Goal: Task Accomplishment & Management: Manage account settings

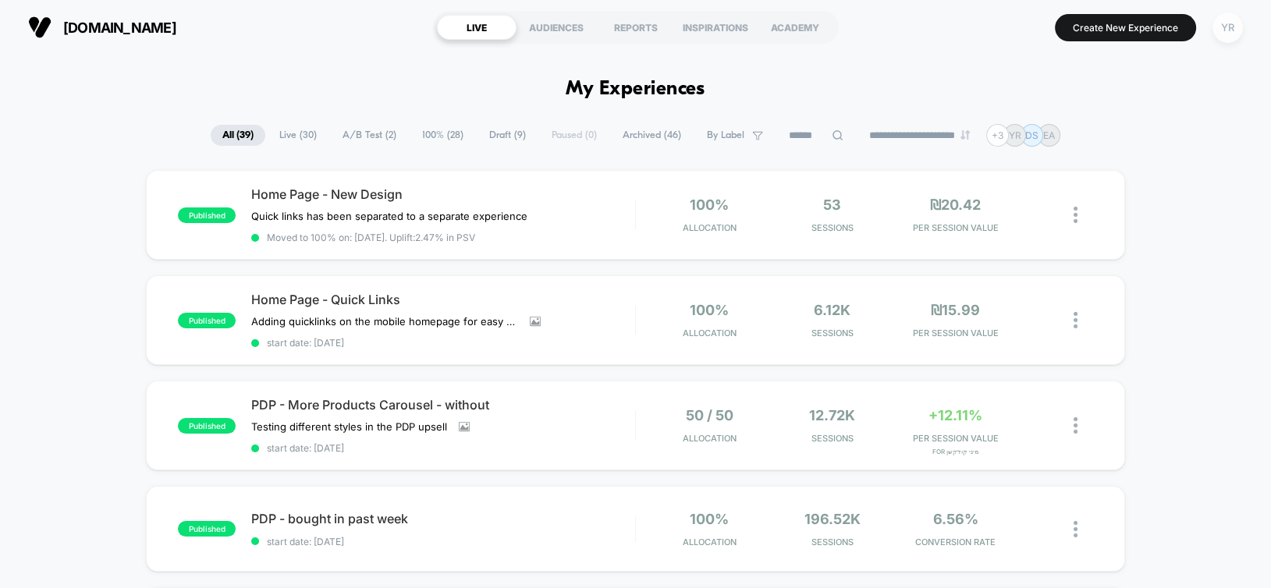
click at [1224, 41] on div "YR" at bounding box center [1227, 27] width 30 height 30
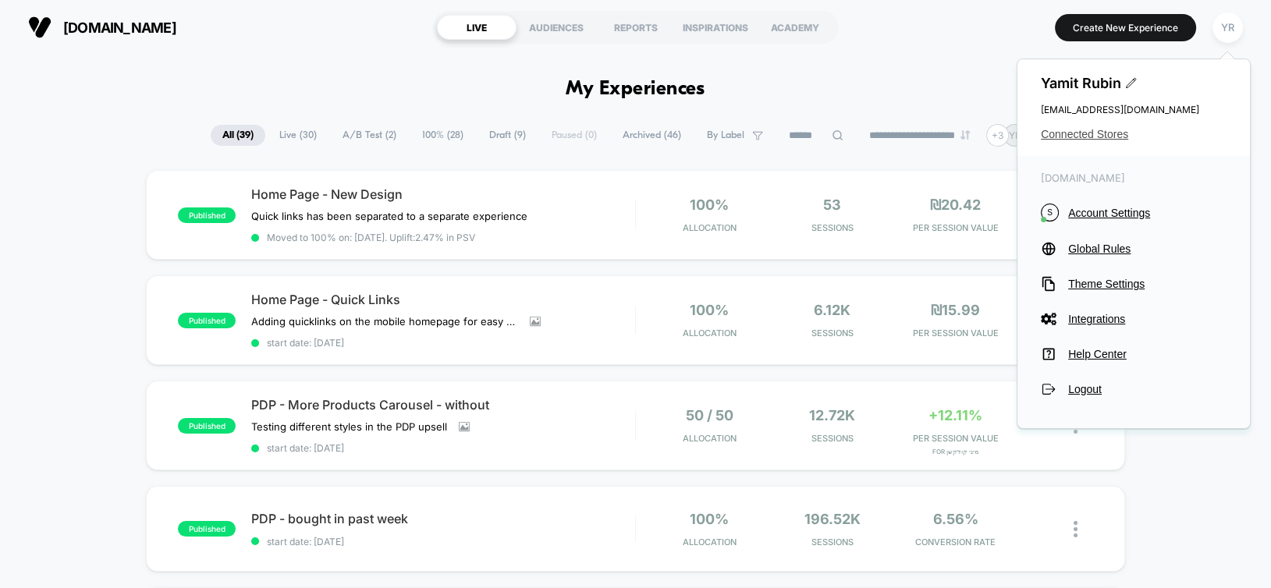
click at [1102, 132] on span "Connected Stores" at bounding box center [1134, 134] width 186 height 12
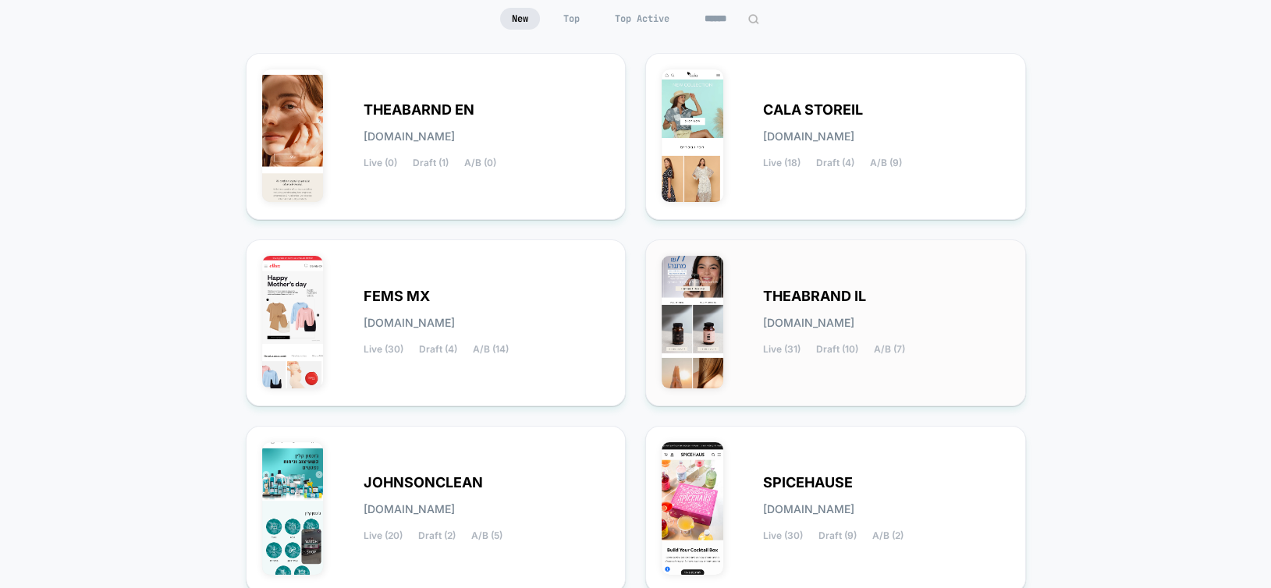
click at [804, 325] on span "[DOMAIN_NAME]" at bounding box center [808, 323] width 91 height 11
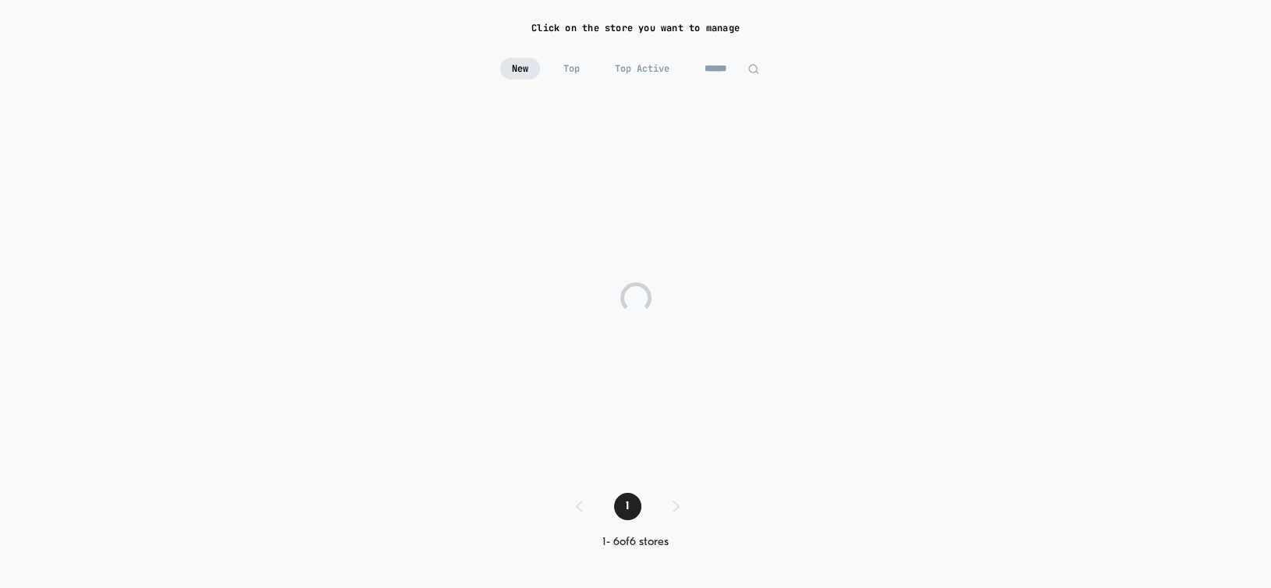
scroll to position [104, 0]
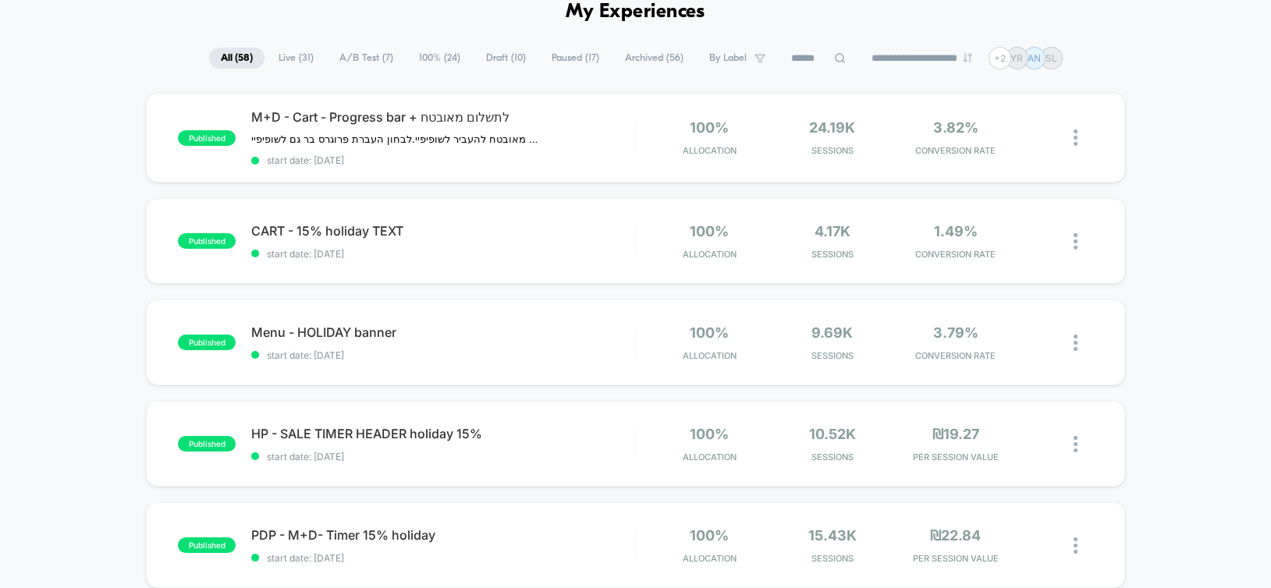
scroll to position [78, 0]
click at [555, 241] on div "CART - 15% holiday TEXT Click to edit experience details Click to edit experien…" at bounding box center [442, 240] width 383 height 37
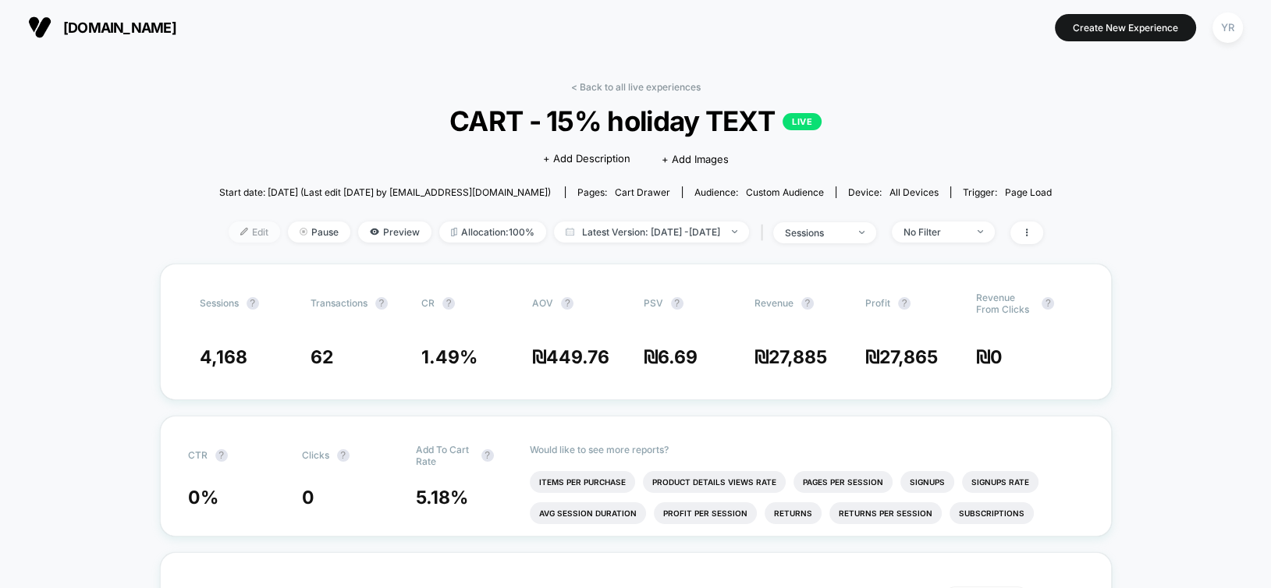
click at [248, 232] on div at bounding box center [250, 232] width 4 height 1
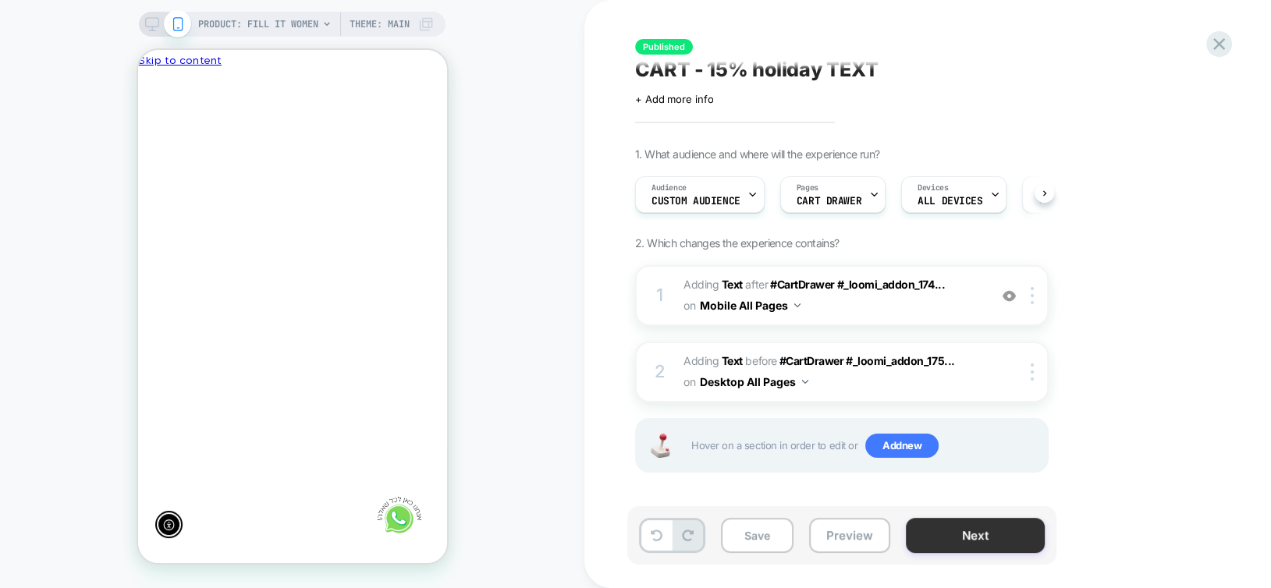
click at [966, 534] on button "Next" at bounding box center [975, 535] width 139 height 35
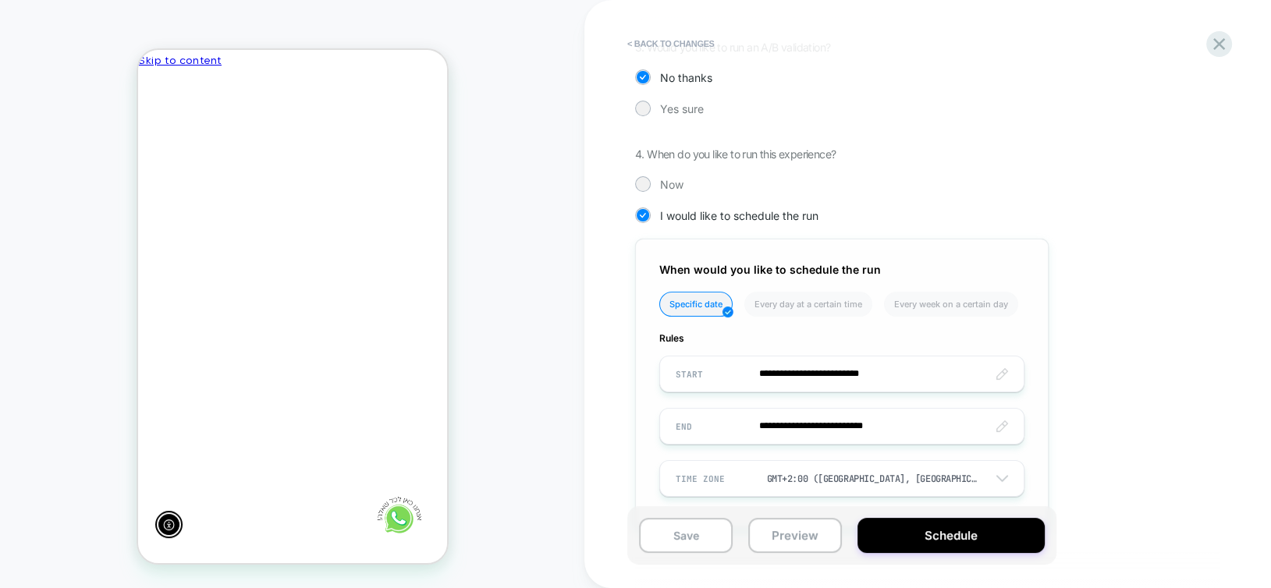
scroll to position [399, 0]
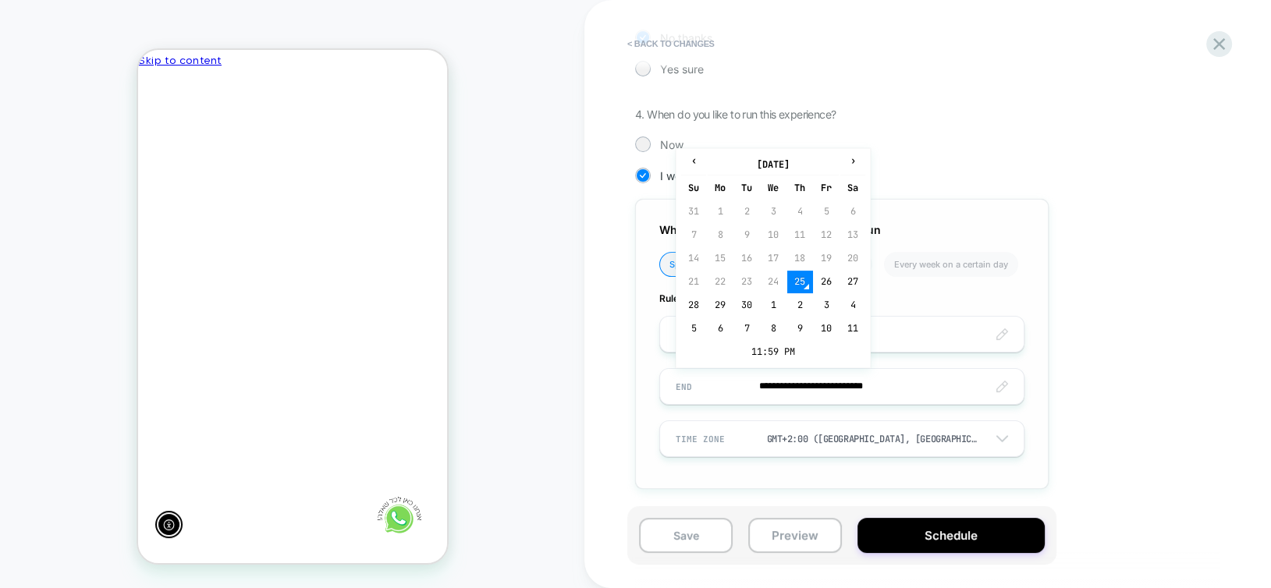
click at [805, 389] on input "**********" at bounding box center [842, 386] width 364 height 37
click at [691, 301] on td "28" at bounding box center [693, 305] width 25 height 22
type input "**********"
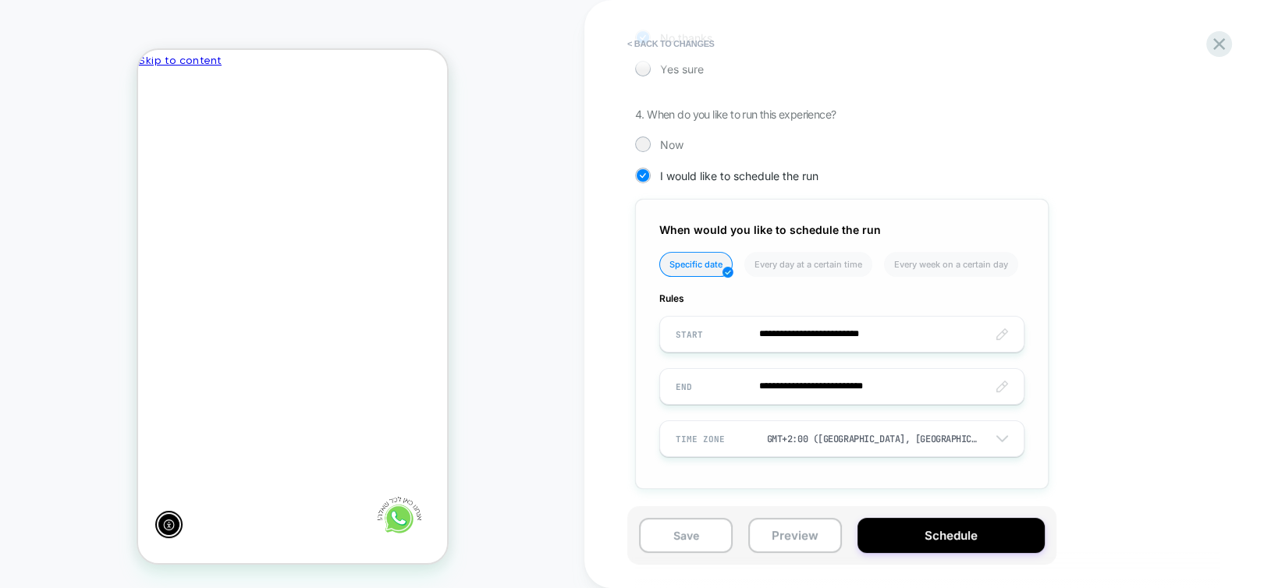
scroll to position [0, 0]
click at [953, 534] on button "Schedule" at bounding box center [950, 535] width 187 height 35
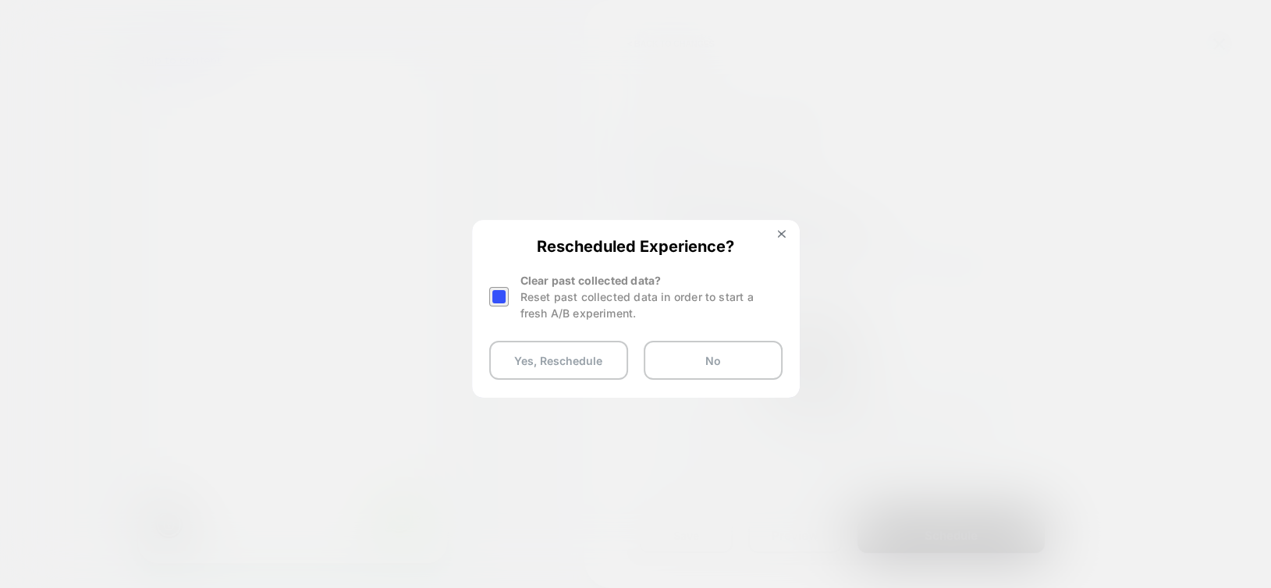
scroll to position [0, -229]
click at [497, 300] on div at bounding box center [499, 297] width 20 height 20
click at [534, 367] on button "Yes, Reschedule" at bounding box center [558, 360] width 139 height 39
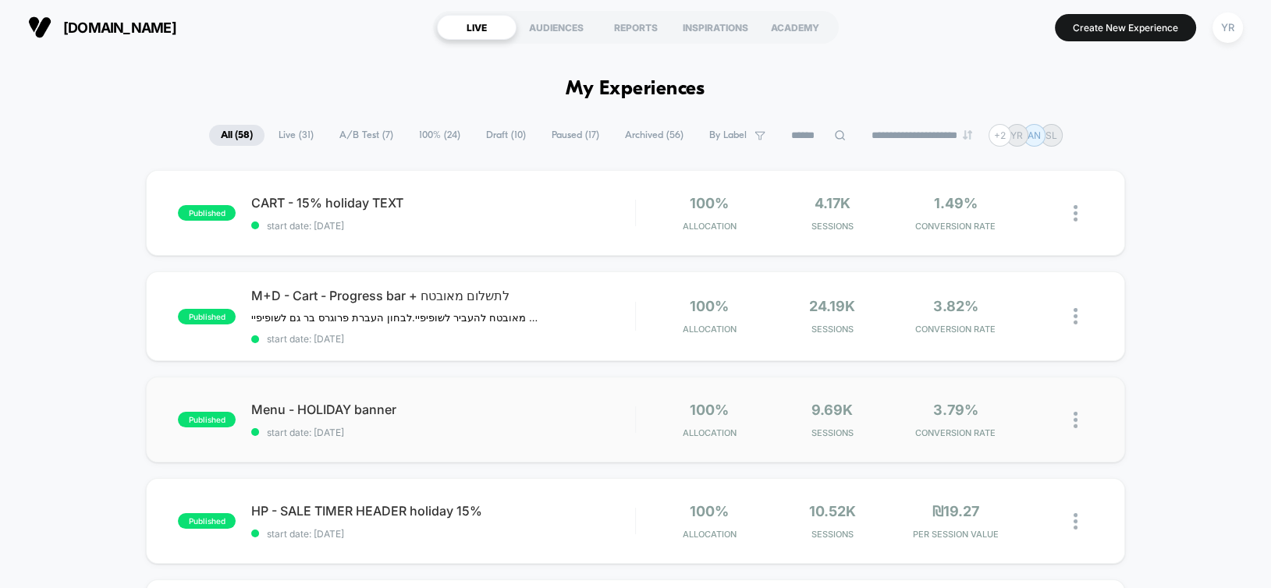
scroll to position [78, 0]
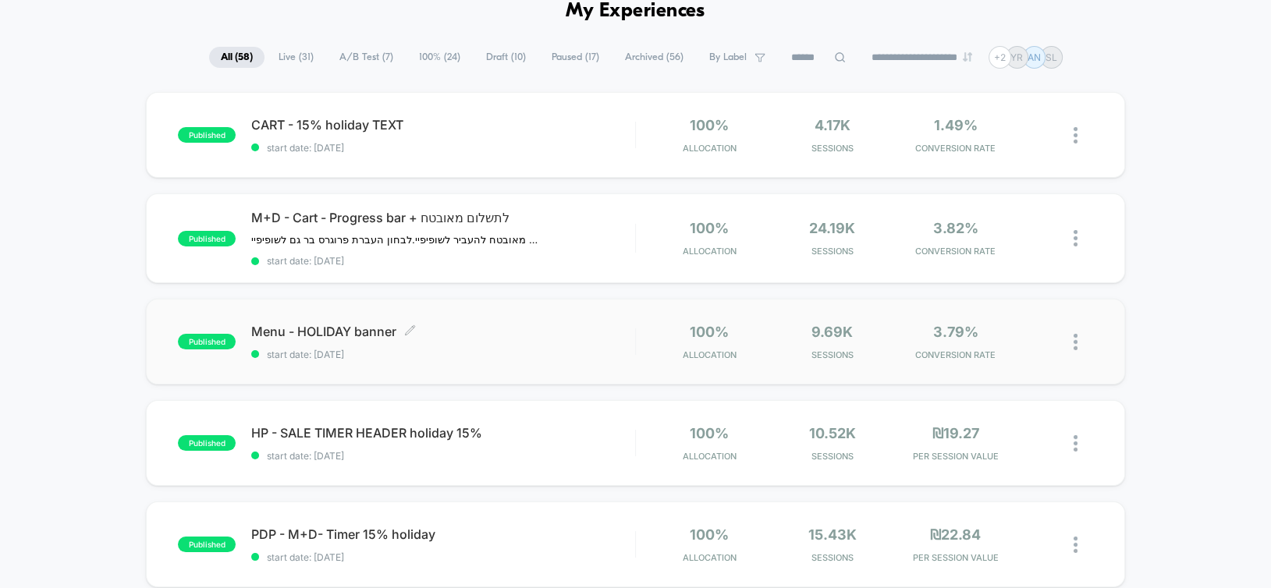
click at [548, 332] on span "Menu - HOLIDAY banner Click to edit experience details" at bounding box center [442, 332] width 383 height 16
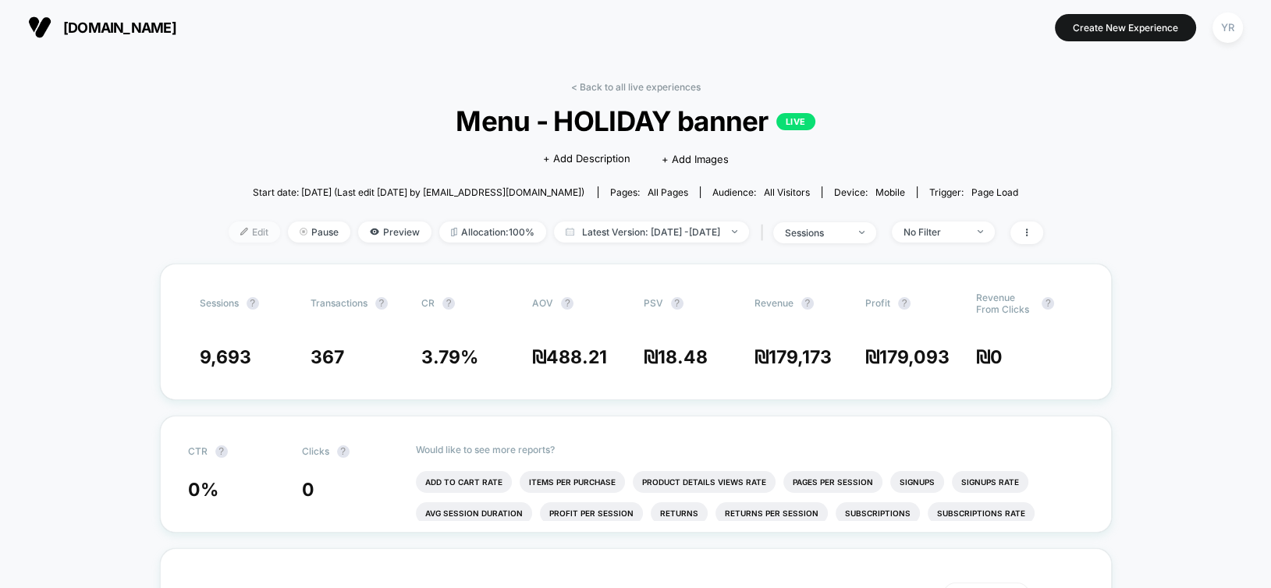
click at [240, 230] on img at bounding box center [244, 232] width 8 height 8
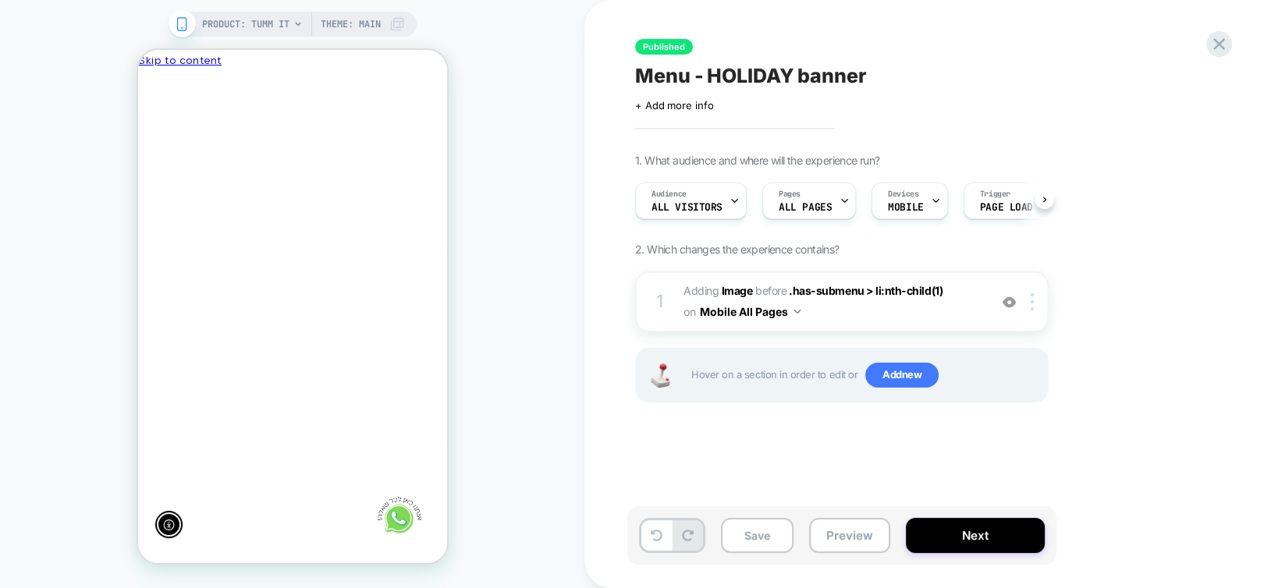
scroll to position [0, -229]
click at [487, 419] on div "PRODUCT: Tumm it Theme: MAIN" at bounding box center [292, 294] width 584 height 557
click at [441, 71] on div at bounding box center [291, 71] width 309 height 0
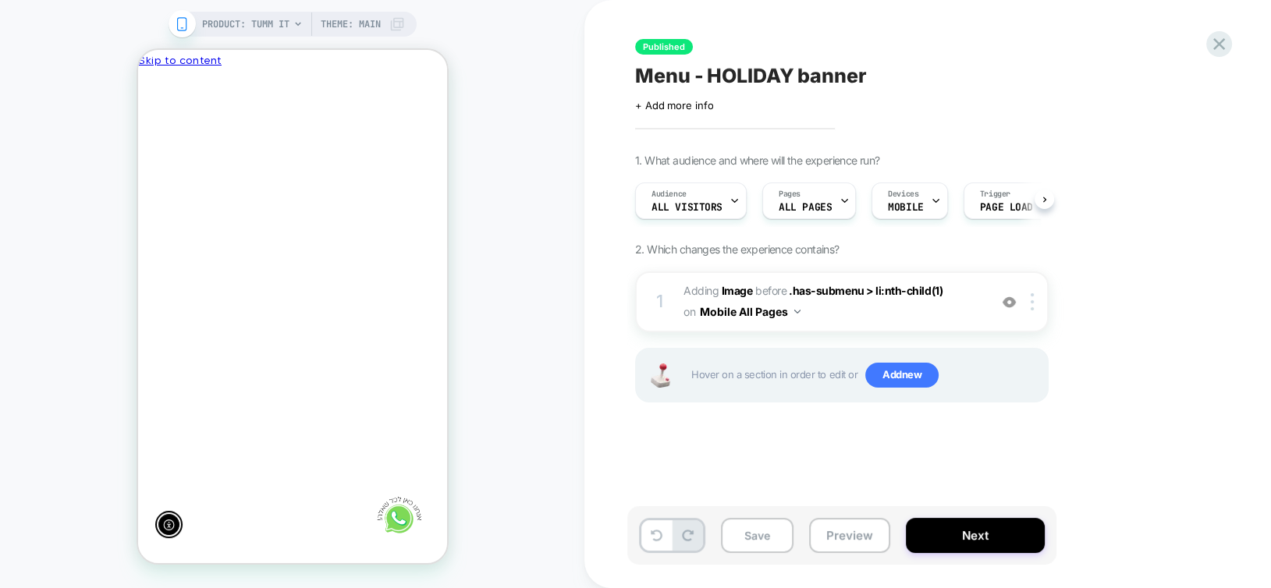
scroll to position [0, -229]
click at [949, 540] on button "Next" at bounding box center [975, 535] width 139 height 35
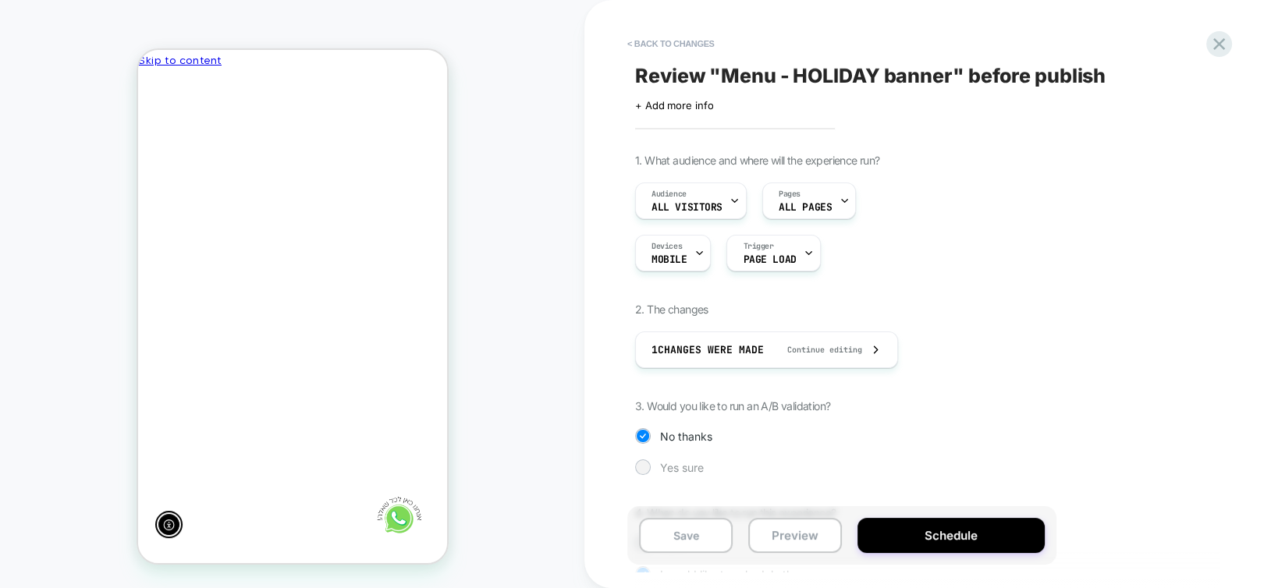
scroll to position [390, 0]
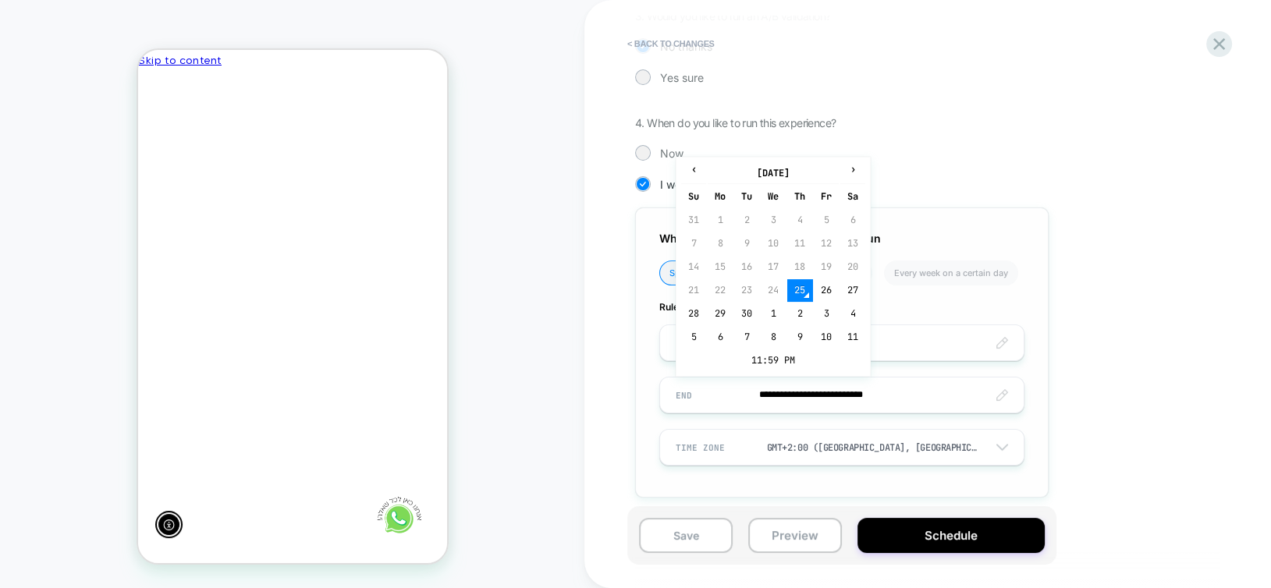
click at [814, 389] on input "**********" at bounding box center [842, 395] width 364 height 37
click at [696, 310] on td "28" at bounding box center [693, 314] width 25 height 22
type input "**********"
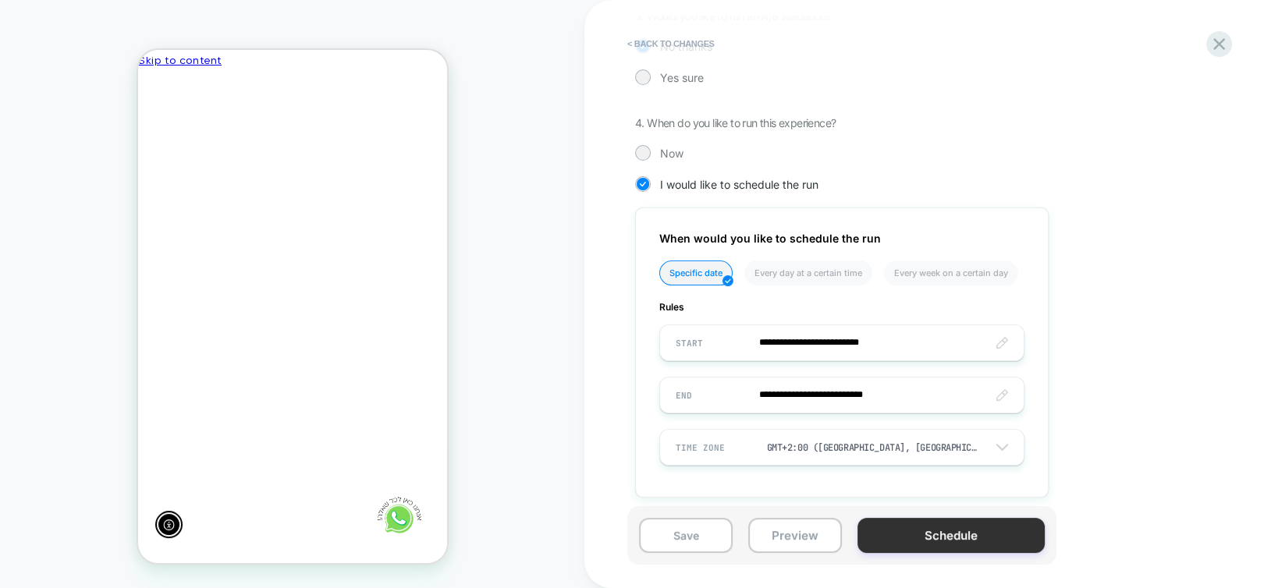
click at [998, 536] on button "Schedule" at bounding box center [950, 535] width 187 height 35
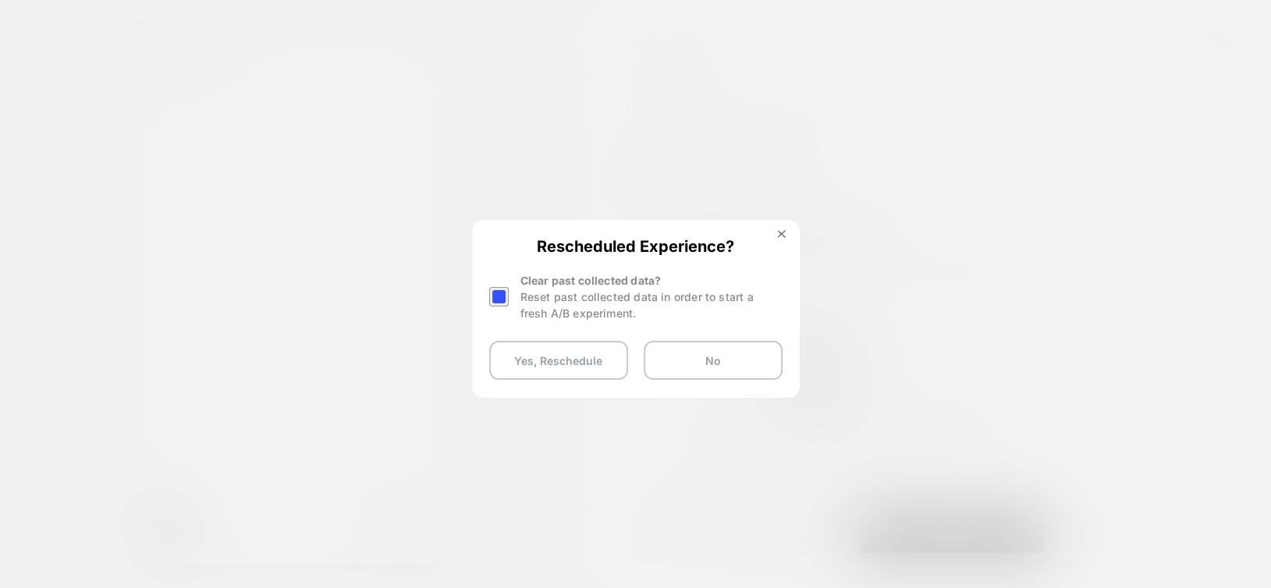
scroll to position [0, -229]
click at [502, 300] on div at bounding box center [499, 297] width 20 height 20
click at [545, 350] on button "Yes, Reschedule" at bounding box center [558, 360] width 139 height 39
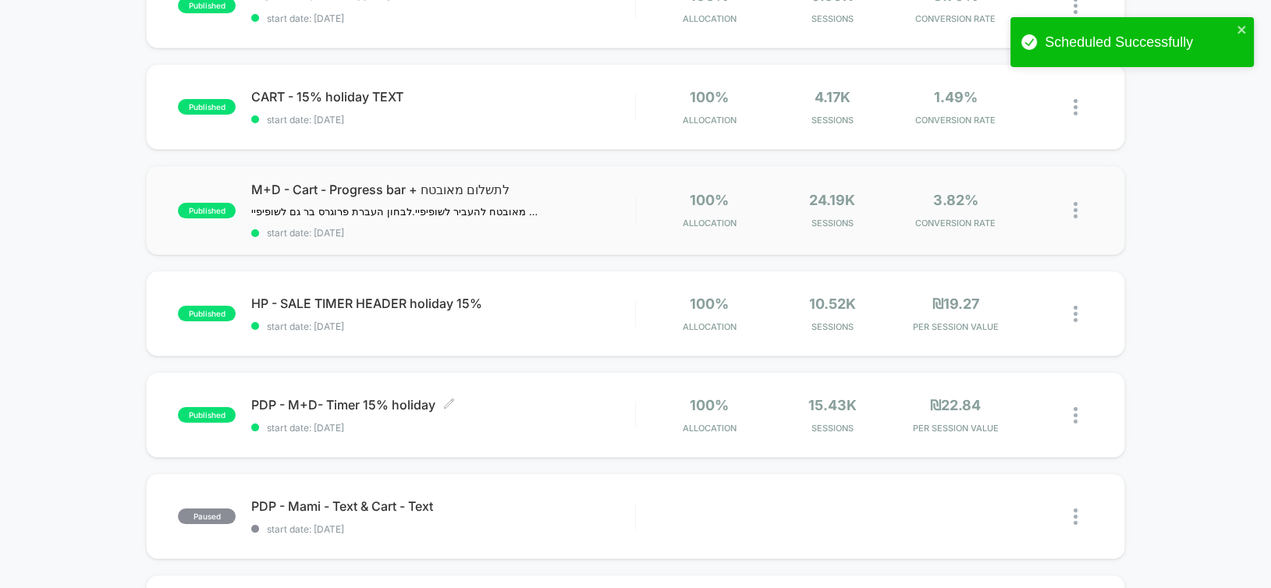
scroll to position [208, 0]
click at [573, 307] on span "HP - SALE TIMER HEADER holiday 15% Click to edit experience details" at bounding box center [442, 303] width 383 height 16
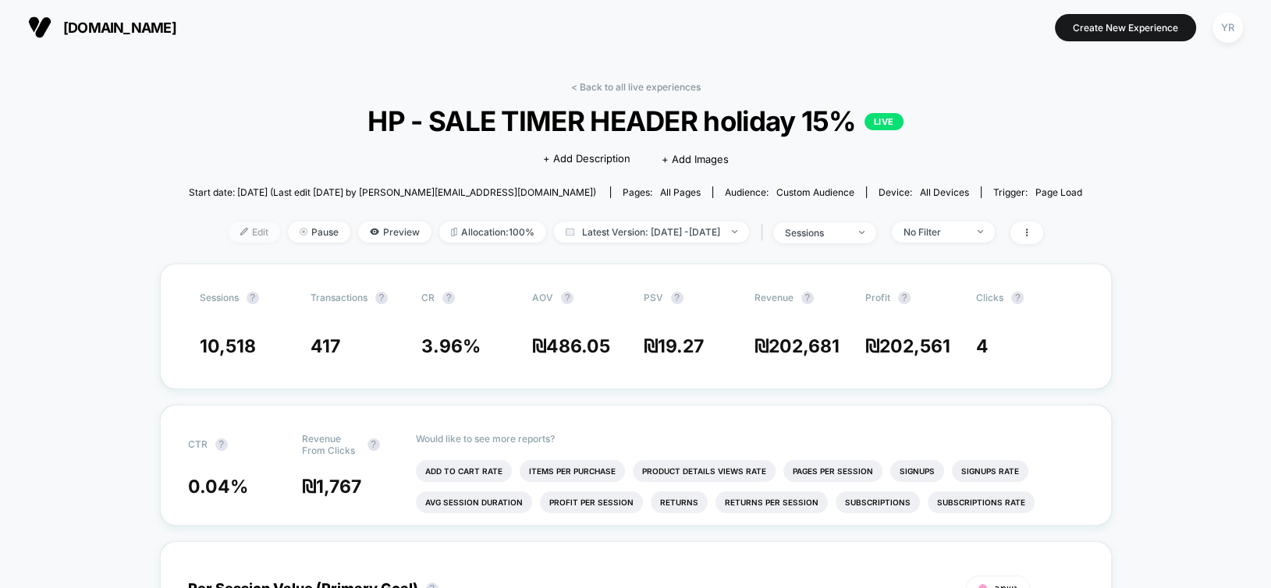
click at [230, 238] on span "Edit" at bounding box center [254, 232] width 51 height 21
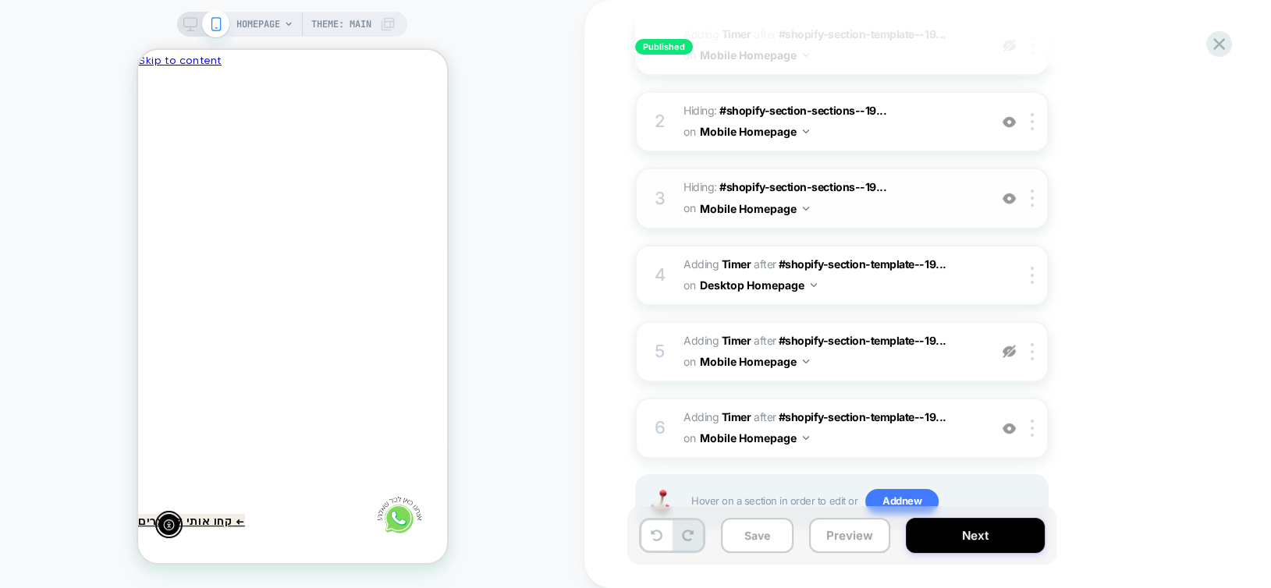
scroll to position [311, 0]
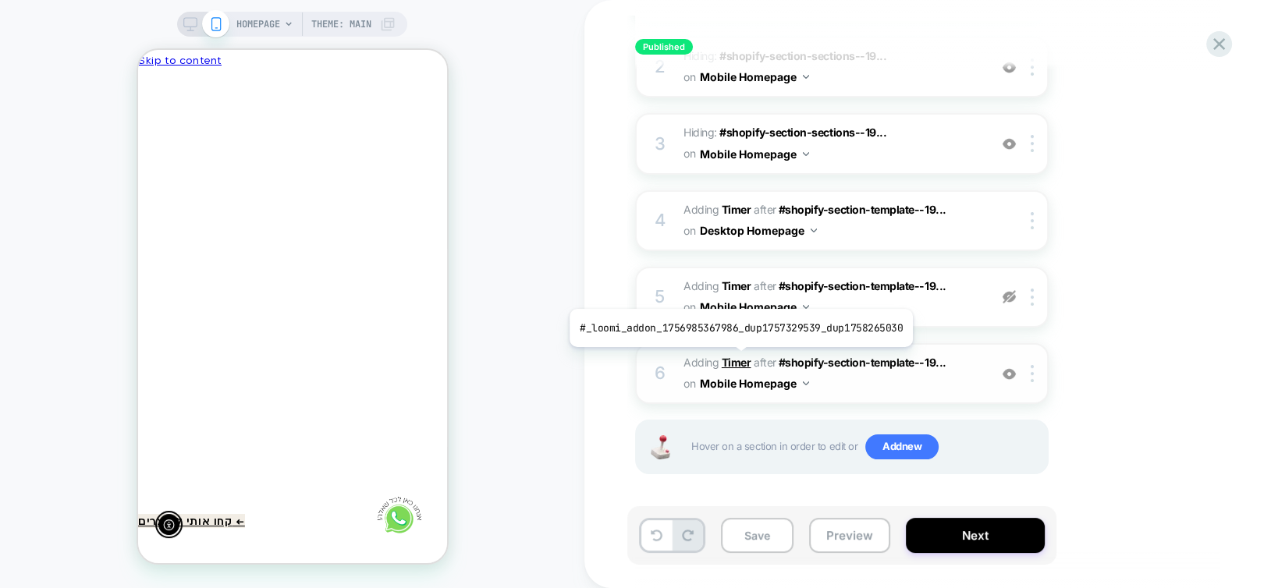
click at [736, 359] on b "Timer" at bounding box center [737, 362] width 30 height 13
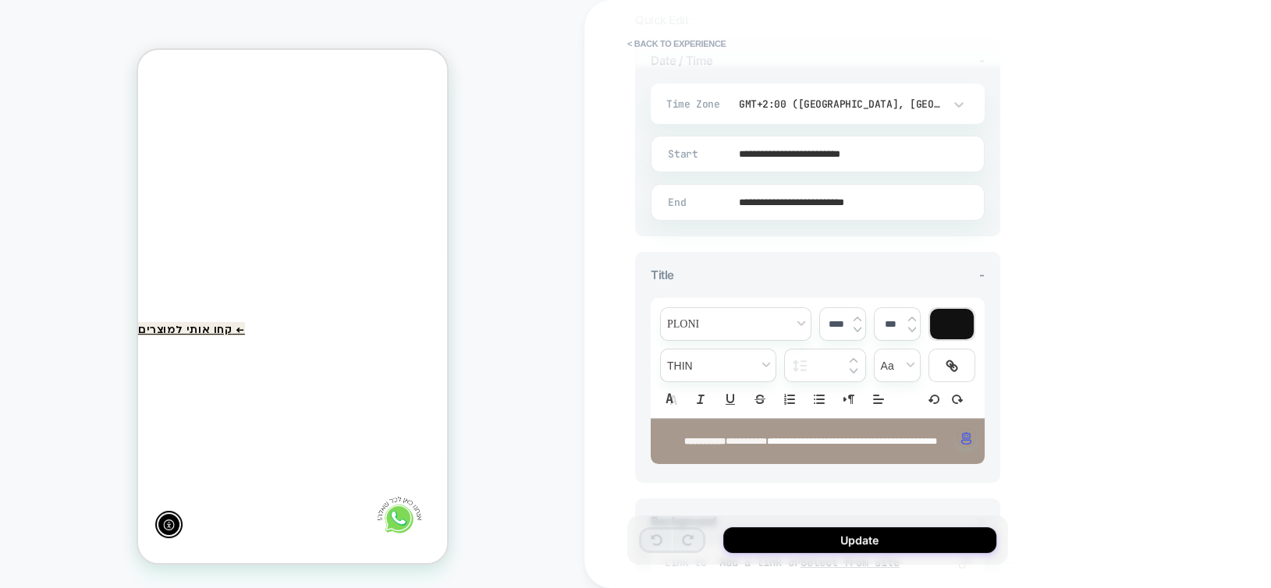
scroll to position [389, 0]
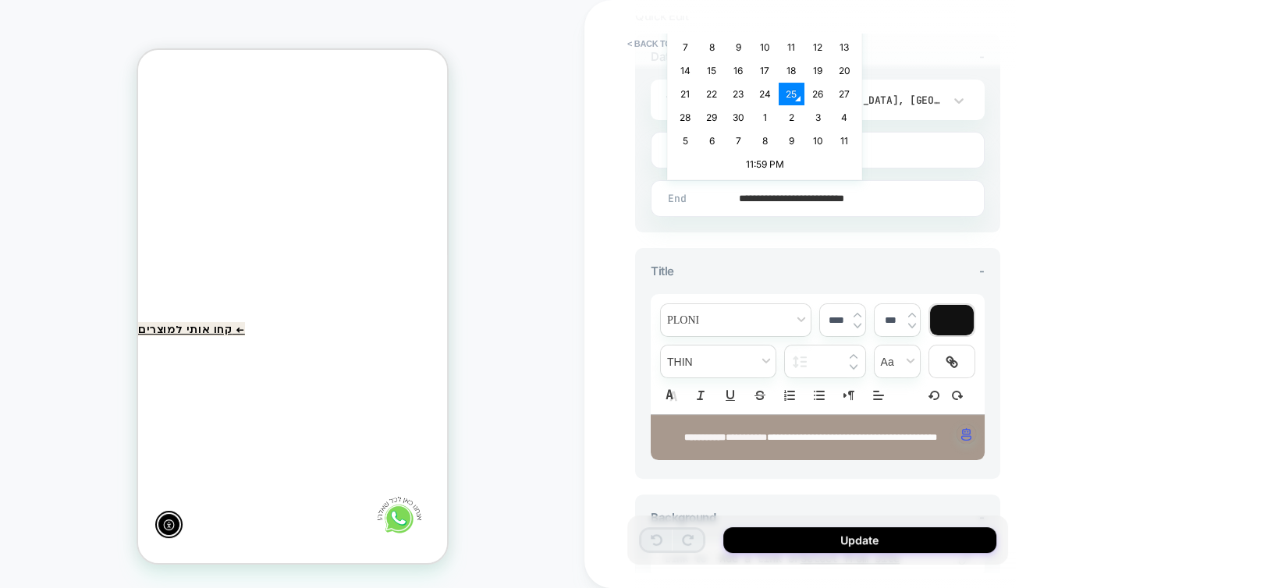
click at [772, 190] on input "**********" at bounding box center [814, 198] width 332 height 37
click at [682, 118] on td "28" at bounding box center [684, 117] width 25 height 22
type input "**********"
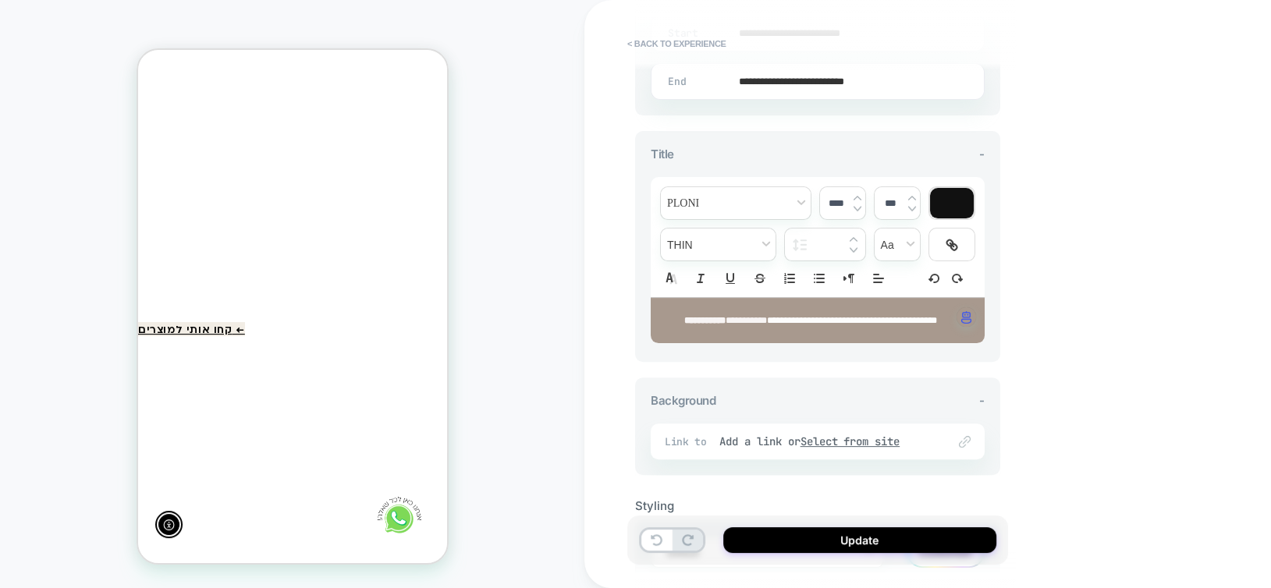
scroll to position [608, 0]
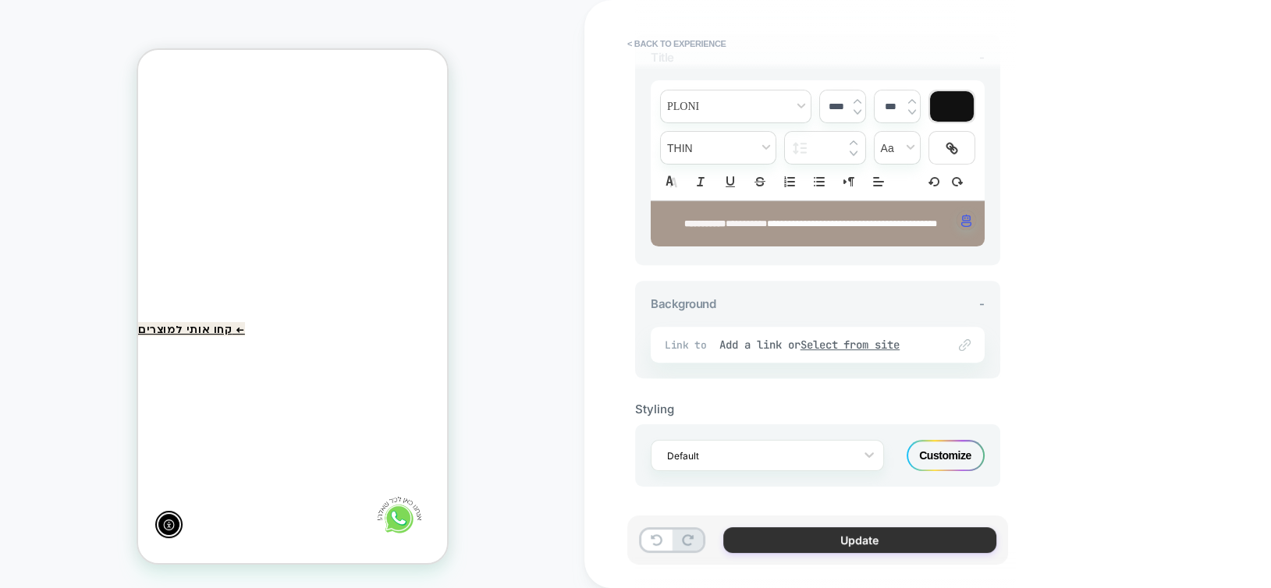
click at [853, 539] on button "Update" at bounding box center [859, 540] width 273 height 26
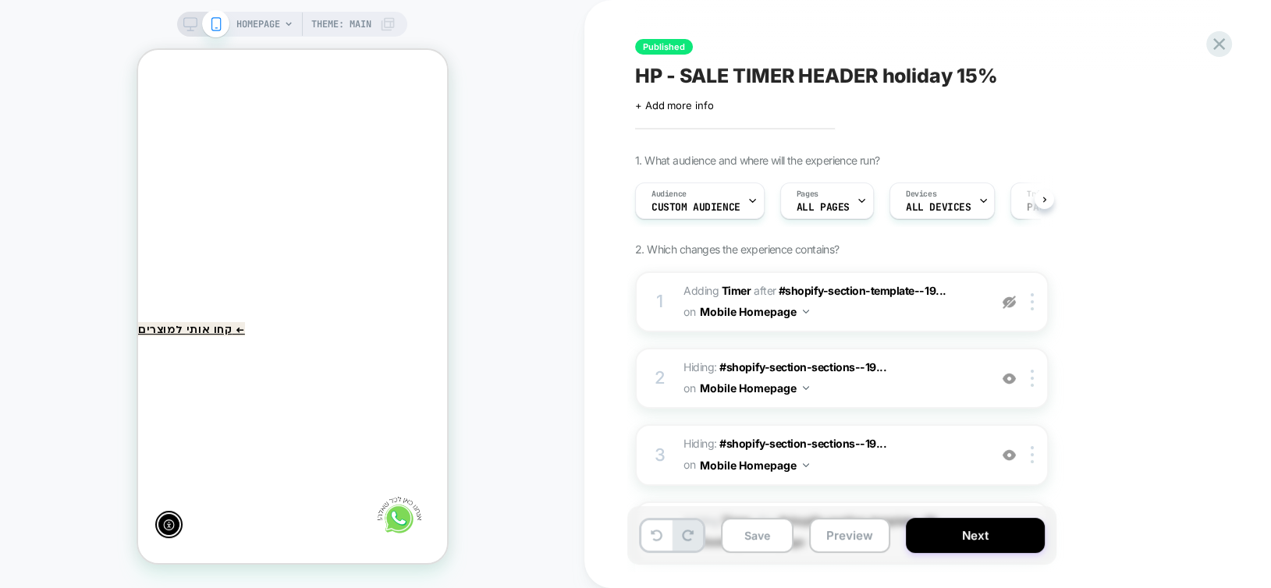
scroll to position [0, 0]
click at [187, 20] on icon at bounding box center [190, 24] width 14 height 14
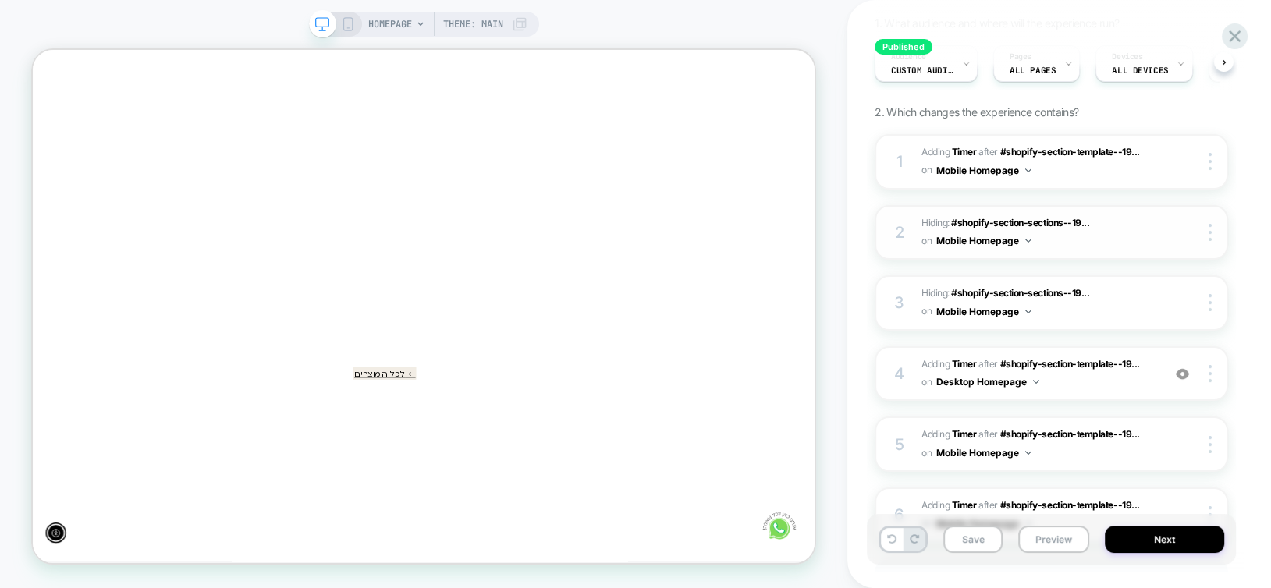
scroll to position [165, 0]
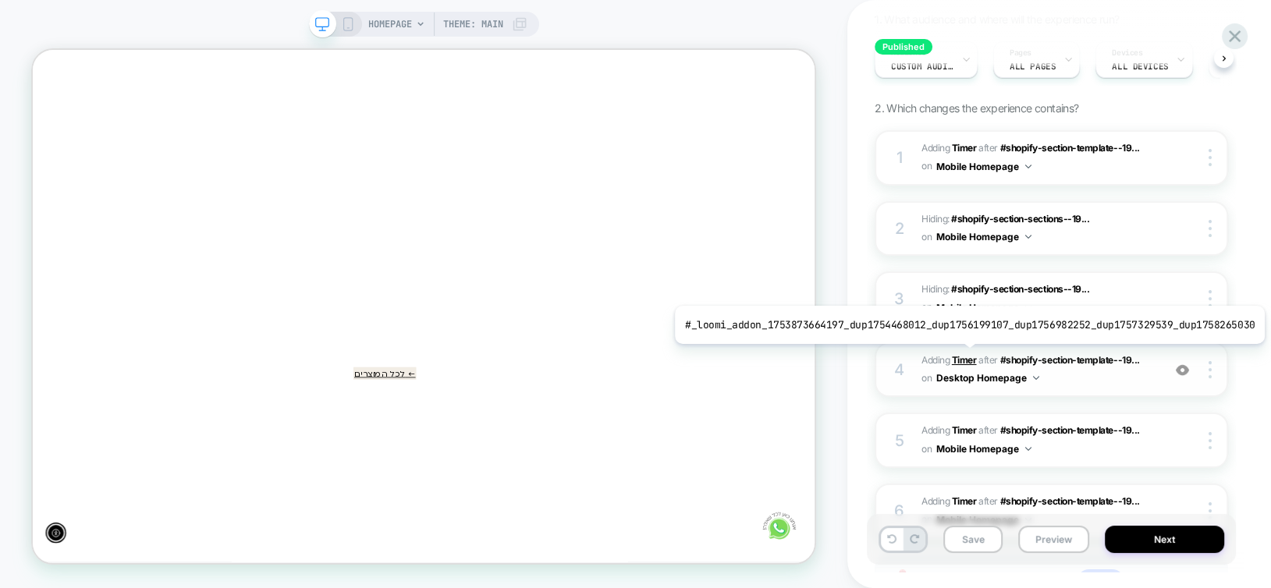
click at [962, 356] on b "Timer" at bounding box center [964, 360] width 25 height 12
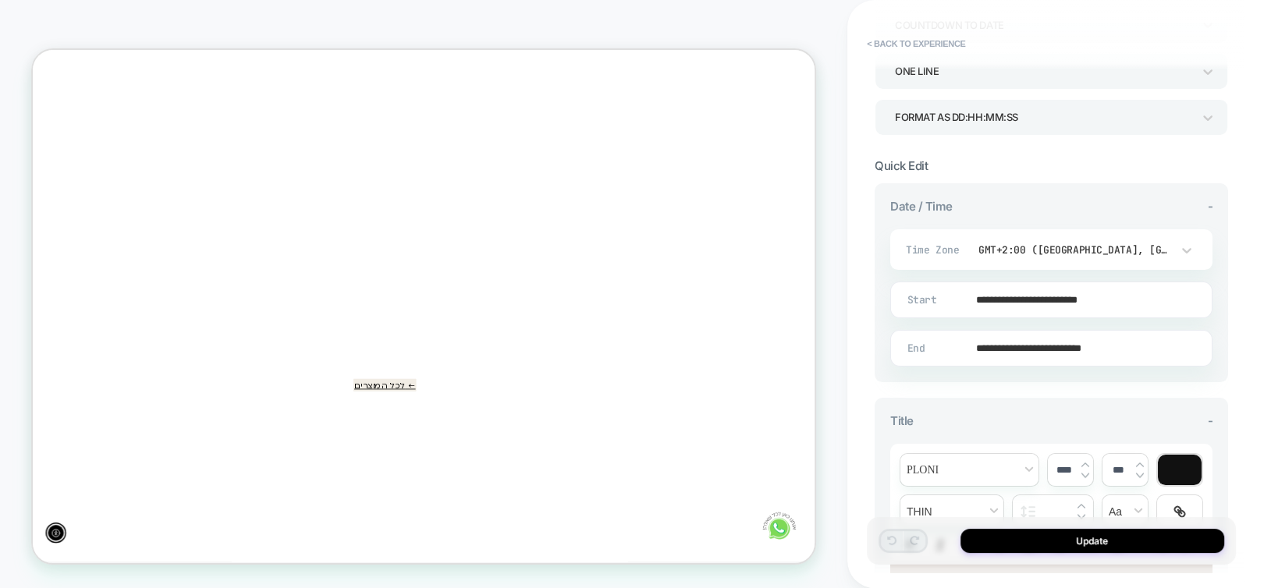
scroll to position [240, 0]
click at [1005, 339] on input "**********" at bounding box center [1048, 347] width 321 height 37
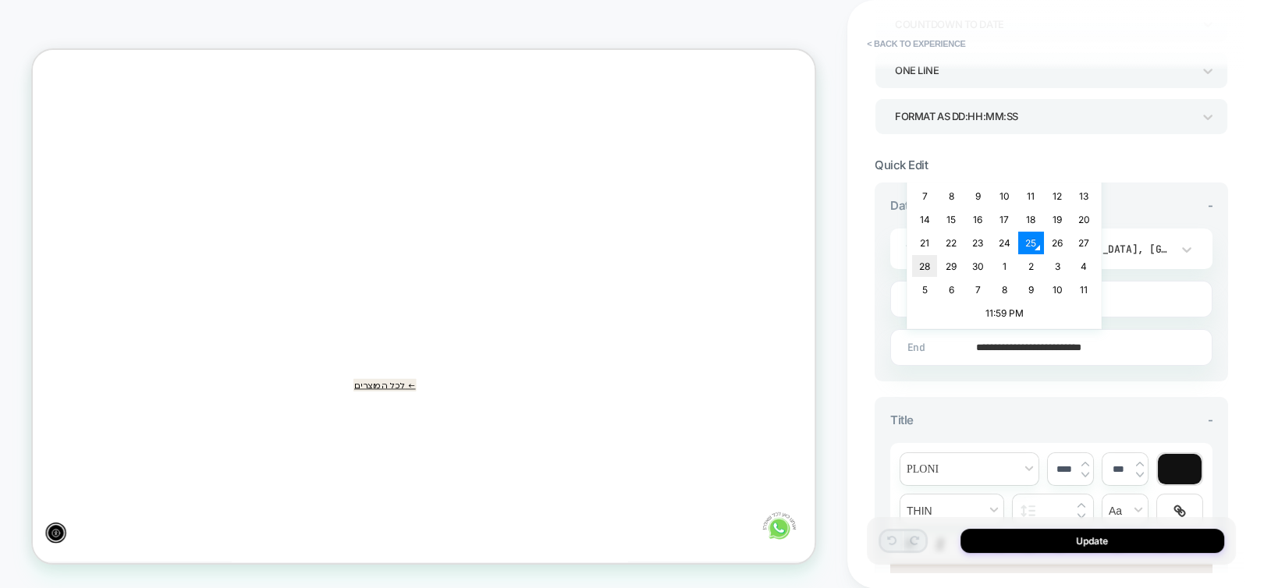
click at [925, 261] on td "28" at bounding box center [924, 266] width 25 height 22
type input "**********"
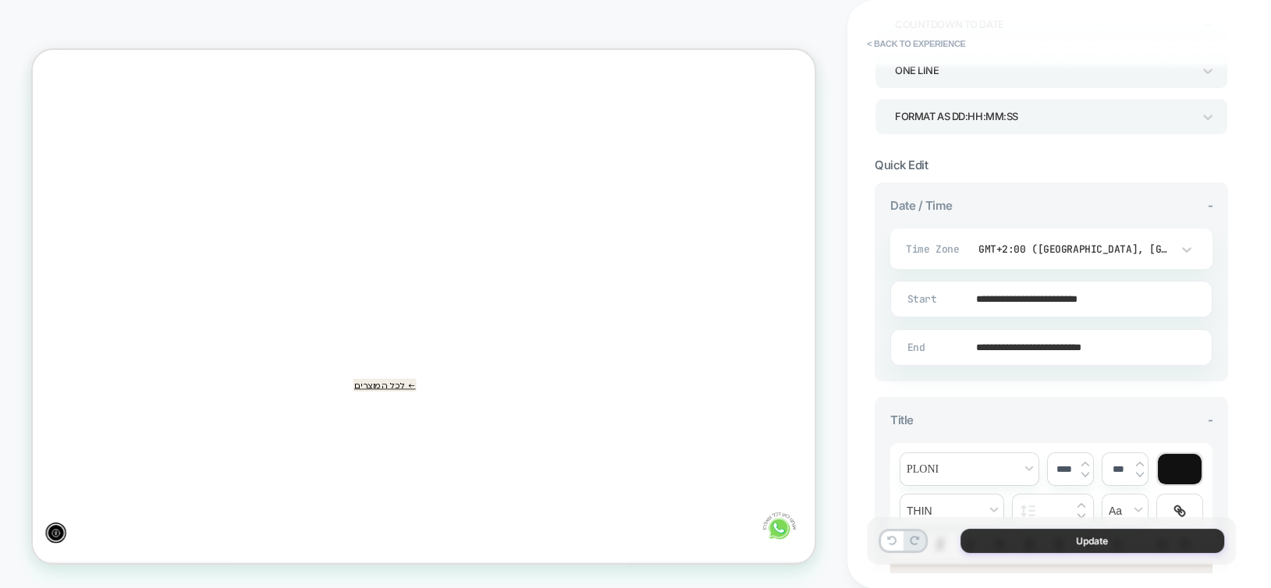
click at [1122, 536] on button "Update" at bounding box center [1092, 541] width 264 height 24
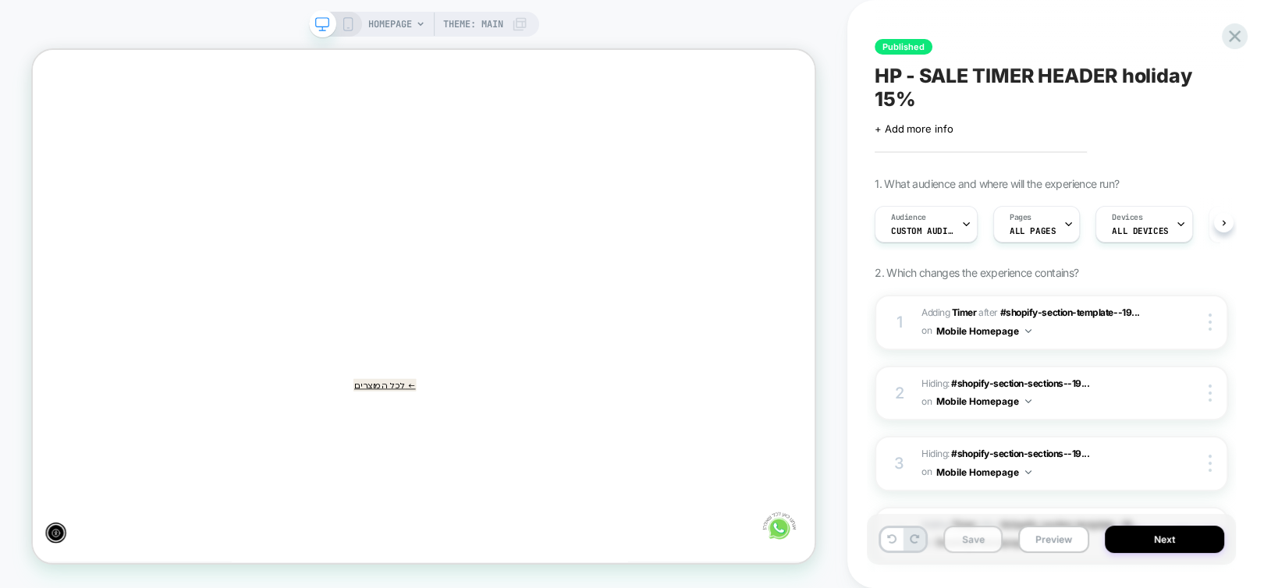
scroll to position [0, 0]
click at [976, 534] on button "Save" at bounding box center [972, 539] width 59 height 27
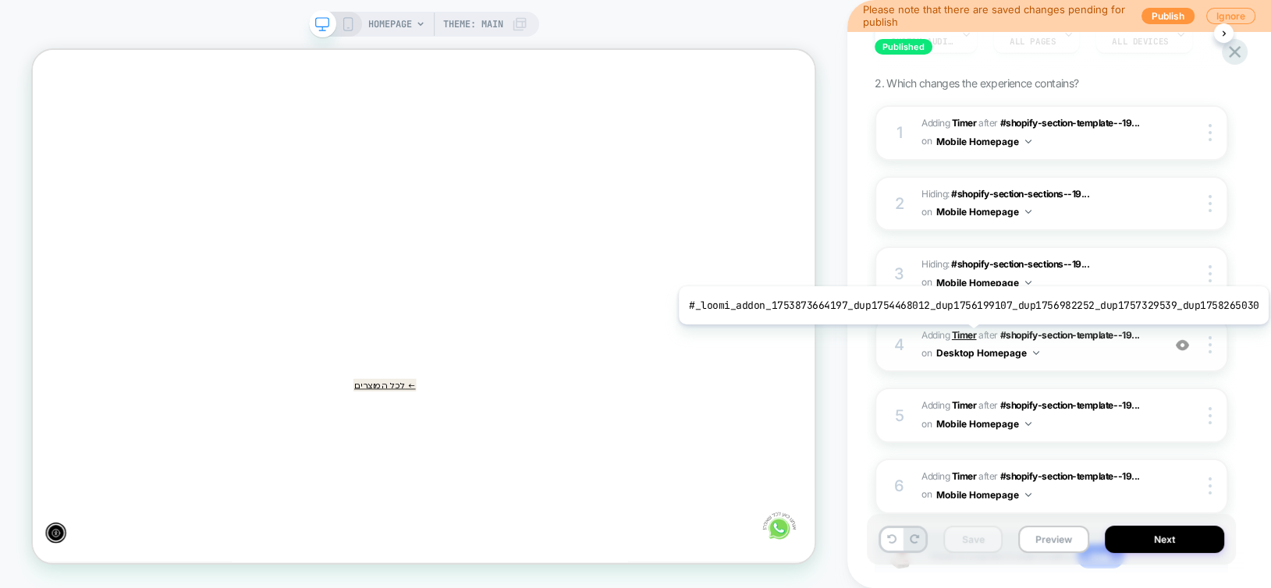
click at [966, 336] on b "Timer" at bounding box center [964, 335] width 25 height 12
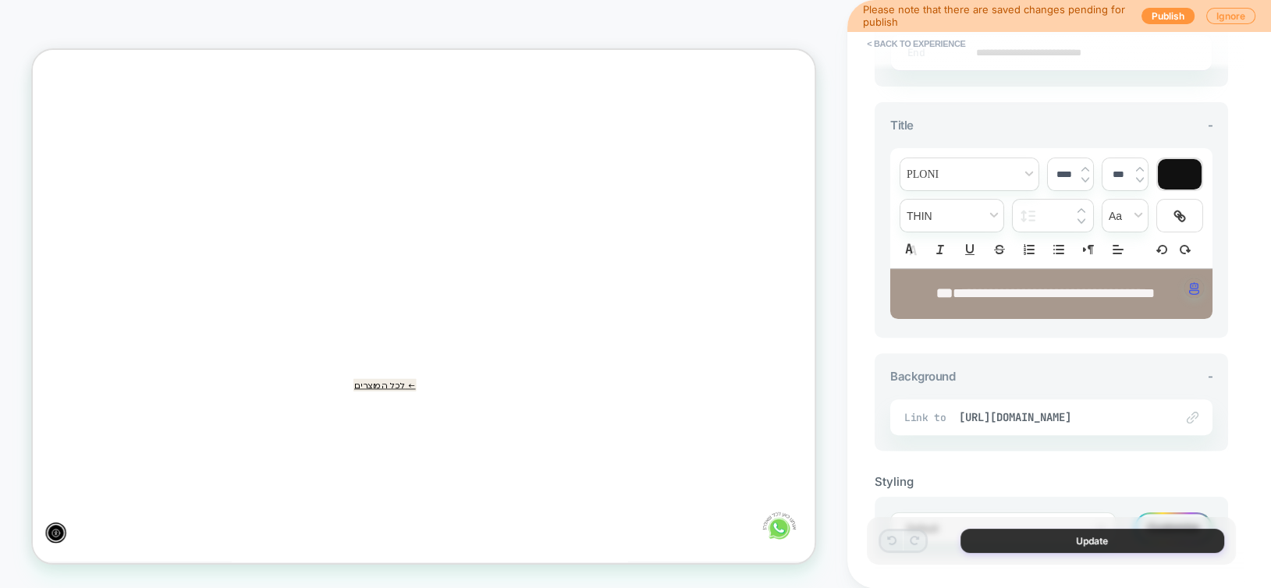
click at [1066, 544] on button "Update" at bounding box center [1092, 541] width 264 height 24
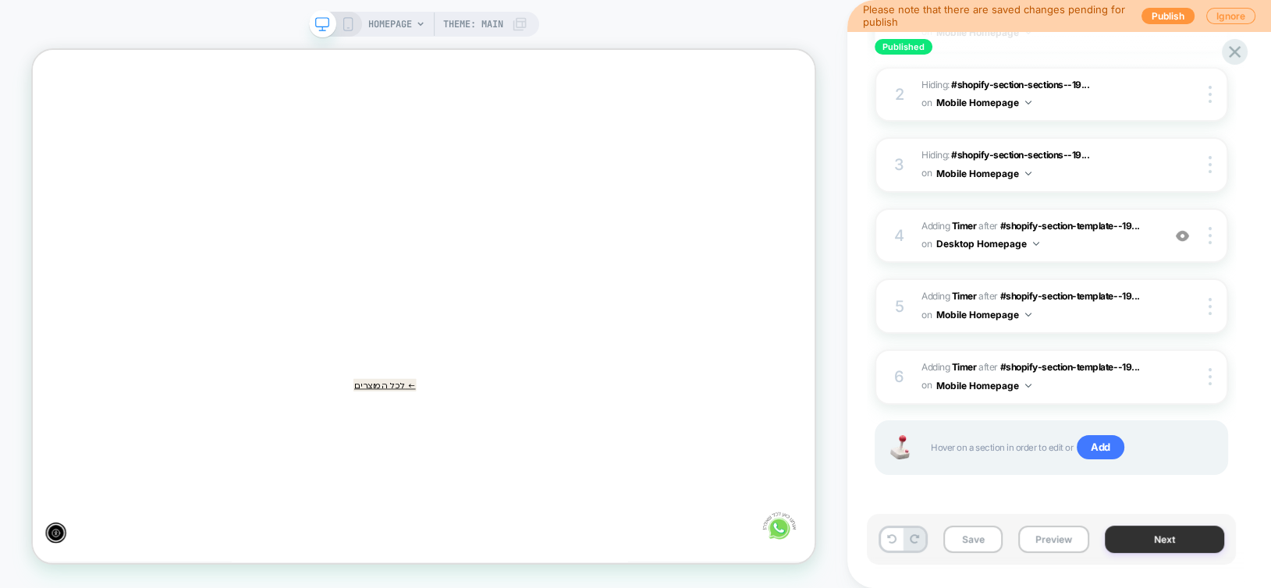
click at [1166, 543] on button "Next" at bounding box center [1164, 539] width 119 height 27
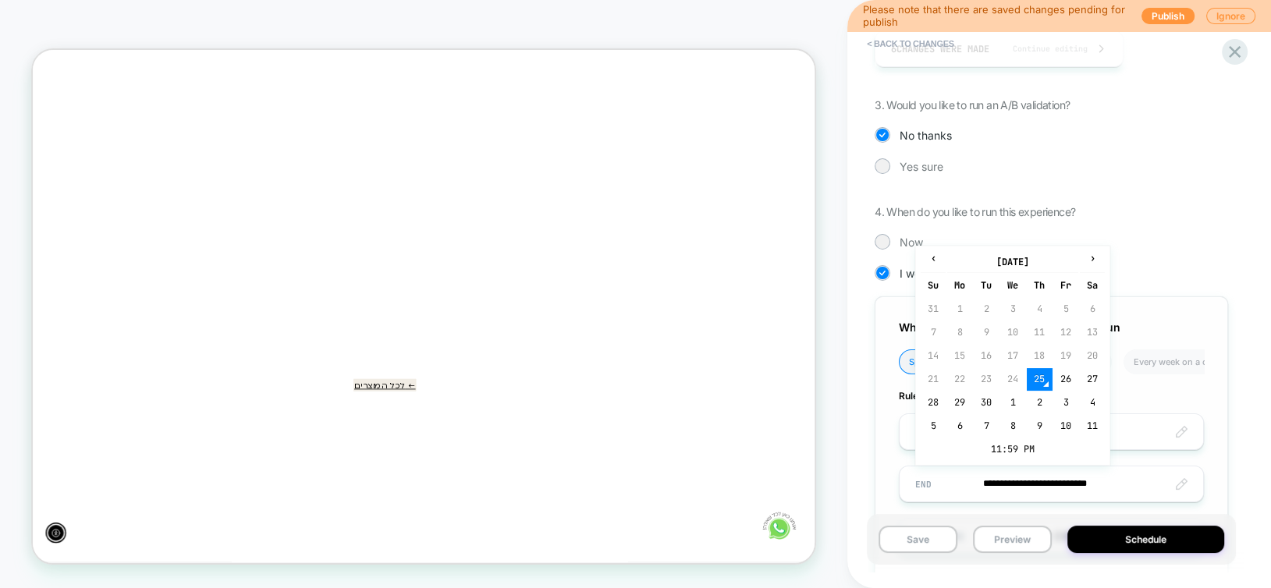
click at [1015, 488] on input "**********" at bounding box center [1050, 484] width 303 height 37
click at [931, 401] on td "28" at bounding box center [933, 403] width 25 height 22
type input "**********"
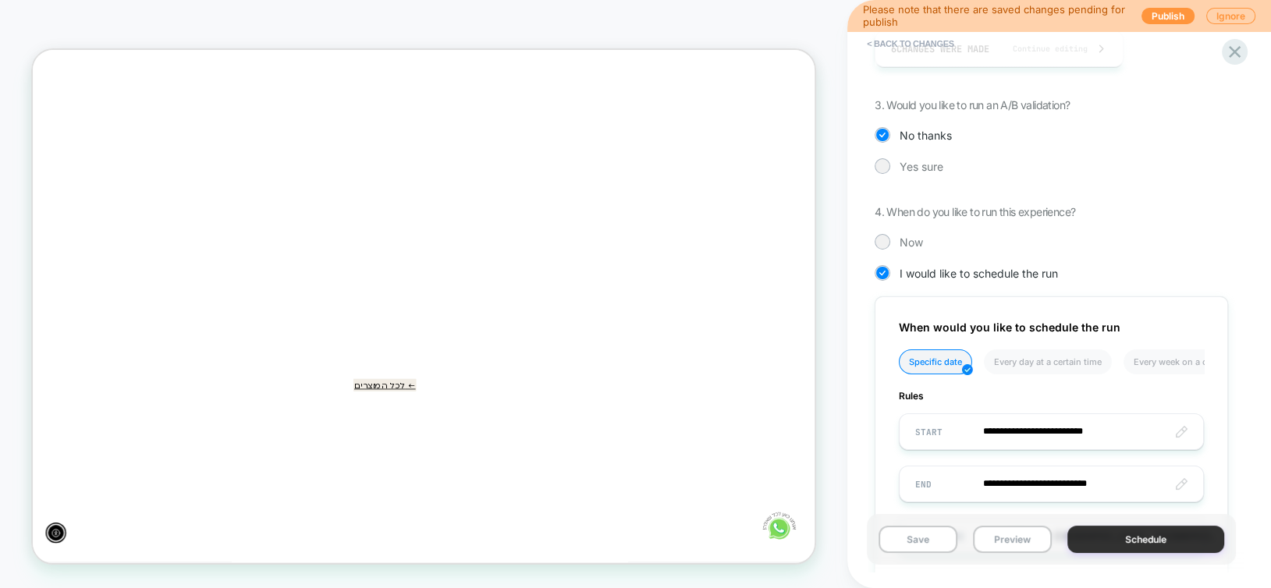
click at [1144, 541] on button "Schedule" at bounding box center [1146, 539] width 158 height 27
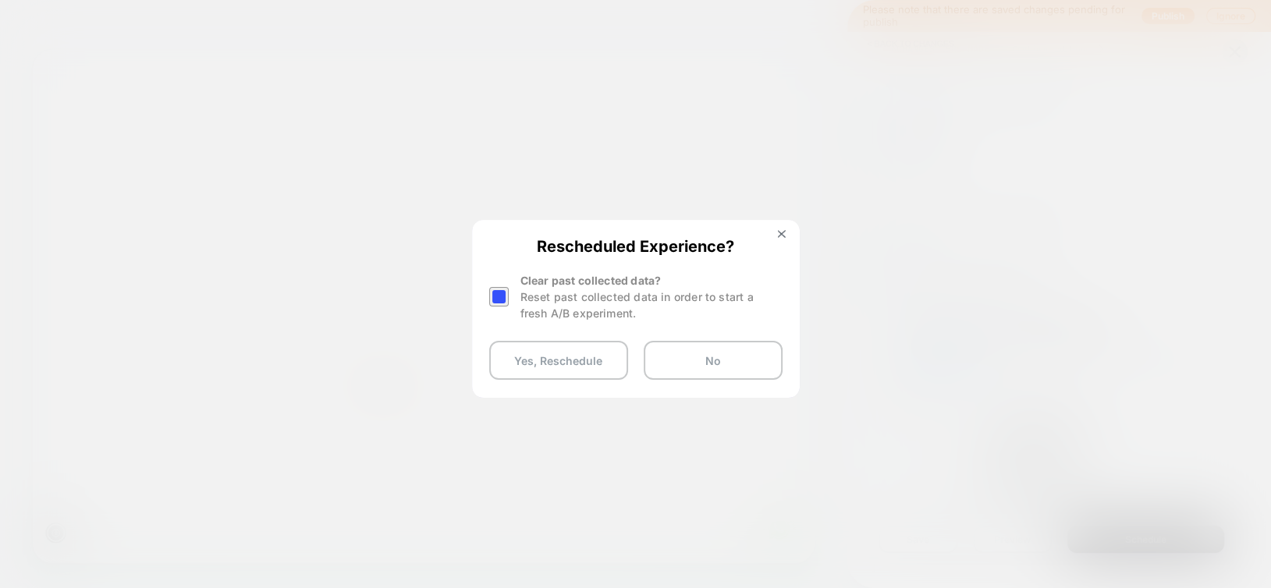
click at [499, 294] on div at bounding box center [499, 297] width 20 height 20
click at [539, 361] on button "Yes, Reschedule" at bounding box center [558, 360] width 139 height 39
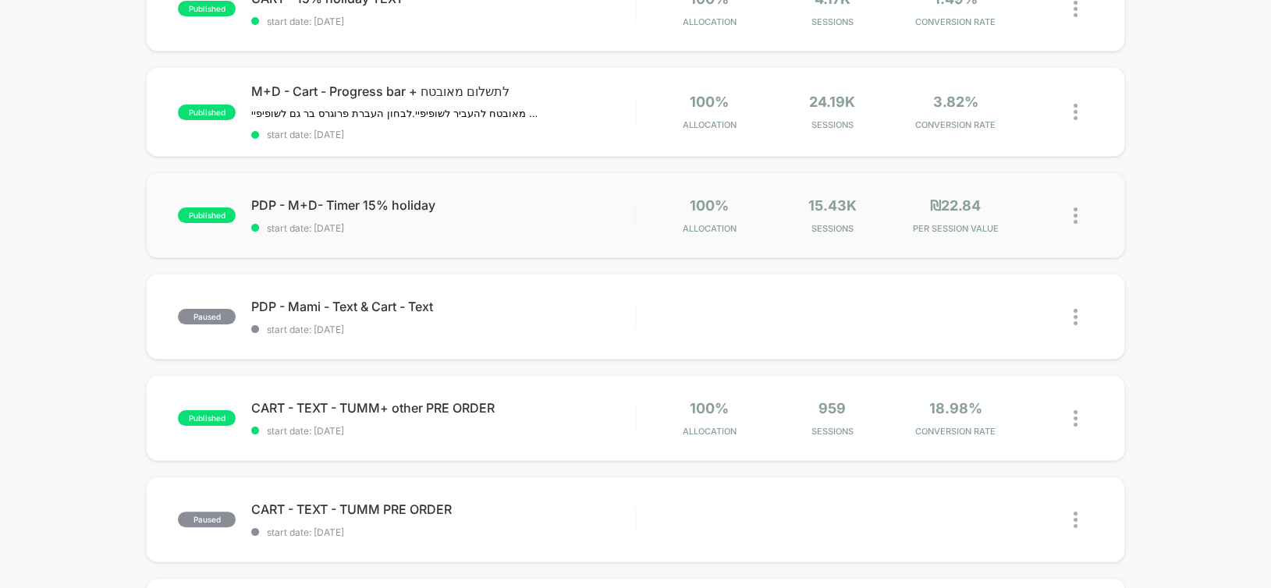
scroll to position [390, 0]
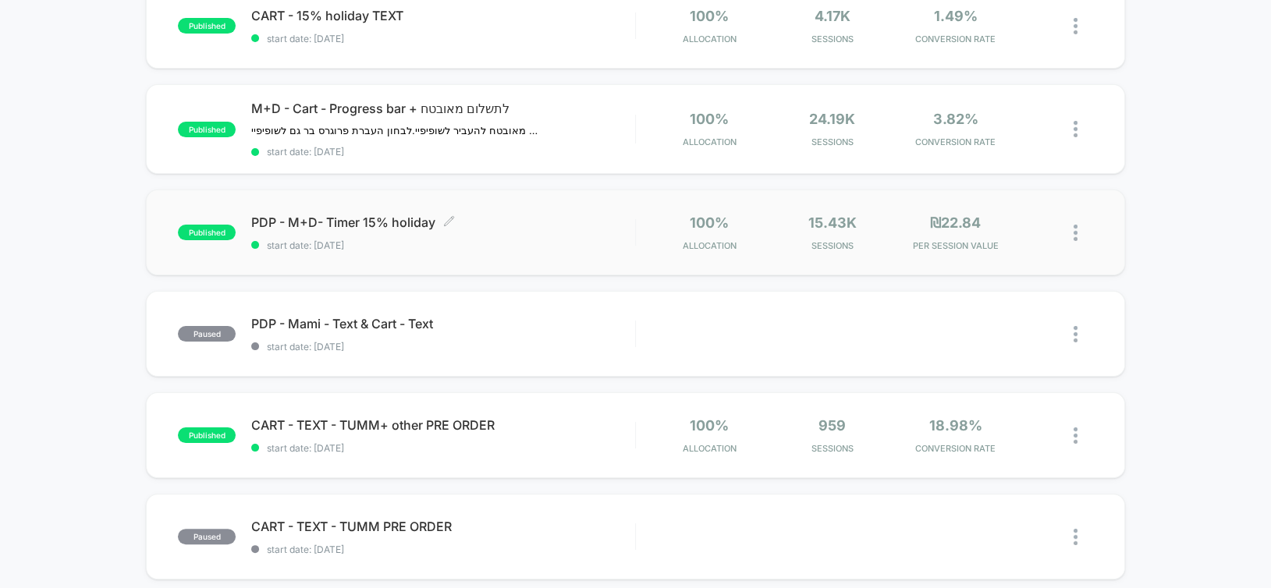
click at [523, 240] on span "start date: [DATE]" at bounding box center [442, 246] width 383 height 12
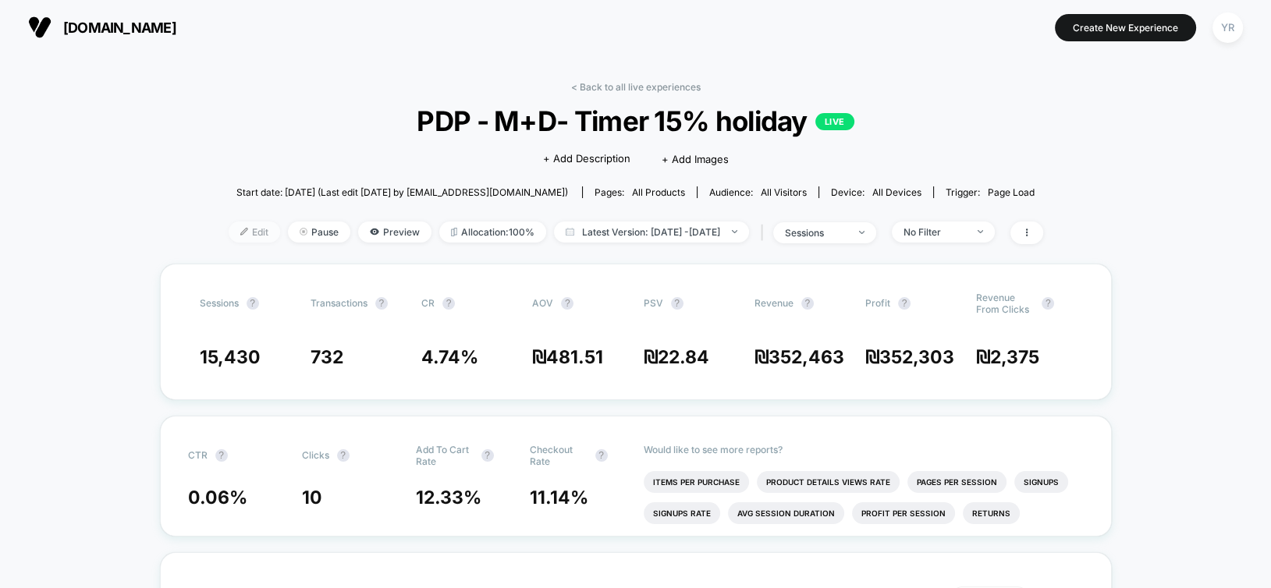
click at [248, 232] on div at bounding box center [250, 232] width 4 height 1
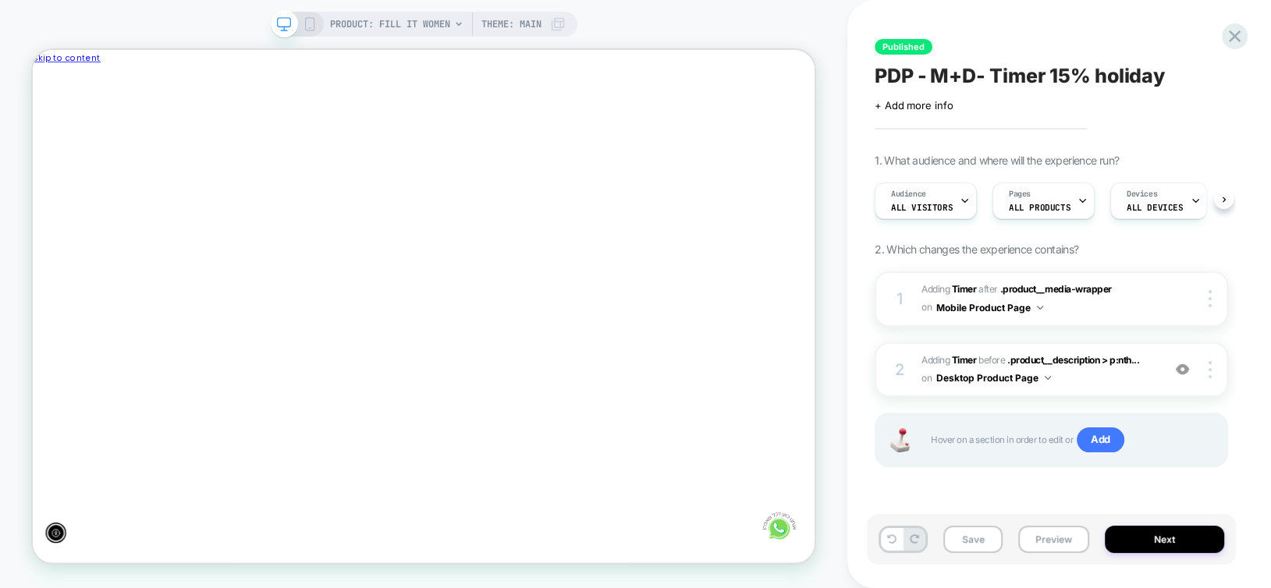
click at [871, 88] on div at bounding box center [554, 88] width 1043 height 0
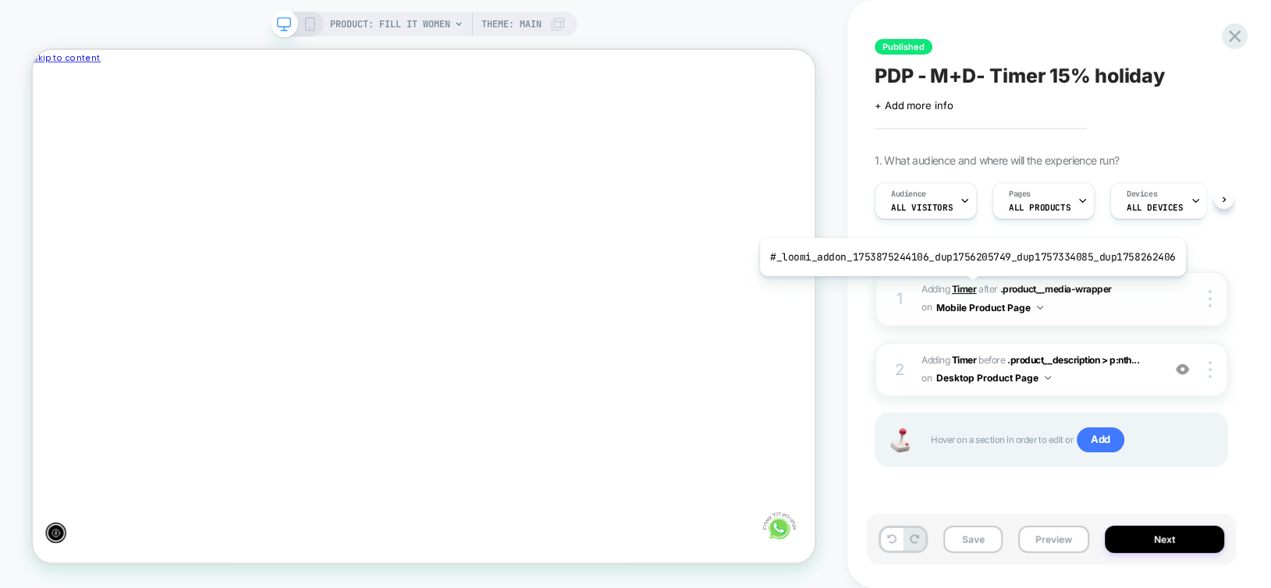
scroll to position [0, -836]
click at [967, 288] on b "Timer" at bounding box center [964, 289] width 25 height 12
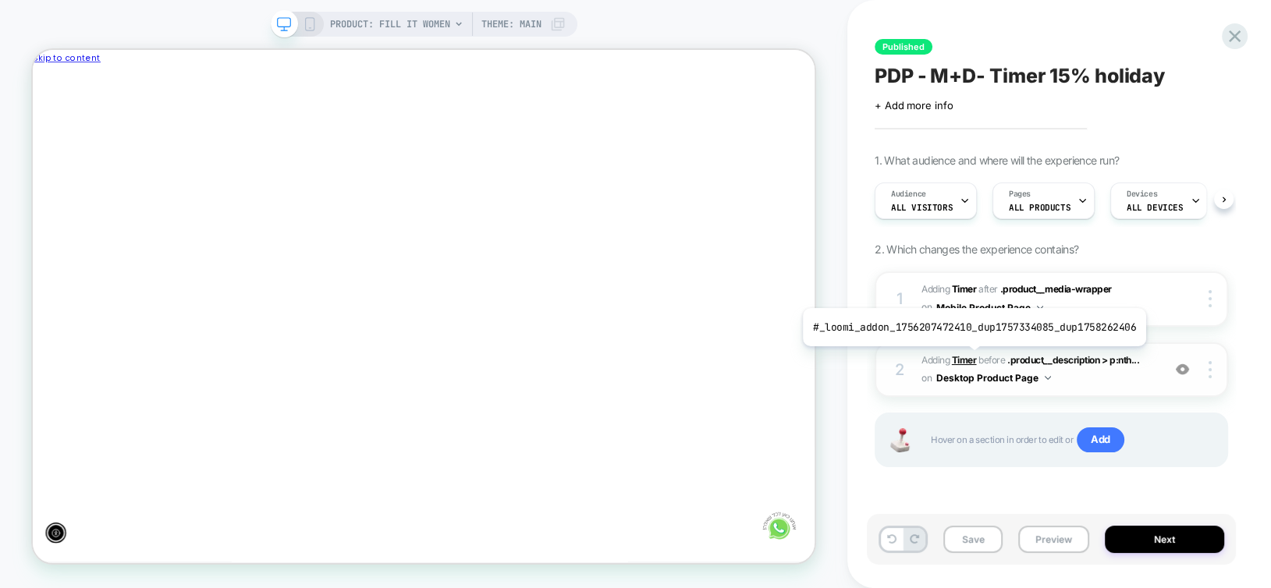
click at [970, 358] on b "Timer" at bounding box center [964, 360] width 25 height 12
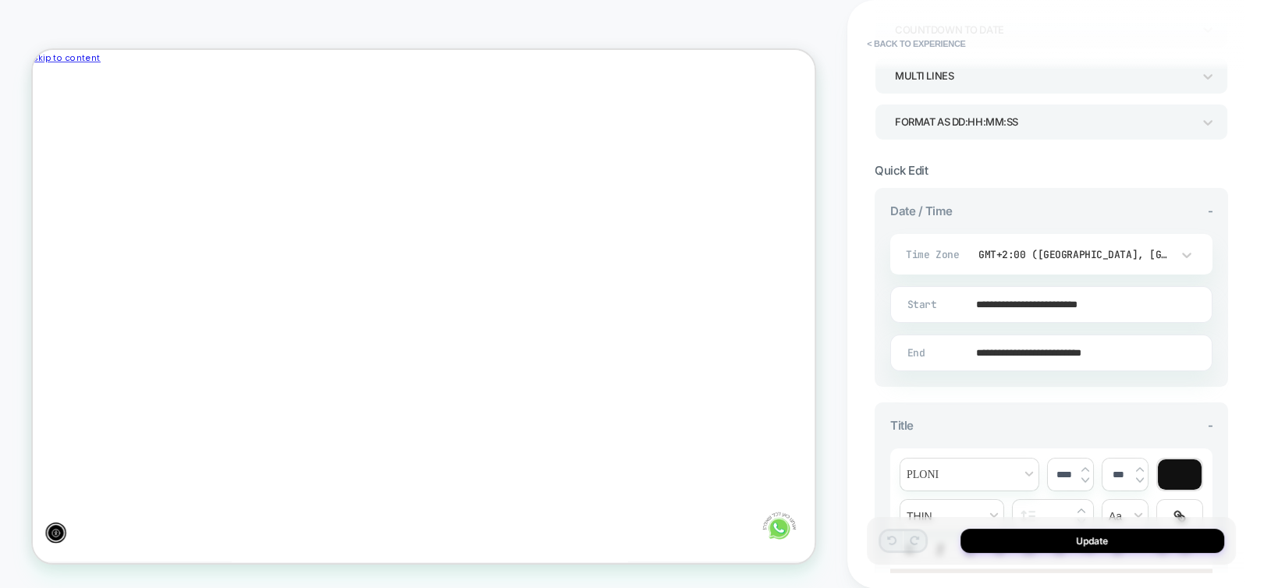
scroll to position [0, 0]
click at [1002, 349] on input "**********" at bounding box center [1048, 353] width 321 height 37
click at [922, 272] on td "28" at bounding box center [924, 272] width 25 height 22
type input "**********"
click at [1135, 535] on button "Update" at bounding box center [1092, 541] width 264 height 24
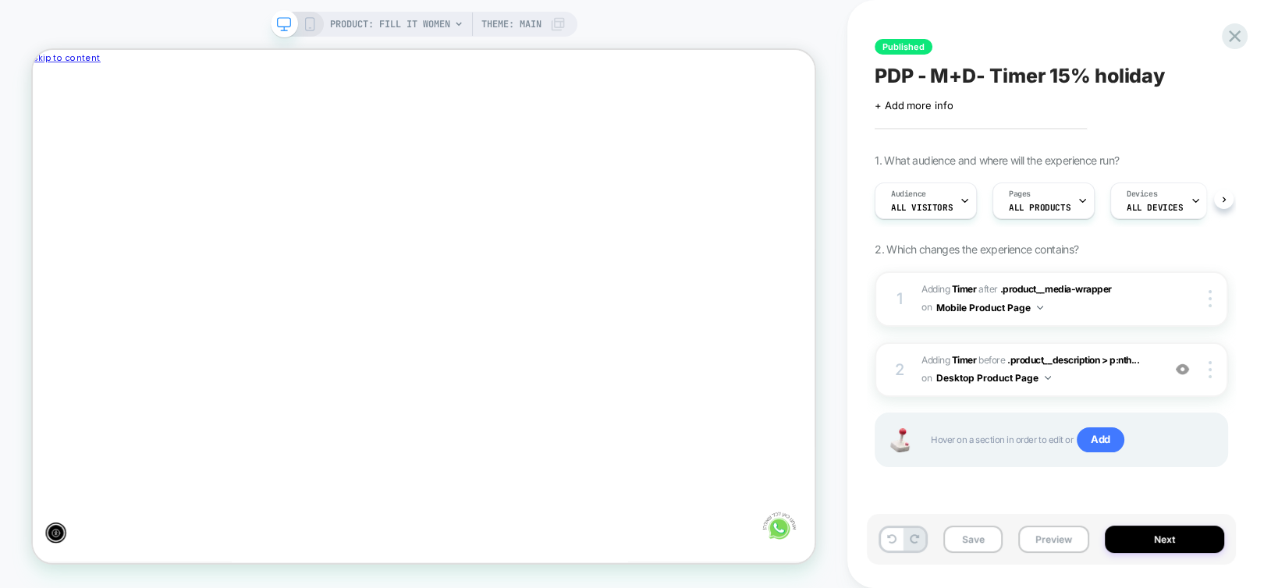
click at [305, 22] on rect at bounding box center [309, 24] width 9 height 12
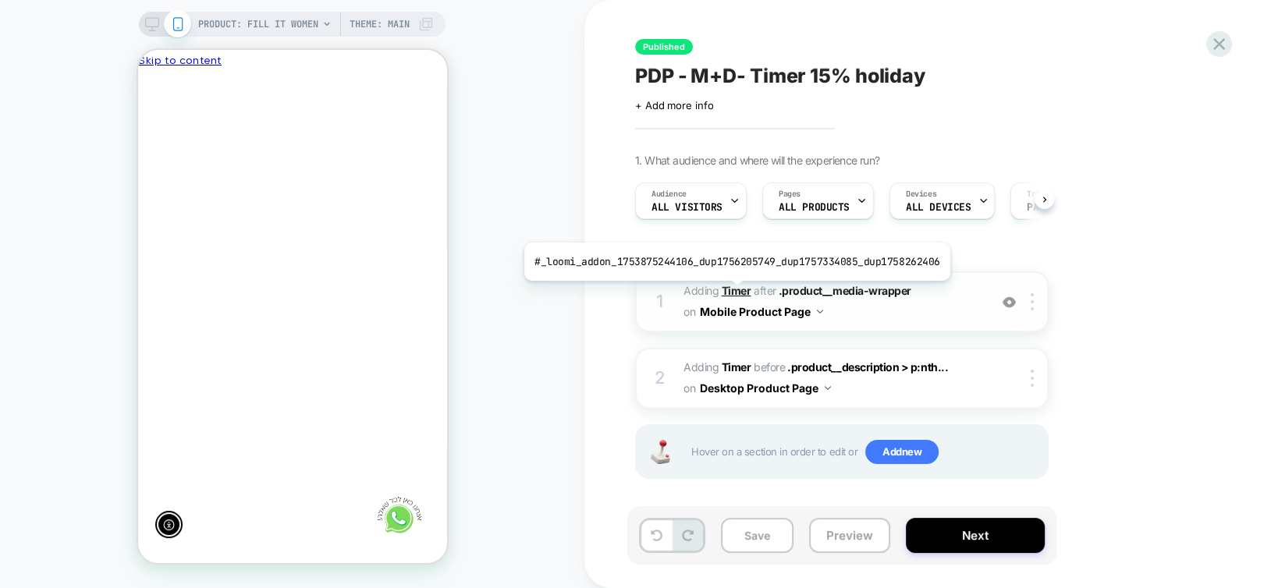
scroll to position [0, -229]
click at [737, 292] on b "Timer" at bounding box center [737, 290] width 30 height 13
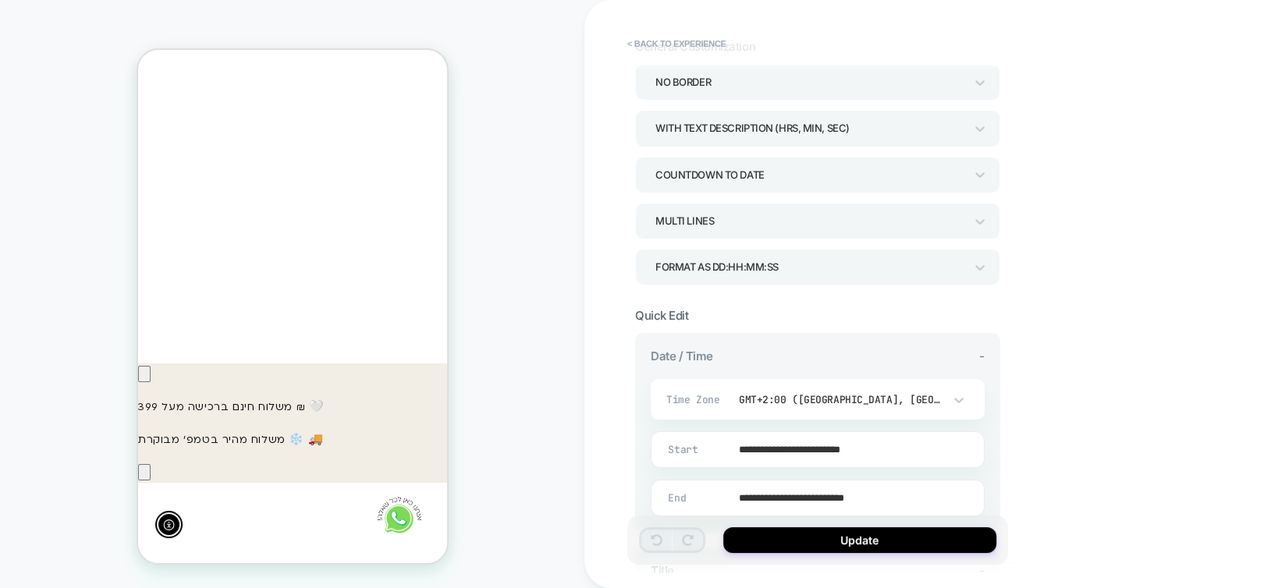
scroll to position [156, 0]
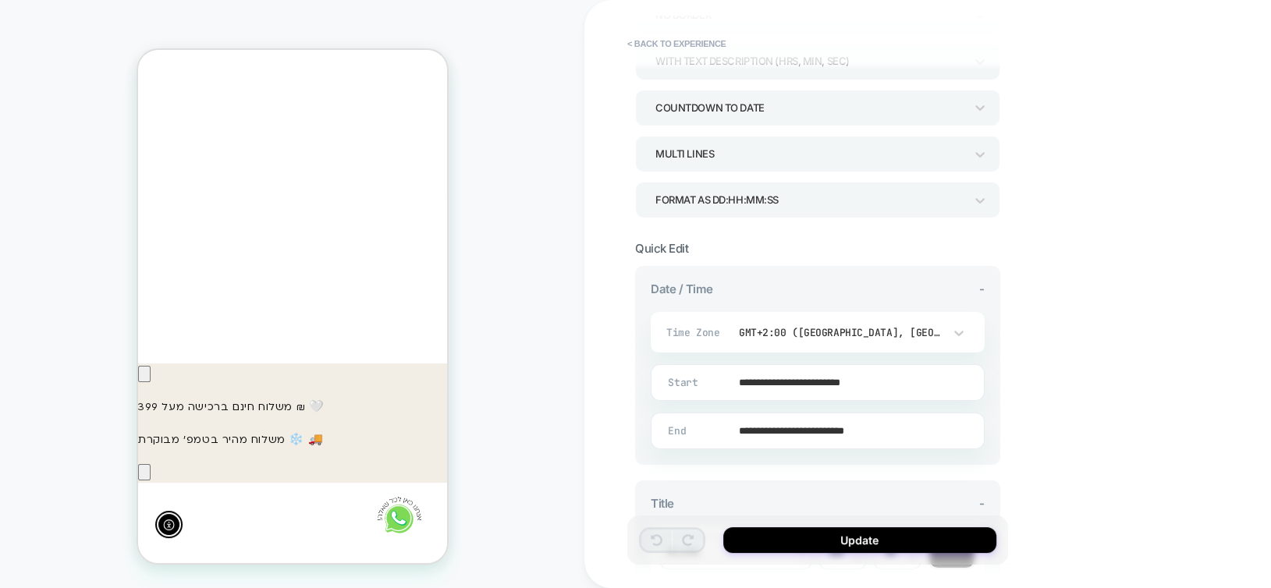
click at [772, 428] on input "**********" at bounding box center [814, 431] width 332 height 37
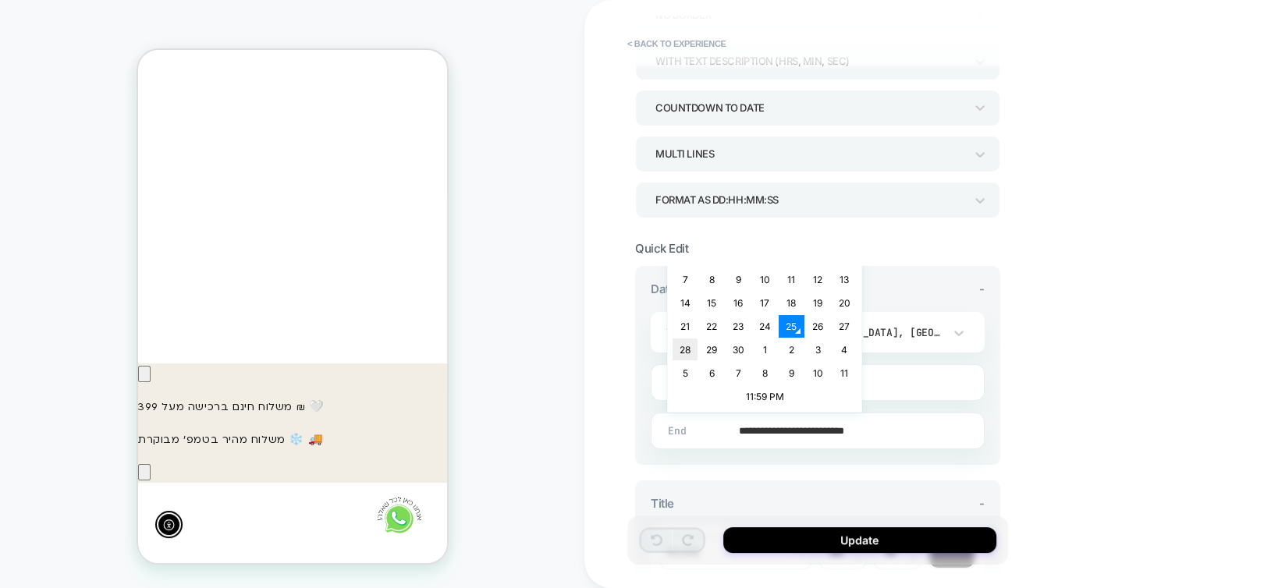
click at [692, 350] on td "28" at bounding box center [684, 350] width 25 height 22
type input "**********"
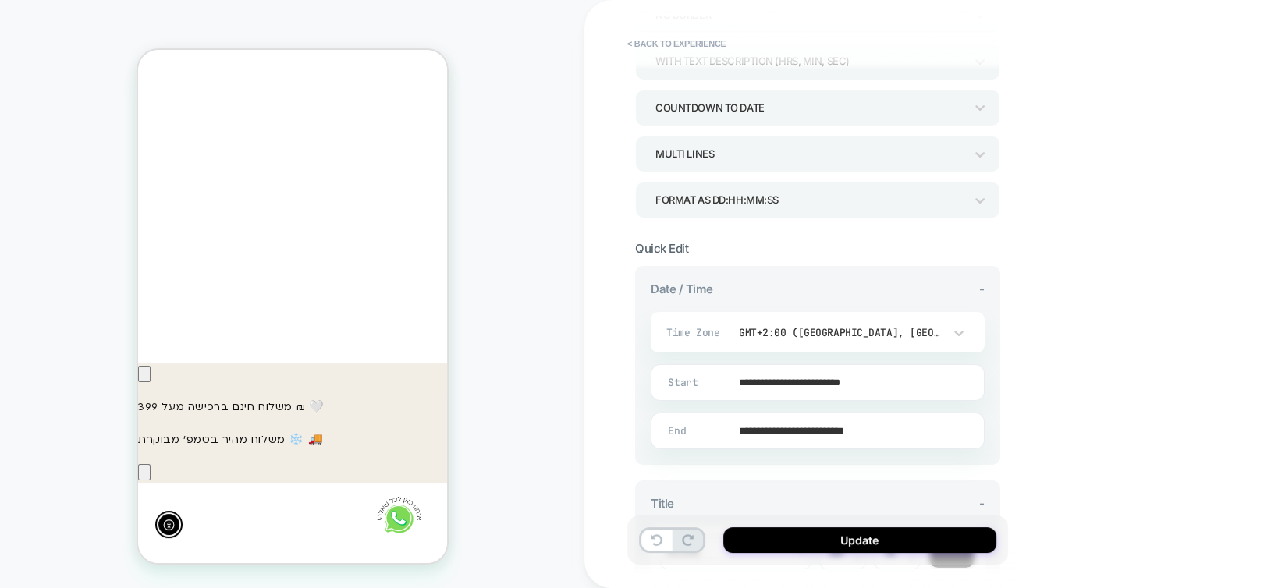
scroll to position [0, 0]
click at [933, 545] on button "Update" at bounding box center [859, 540] width 273 height 26
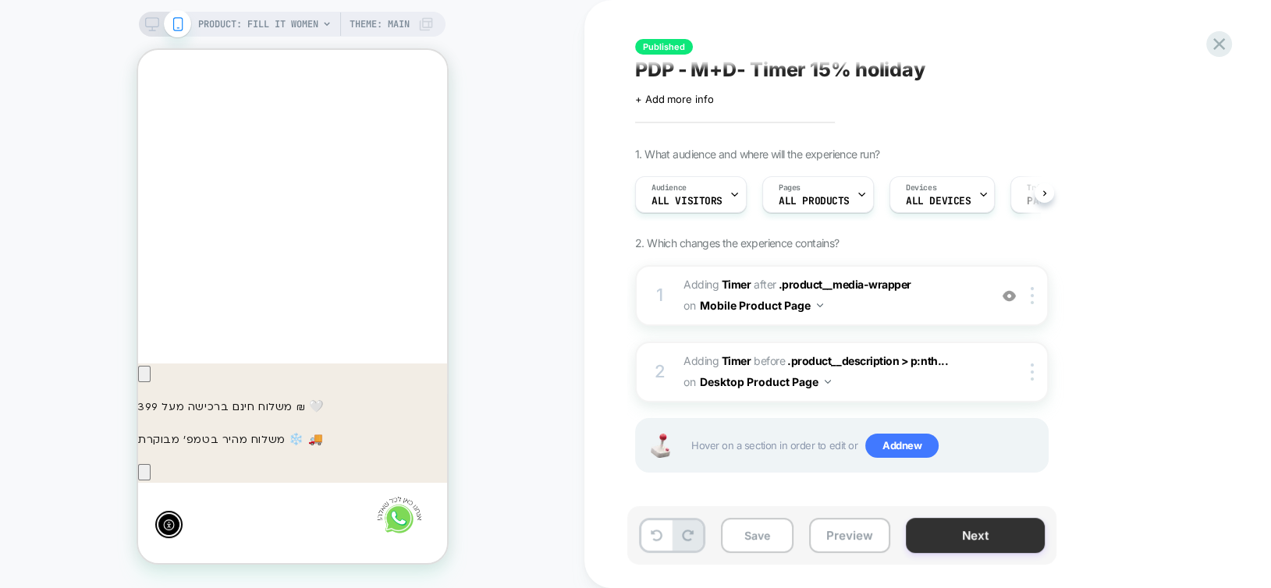
click at [974, 540] on button "Next" at bounding box center [975, 535] width 139 height 35
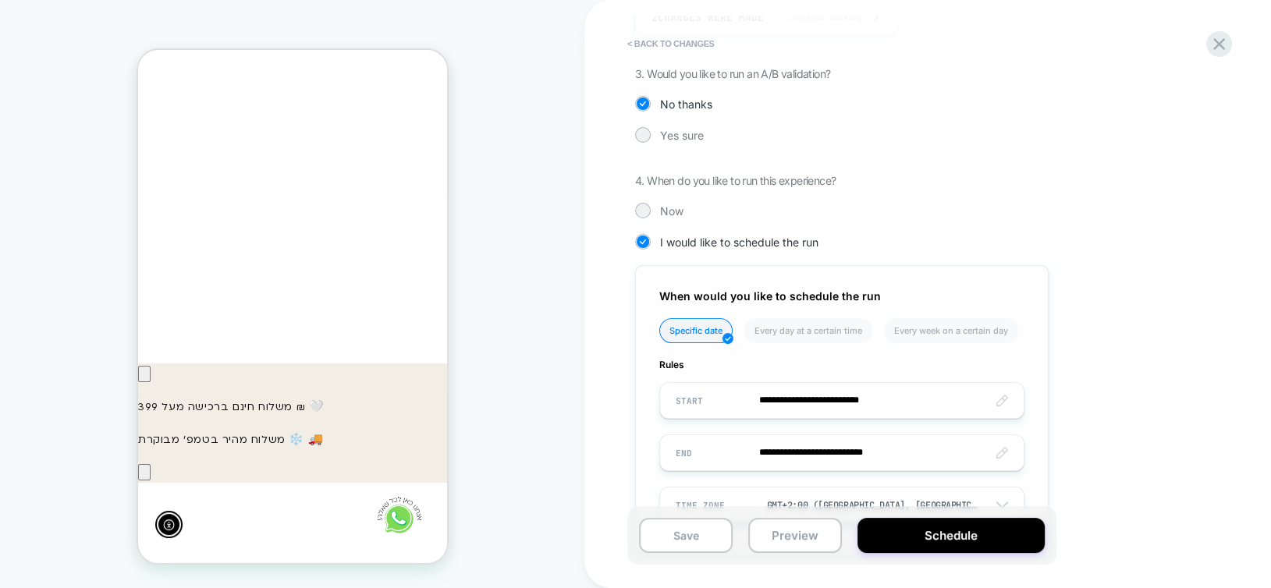
scroll to position [390, 0]
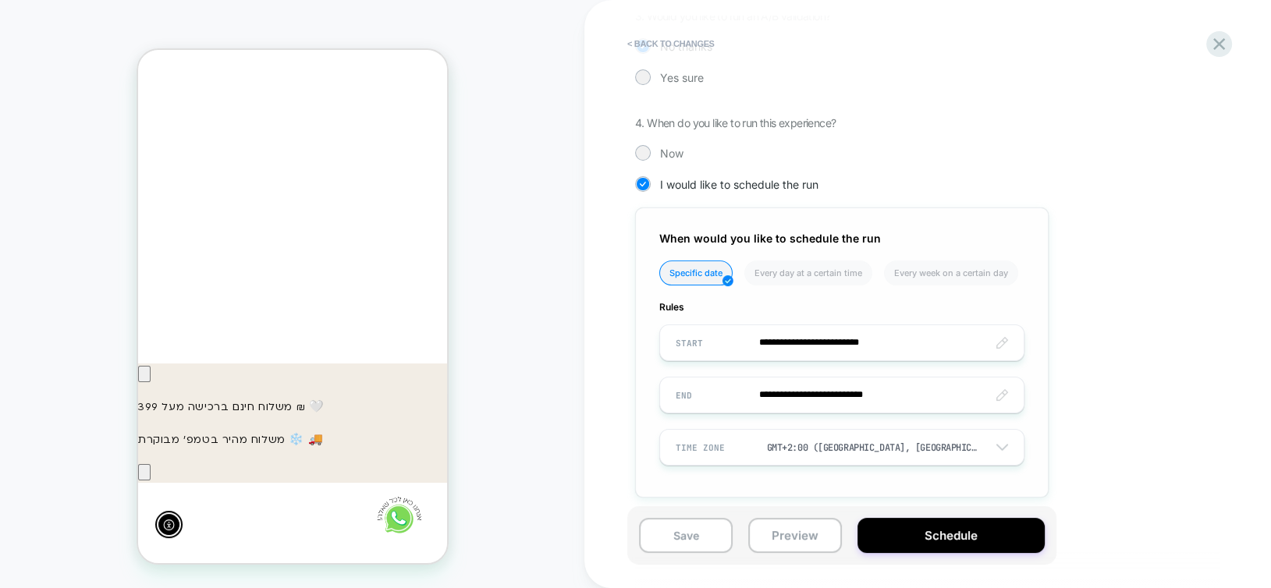
click at [784, 396] on input "**********" at bounding box center [842, 395] width 364 height 37
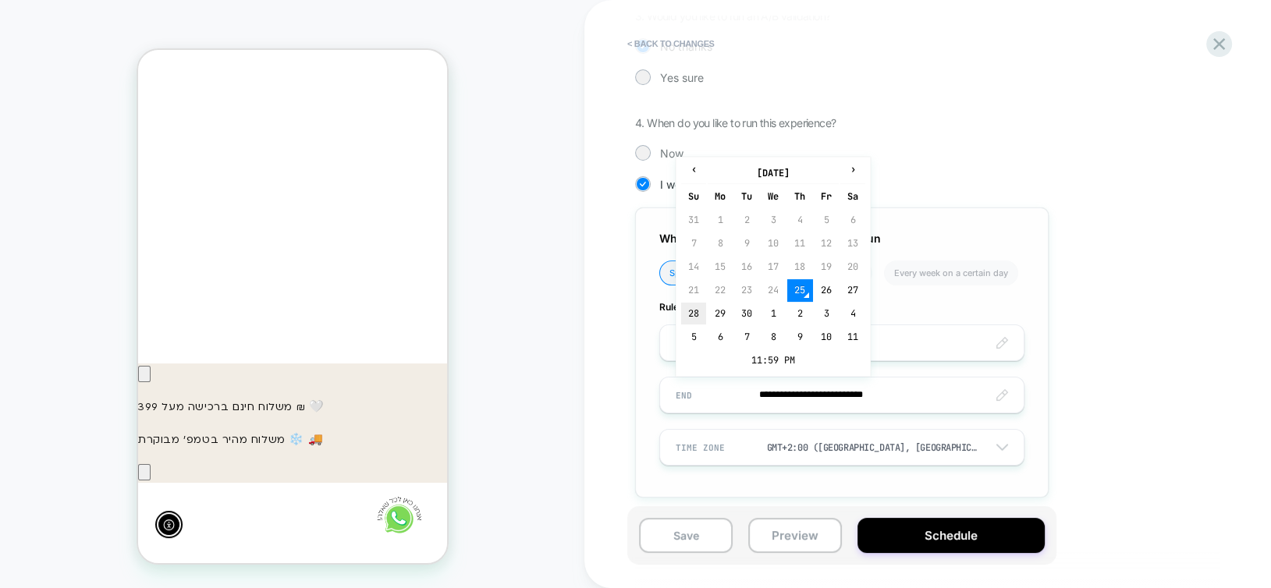
click at [695, 308] on td "28" at bounding box center [693, 314] width 25 height 22
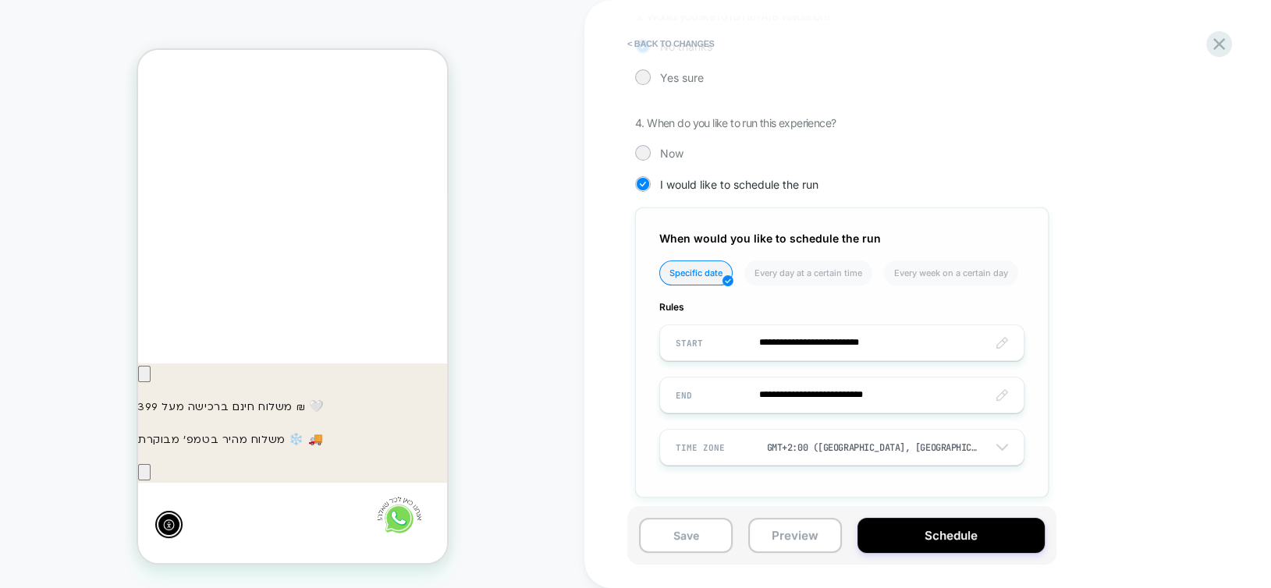
type input "**********"
click at [975, 541] on button "Schedule" at bounding box center [950, 535] width 187 height 35
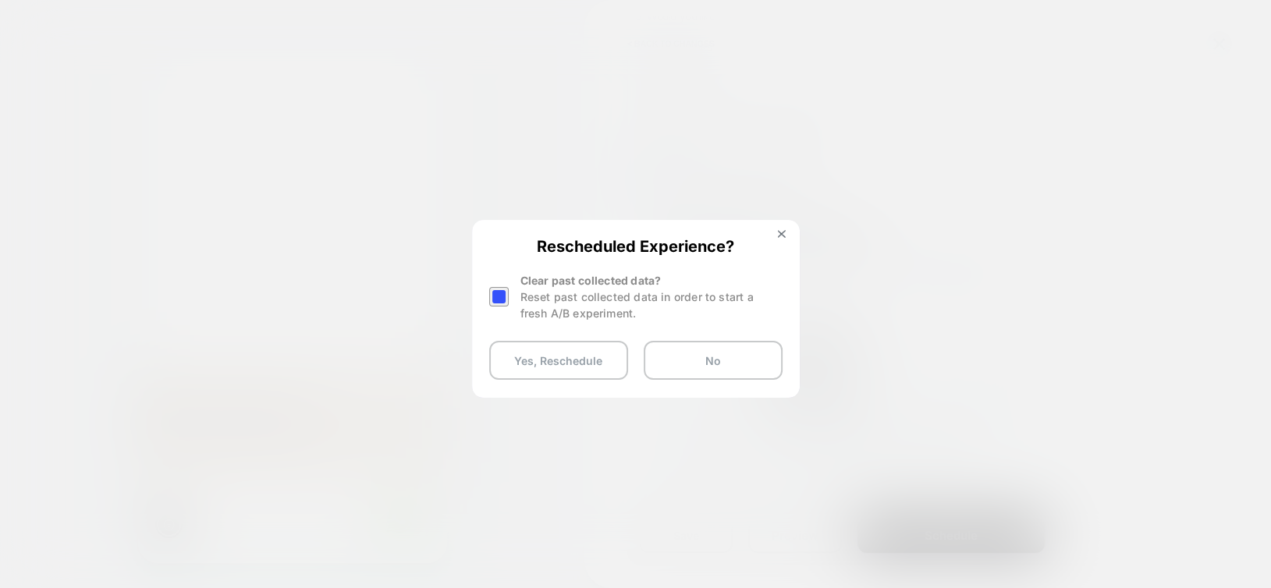
drag, startPoint x: 495, startPoint y: 296, endPoint x: 535, endPoint y: 382, distance: 94.6
click at [495, 303] on div at bounding box center [499, 297] width 20 height 20
click at [530, 349] on button "Yes, Reschedule" at bounding box center [558, 360] width 139 height 39
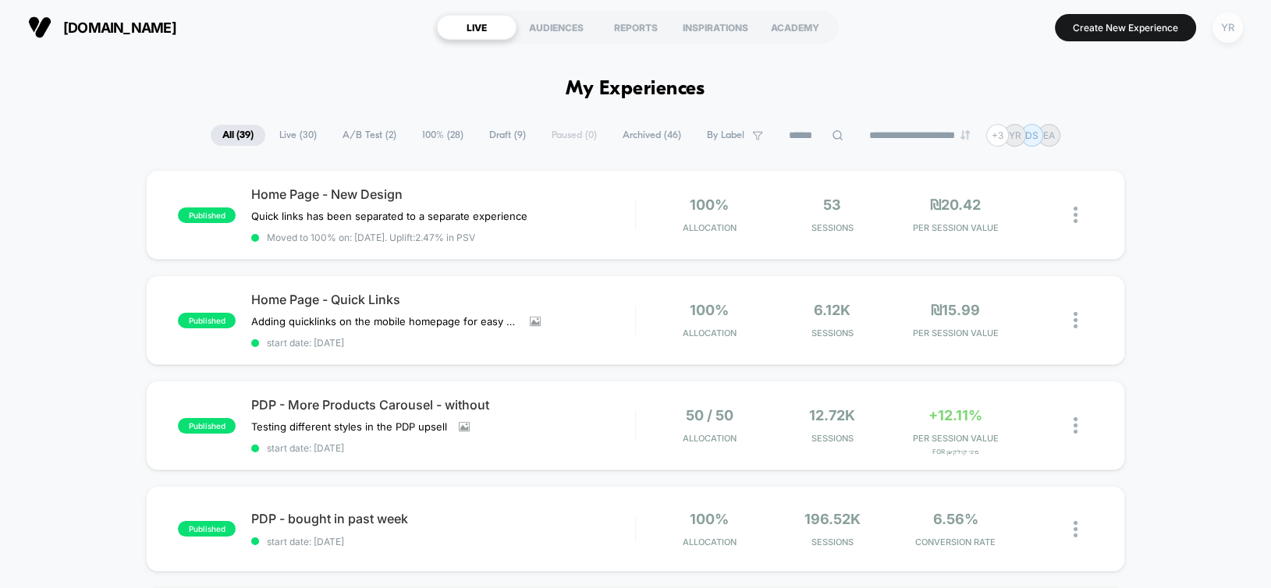
click at [1238, 23] on div "YR" at bounding box center [1227, 27] width 30 height 30
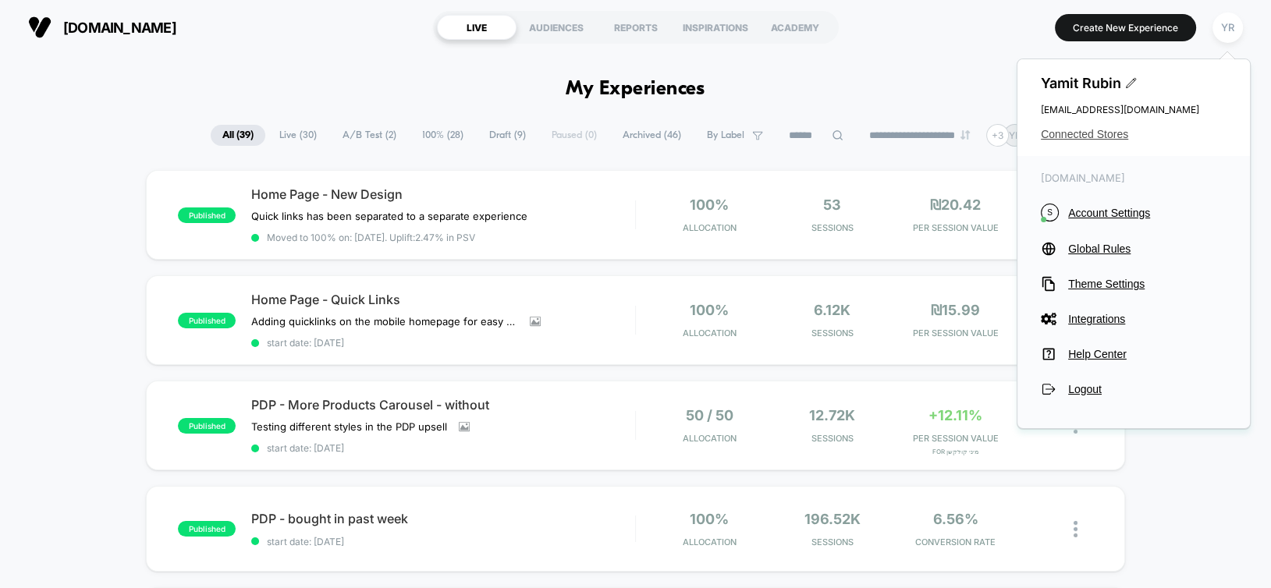
click at [1083, 130] on span "Connected Stores" at bounding box center [1134, 134] width 186 height 12
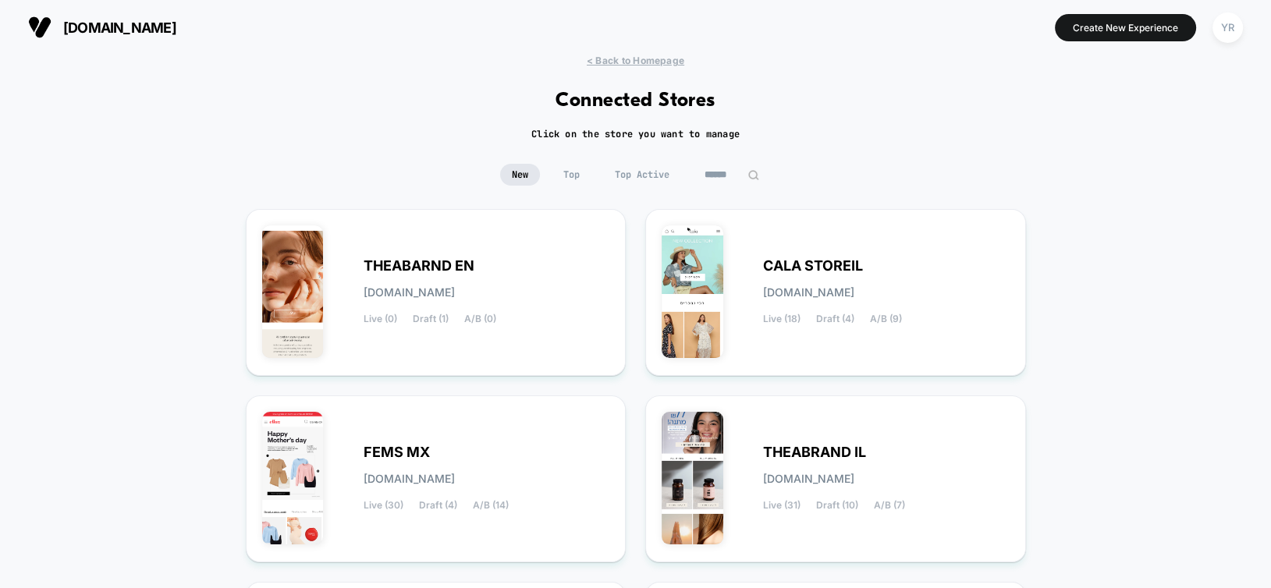
click at [371, 158] on div "< Back to Homepage Connected Stores Click on the store you want to manage New T…" at bounding box center [635, 457] width 1271 height 805
click at [718, 478] on img at bounding box center [693, 478] width 62 height 133
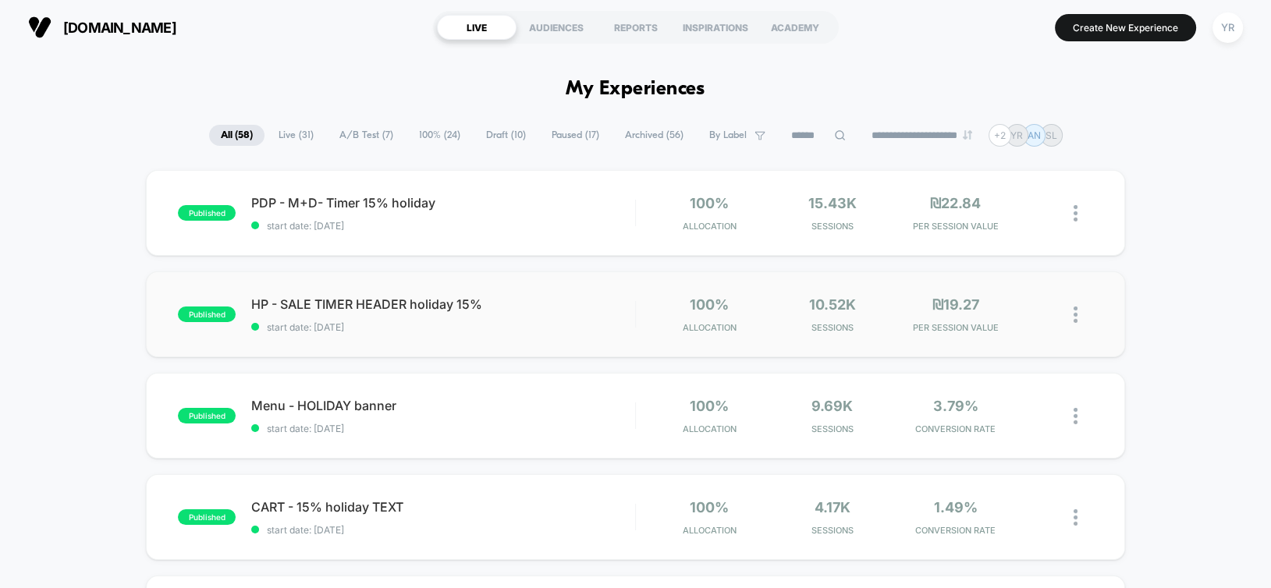
scroll to position [78, 0]
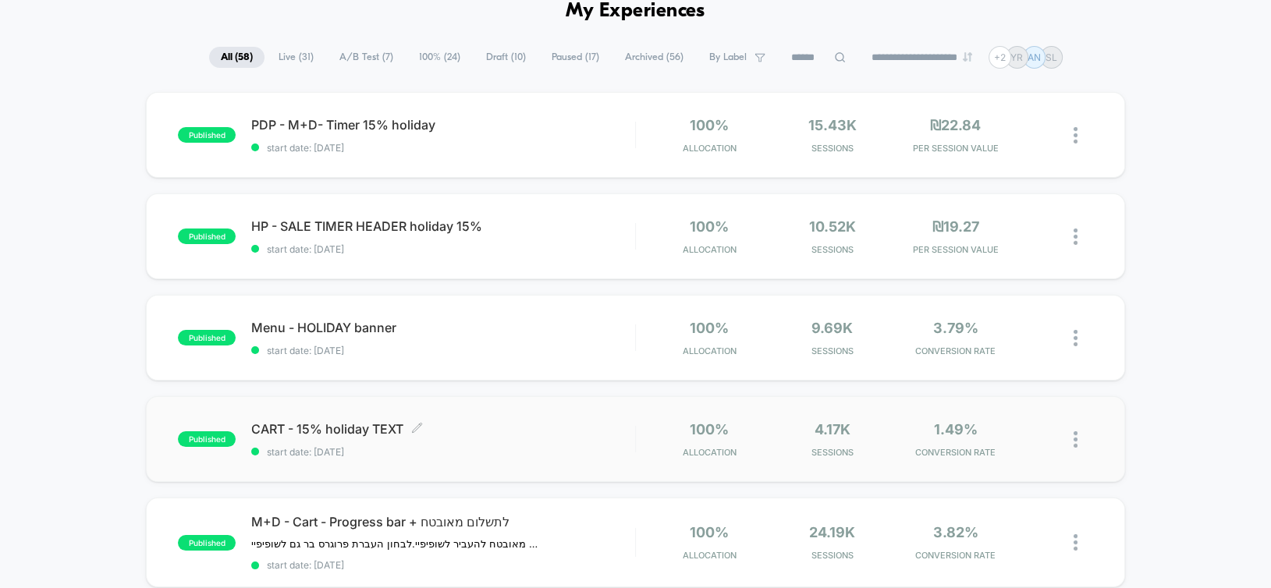
click at [538, 428] on span "CART - 15% holiday TEXT Click to edit experience details" at bounding box center [442, 429] width 383 height 16
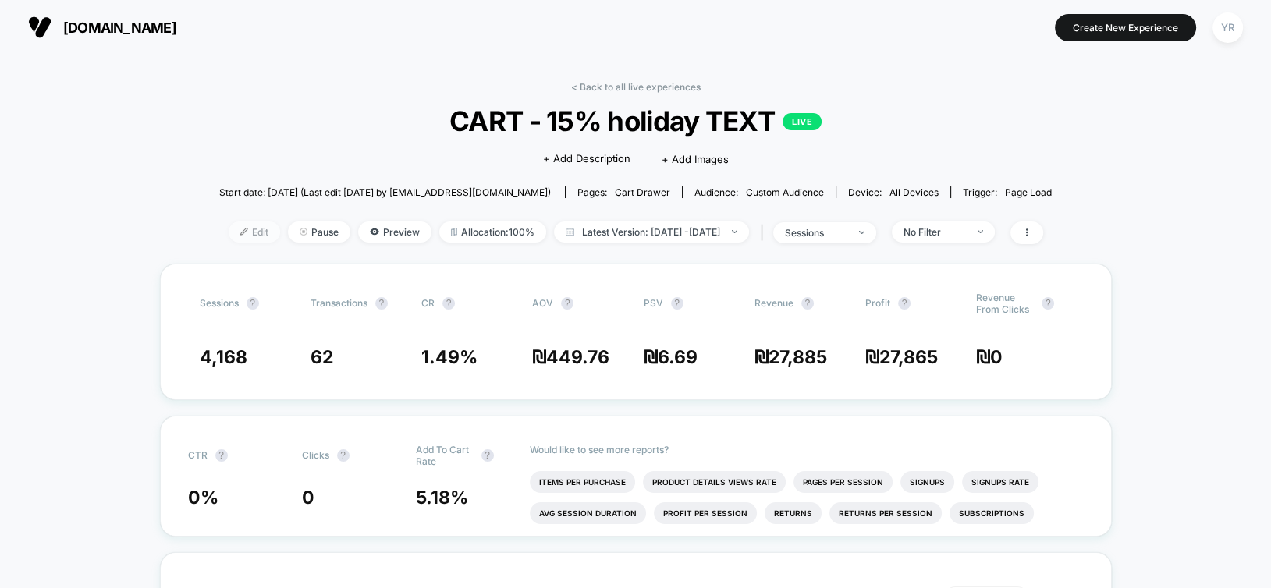
click at [229, 225] on span "Edit" at bounding box center [254, 232] width 51 height 21
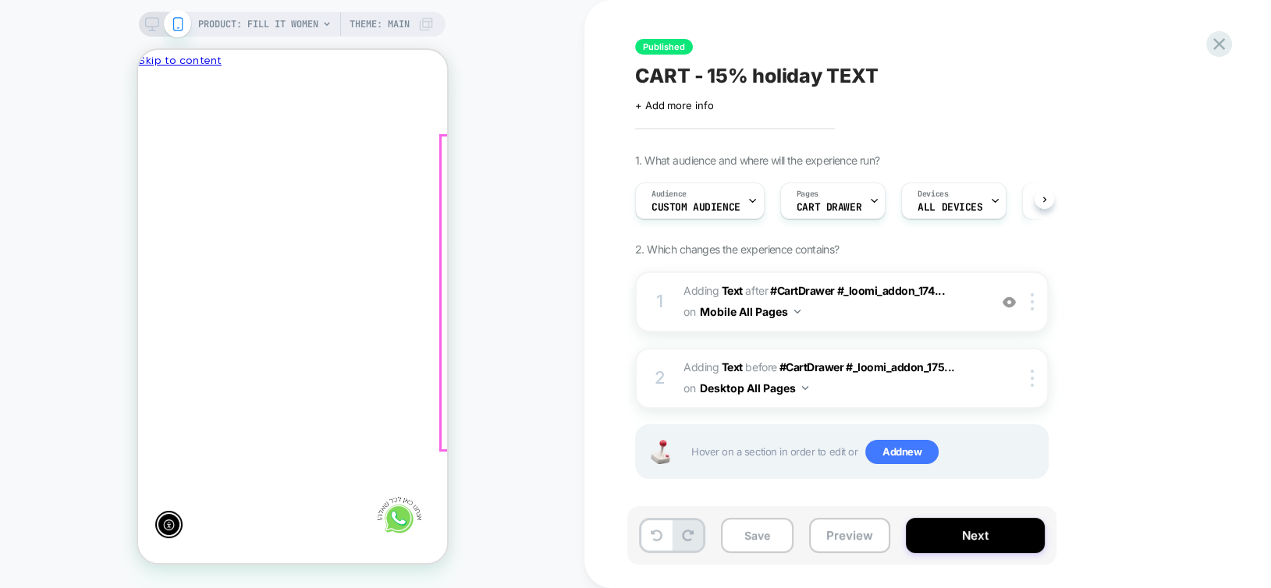
scroll to position [0, -229]
click at [721, 204] on span "Custom Audience" at bounding box center [695, 207] width 89 height 11
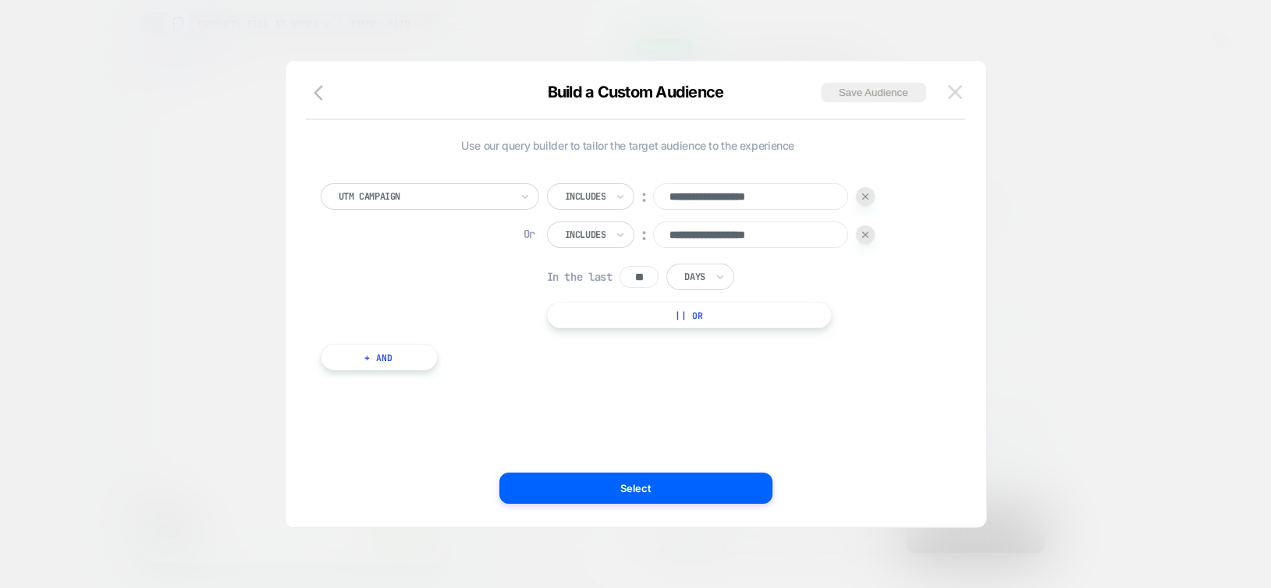
click at [949, 98] on img at bounding box center [955, 91] width 14 height 13
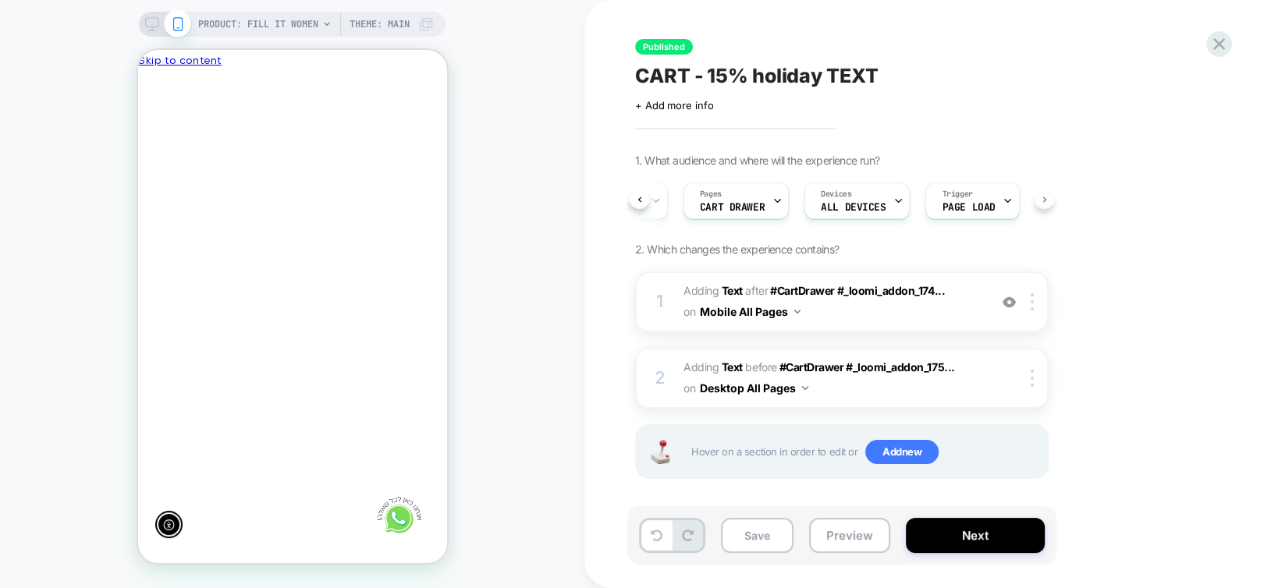
scroll to position [0, 110]
click at [1043, 198] on div "Audience Custom Audience Pages CART DRAWER Devices ALL DEVICES Trigger Page Load" at bounding box center [841, 201] width 413 height 52
click at [691, 206] on span "Custom Audience" at bounding box center [692, 207] width 89 height 11
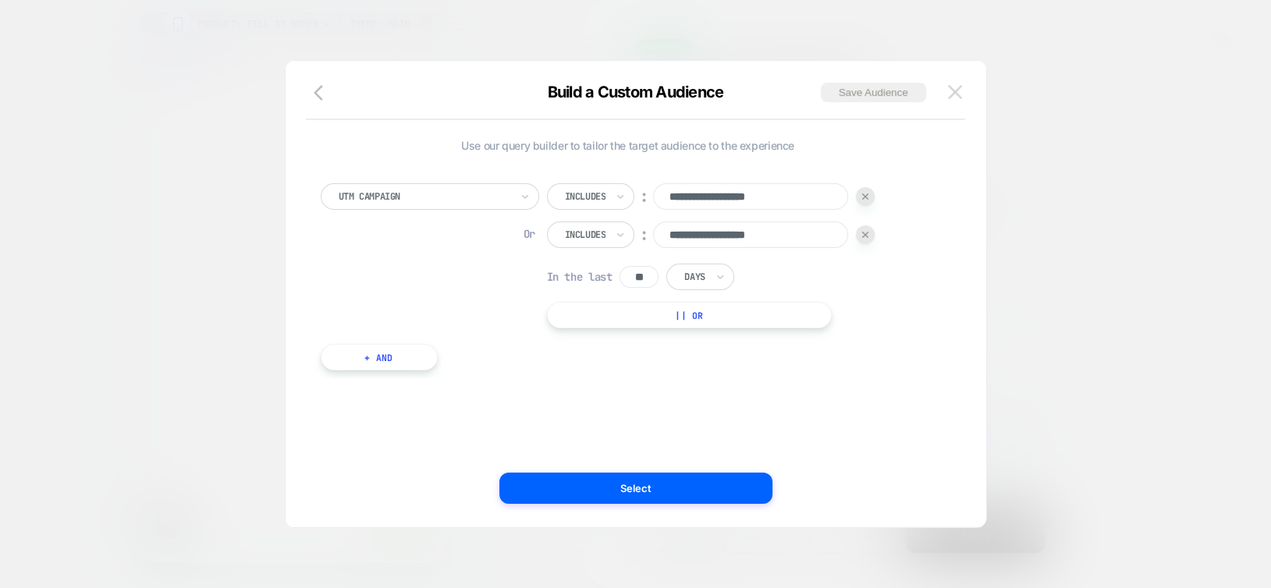
scroll to position [0, -229]
click at [955, 90] on img at bounding box center [955, 91] width 14 height 13
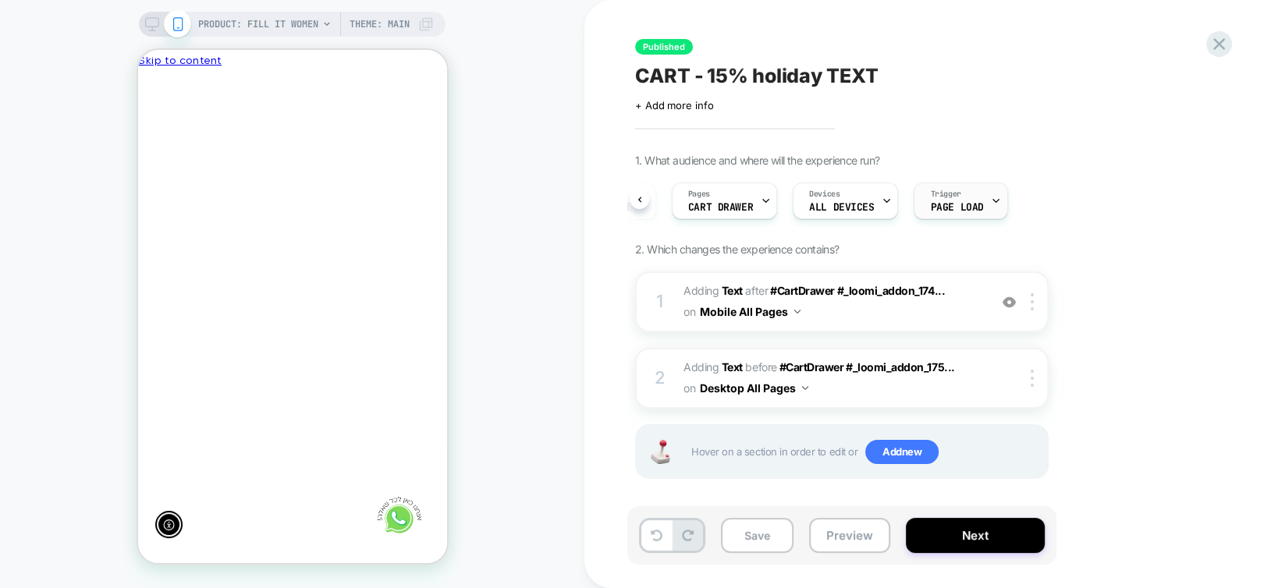
click at [962, 198] on div "Trigger Page Load" at bounding box center [956, 200] width 84 height 35
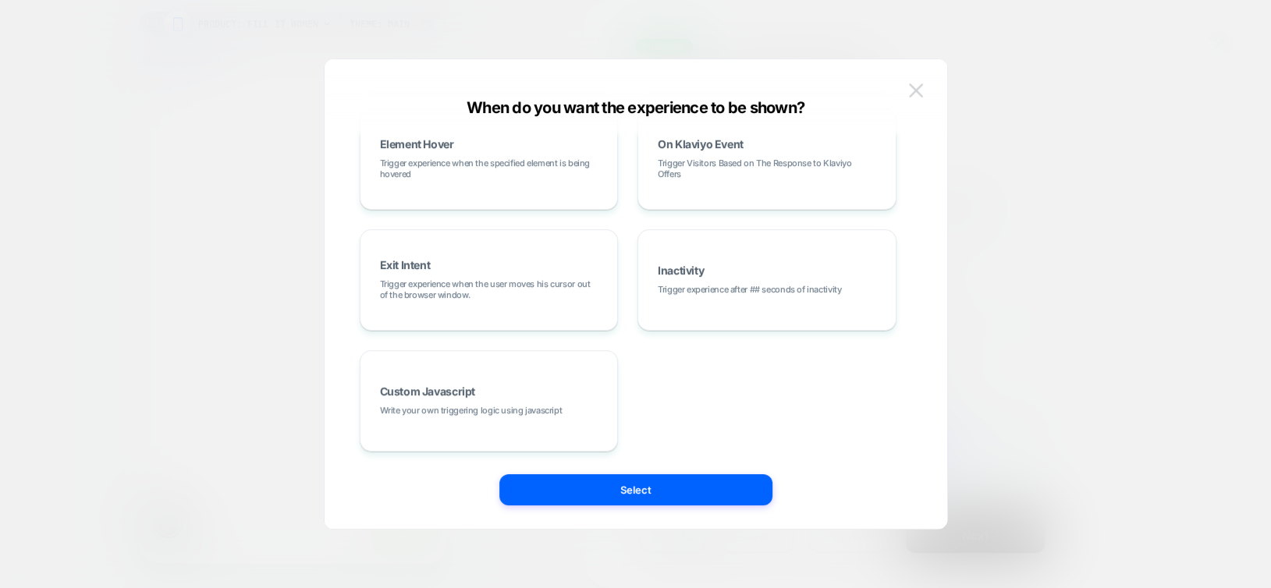
click at [918, 88] on img at bounding box center [916, 89] width 14 height 13
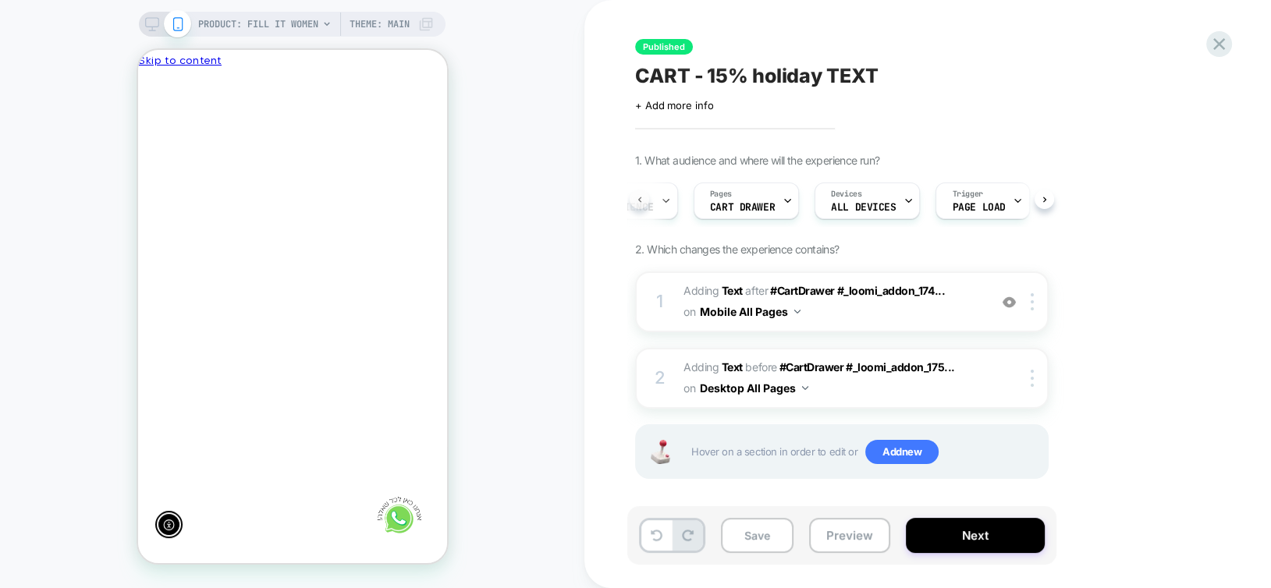
scroll to position [0, 39]
click at [641, 200] on icon at bounding box center [640, 200] width 6 height 6
click at [700, 204] on span "Custom Audience" at bounding box center [692, 207] width 89 height 11
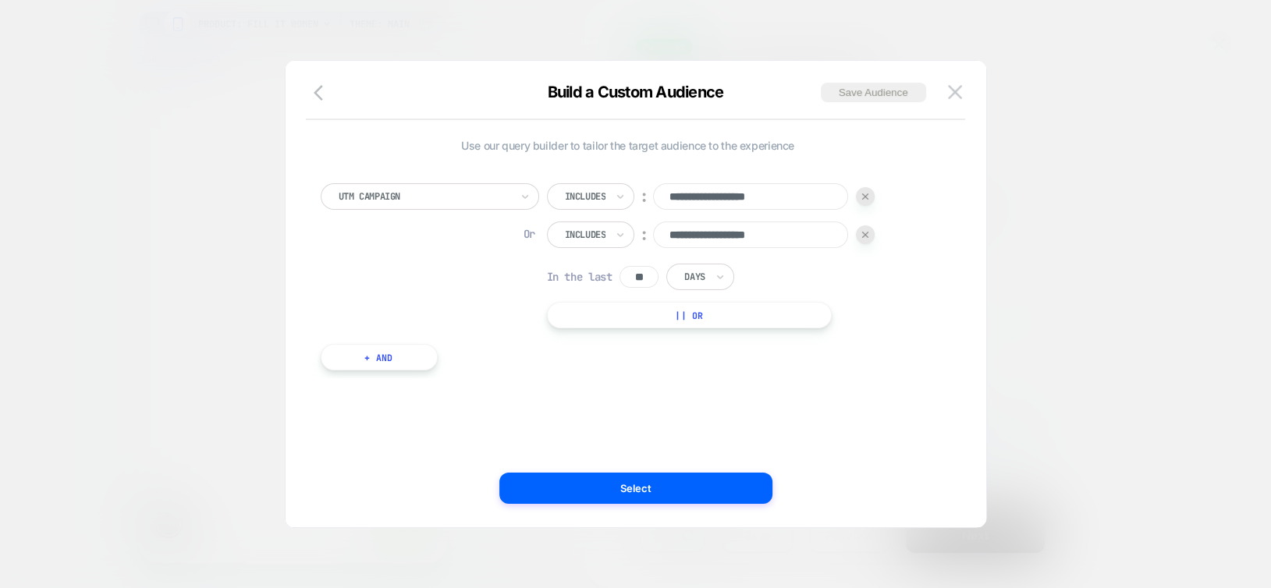
scroll to position [0, -229]
click at [953, 94] on img at bounding box center [955, 91] width 14 height 13
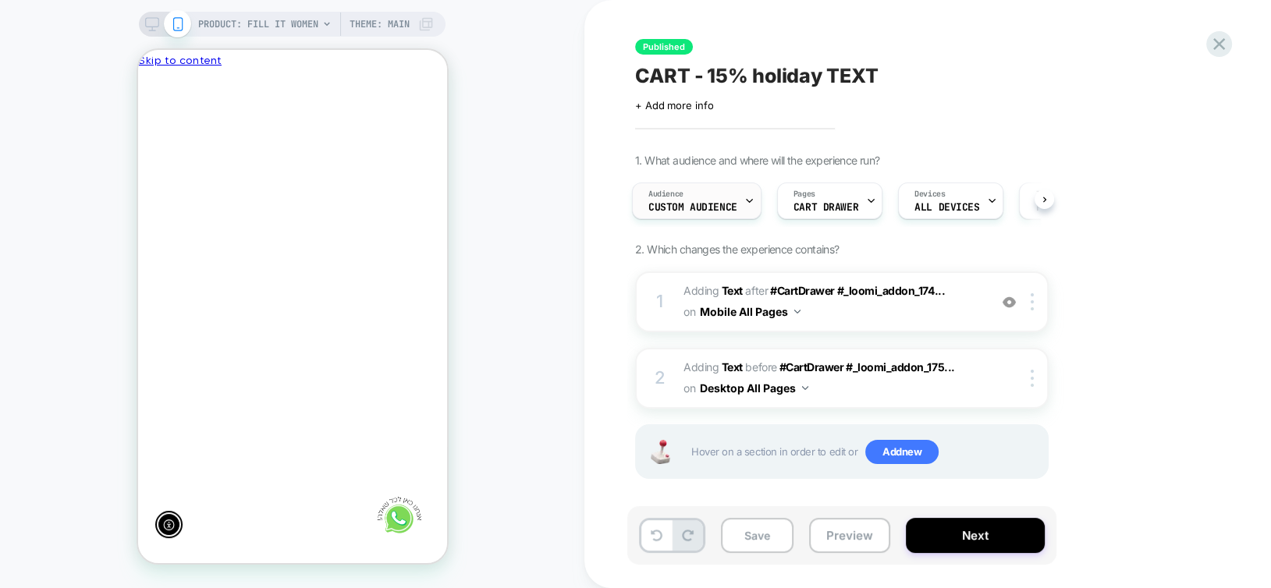
click at [735, 204] on div "Audience Custom Audience" at bounding box center [693, 200] width 120 height 35
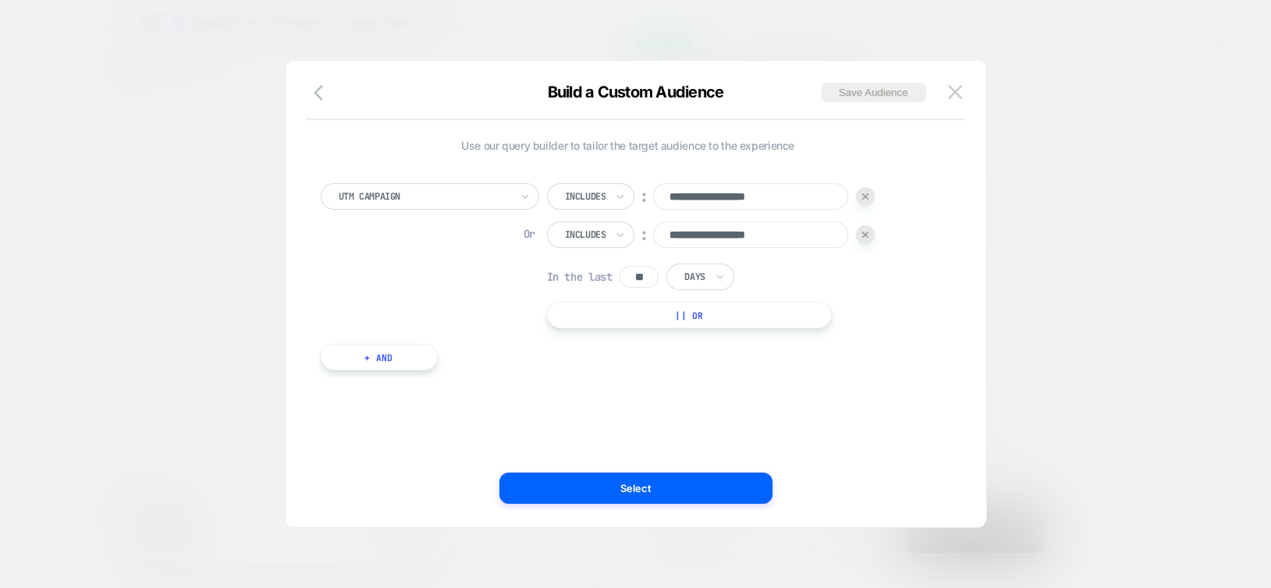
click at [370, 360] on button "+ And" at bounding box center [379, 357] width 117 height 27
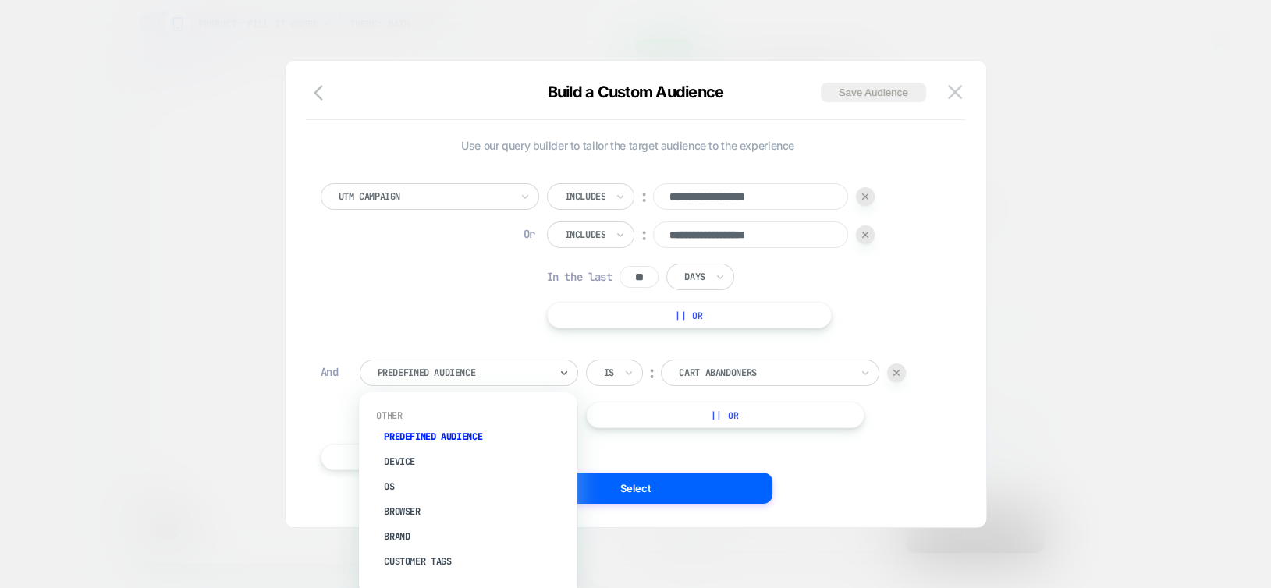
click at [448, 374] on div at bounding box center [464, 373] width 172 height 14
click at [425, 504] on div "UTM Content" at bounding box center [475, 516] width 203 height 25
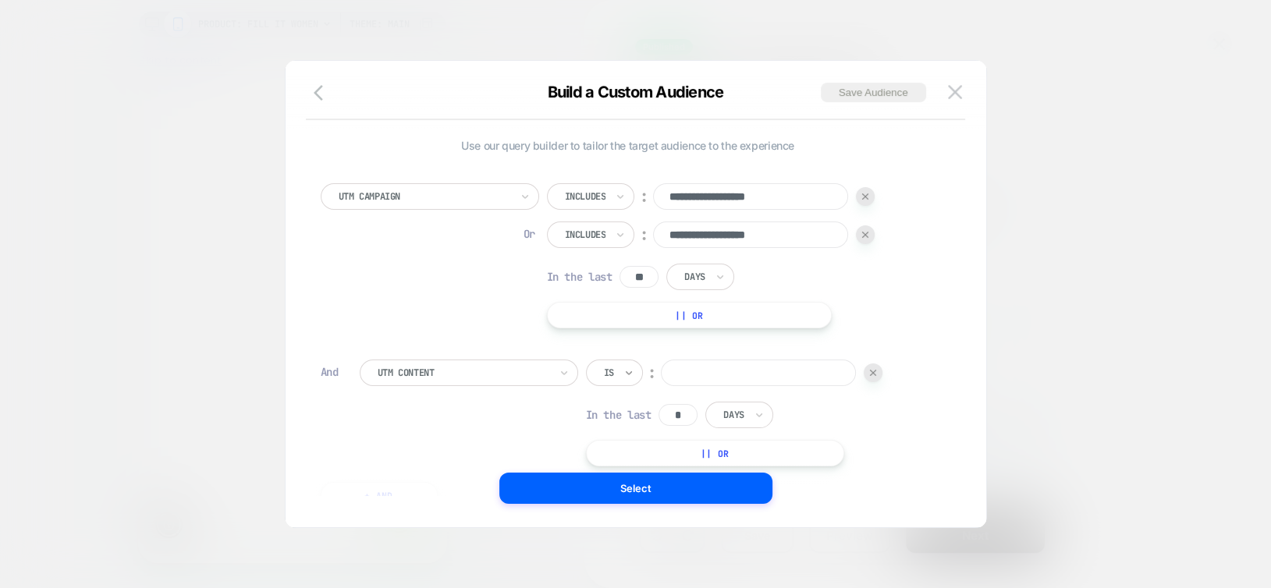
click at [632, 375] on icon at bounding box center [628, 373] width 11 height 16
click at [645, 464] on div "Includes" at bounding box center [651, 465] width 101 height 25
click at [740, 373] on input at bounding box center [789, 373] width 195 height 27
type input "******"
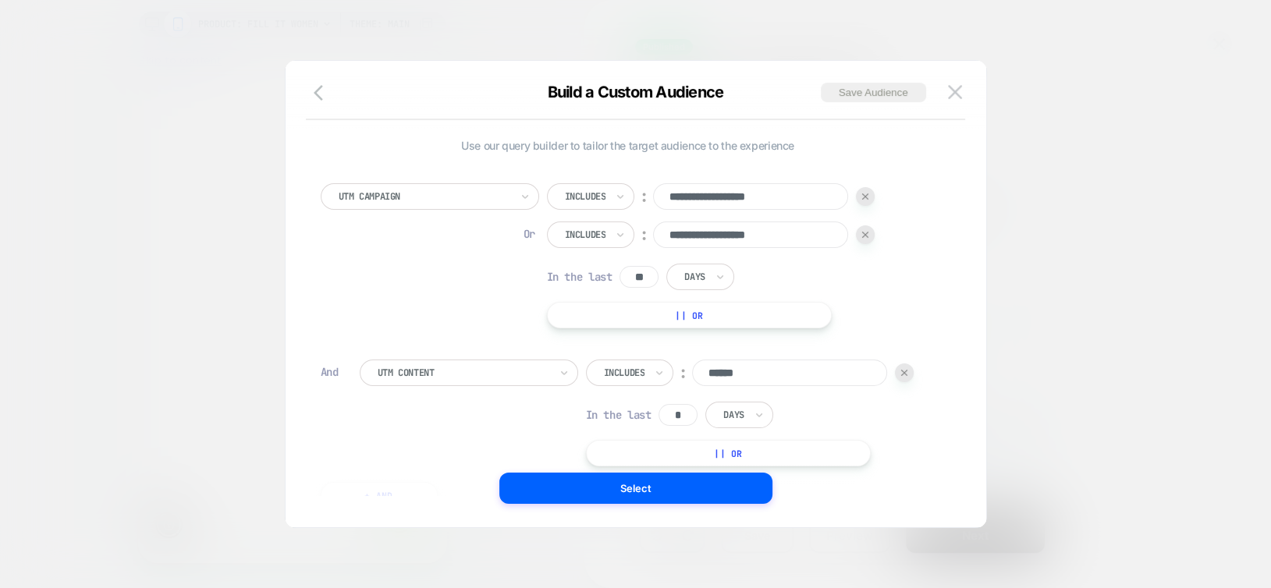
click at [668, 408] on input "*" at bounding box center [677, 415] width 39 height 22
click at [688, 416] on input "*" at bounding box center [677, 415] width 39 height 22
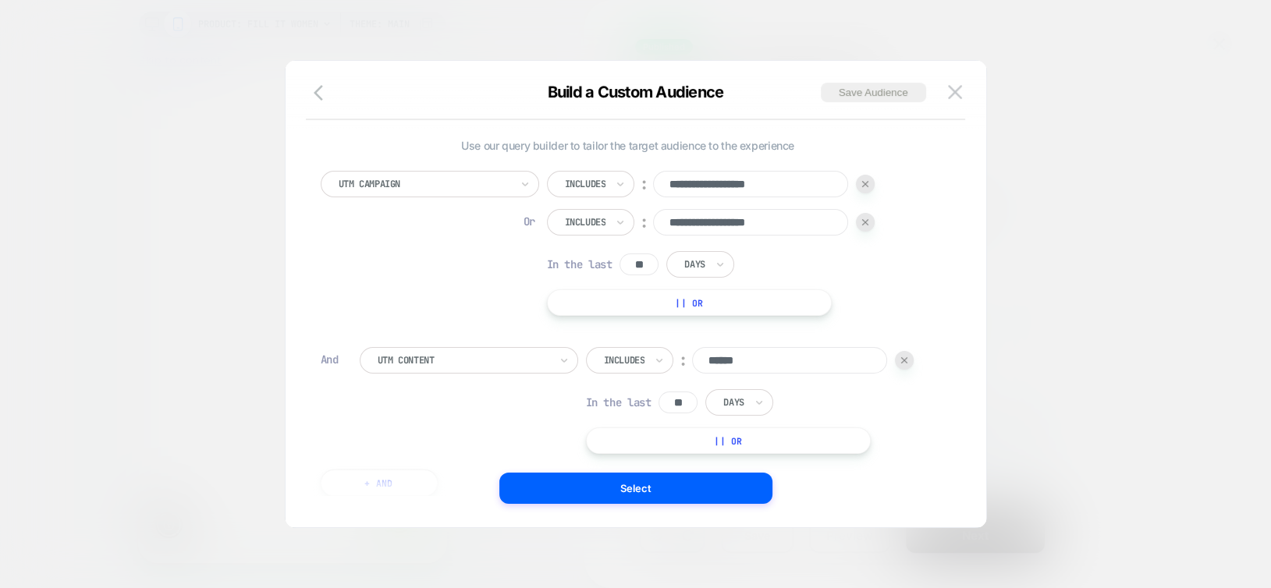
scroll to position [15, 0]
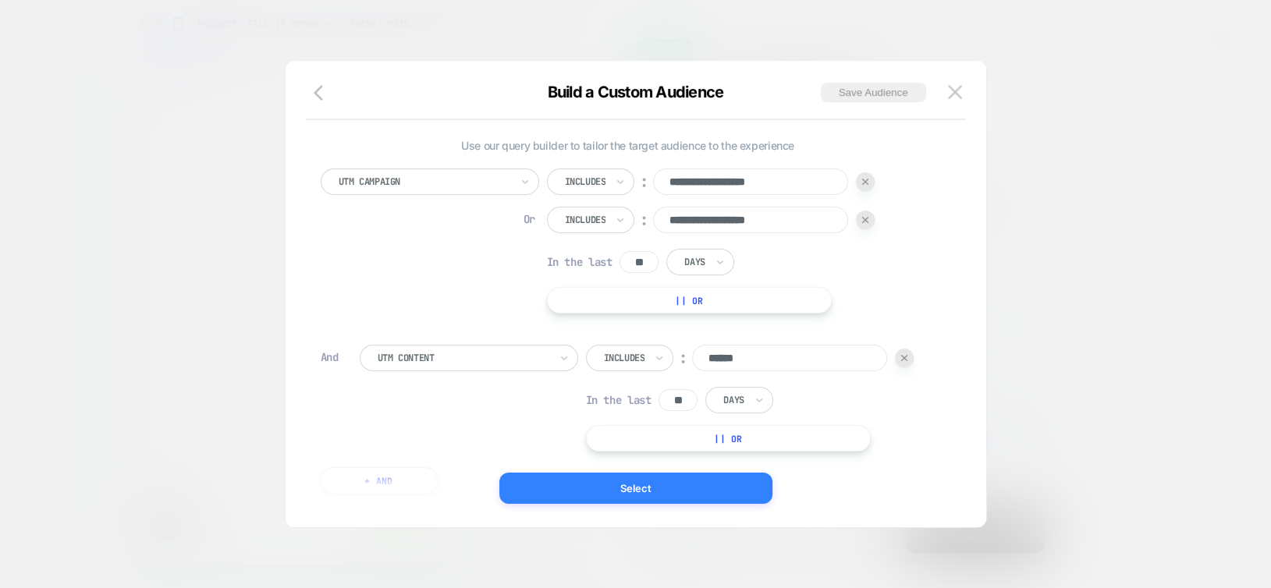
type input "**"
click at [745, 495] on button "Select" at bounding box center [635, 488] width 273 height 31
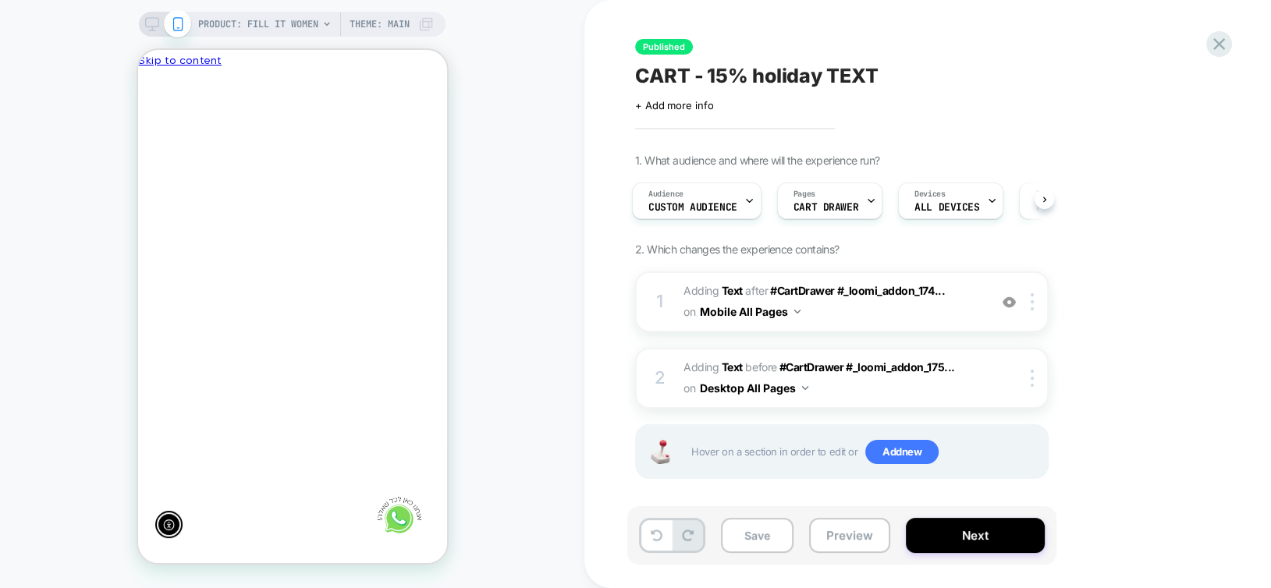
scroll to position [0, -229]
click at [768, 530] on button "Save" at bounding box center [757, 535] width 73 height 35
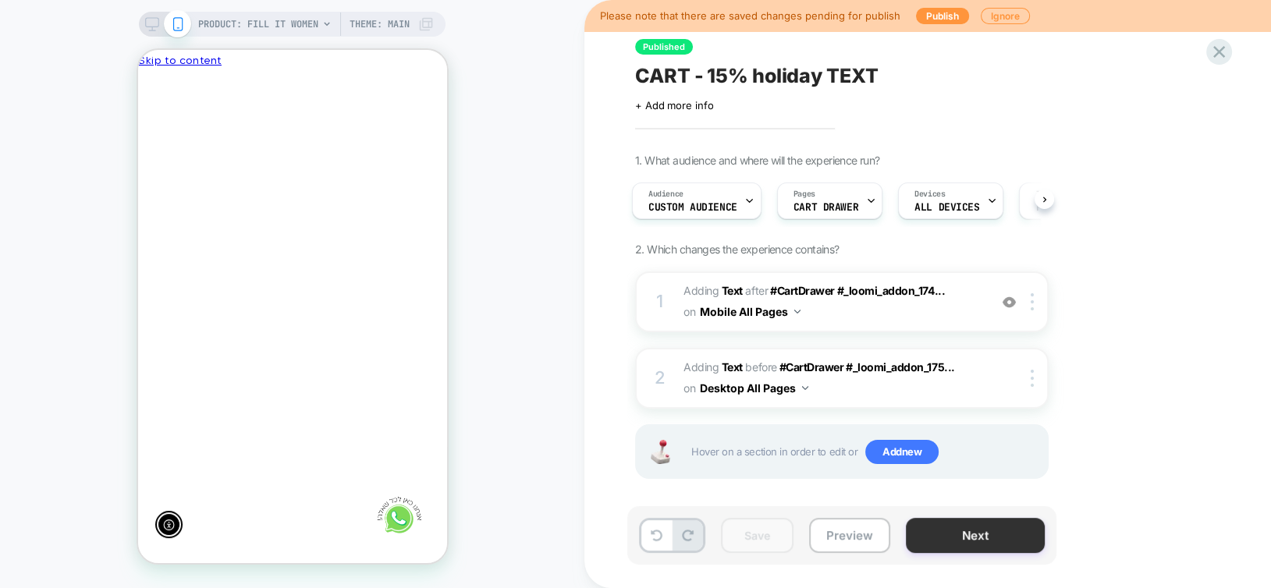
scroll to position [0, 0]
click at [956, 545] on button "Next" at bounding box center [975, 535] width 139 height 35
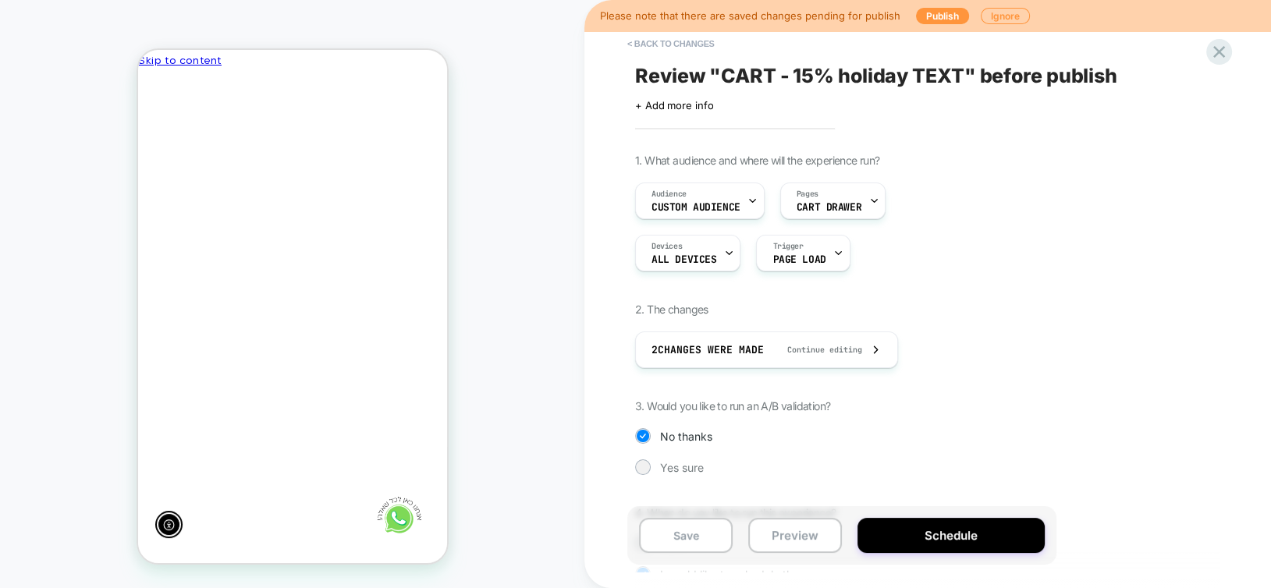
scroll to position [0, -229]
click at [727, 208] on span "Custom Audience" at bounding box center [695, 207] width 89 height 11
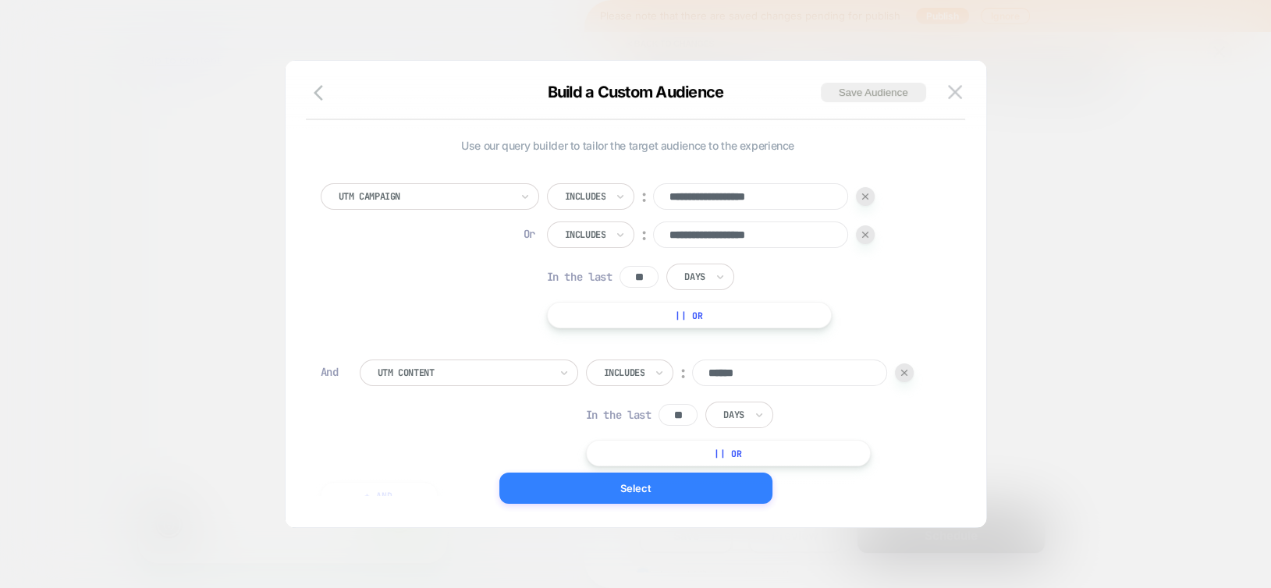
scroll to position [0, 0]
click at [723, 486] on button "Select" at bounding box center [635, 488] width 273 height 31
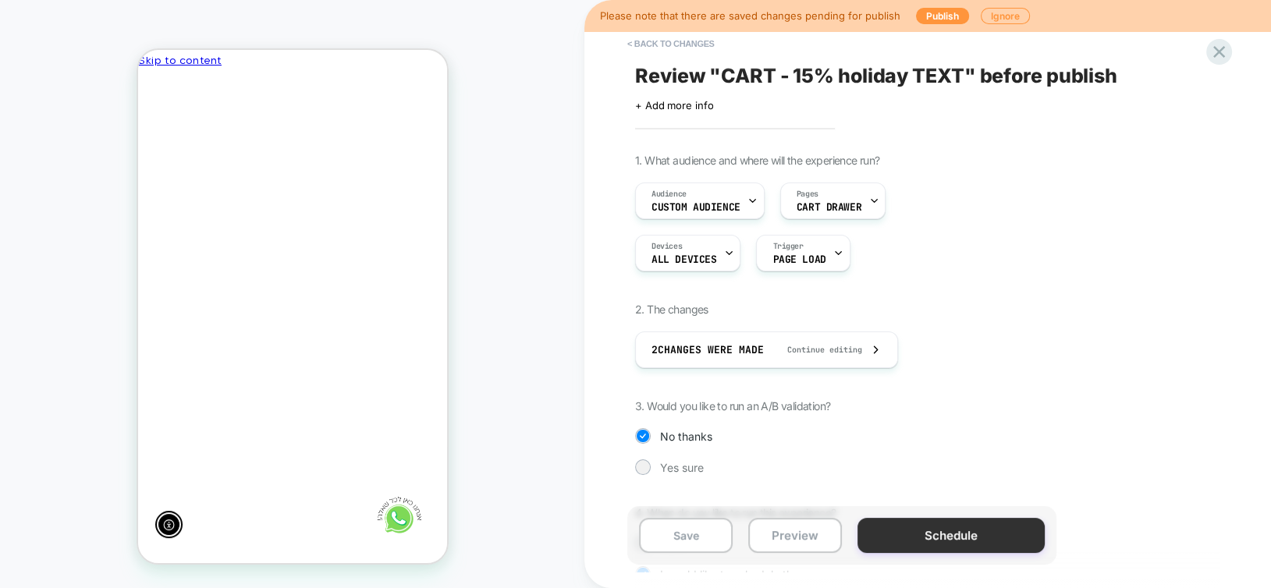
click at [892, 541] on button "Schedule" at bounding box center [950, 535] width 187 height 35
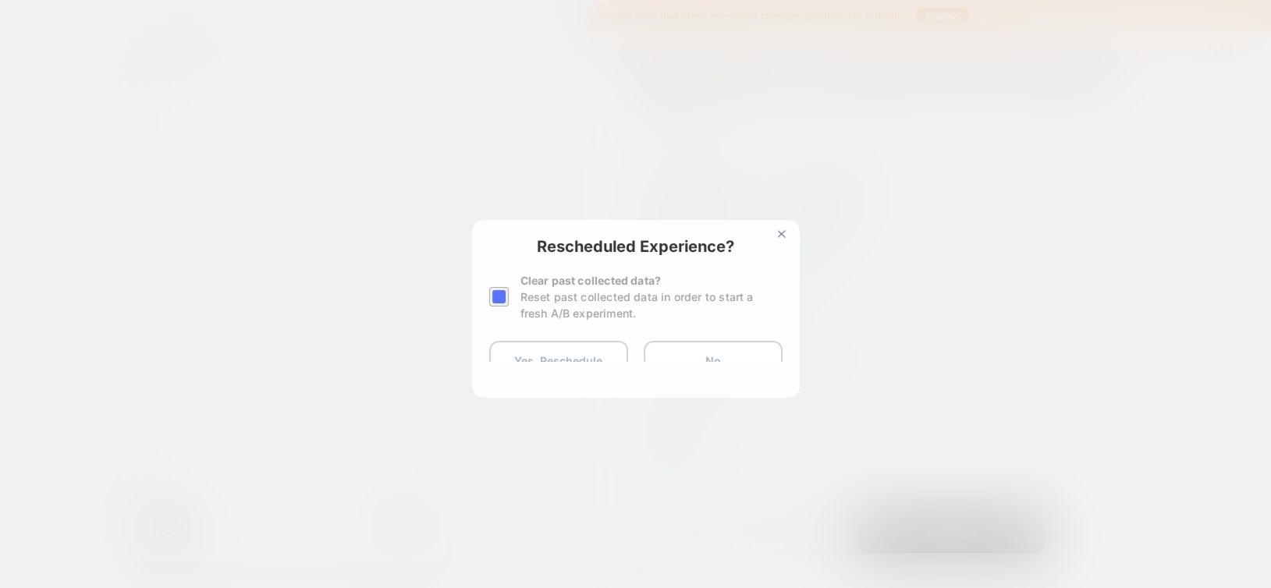
scroll to position [0, -229]
click at [495, 300] on div at bounding box center [499, 297] width 20 height 20
click at [530, 350] on button "Yes, Reschedule" at bounding box center [558, 360] width 139 height 39
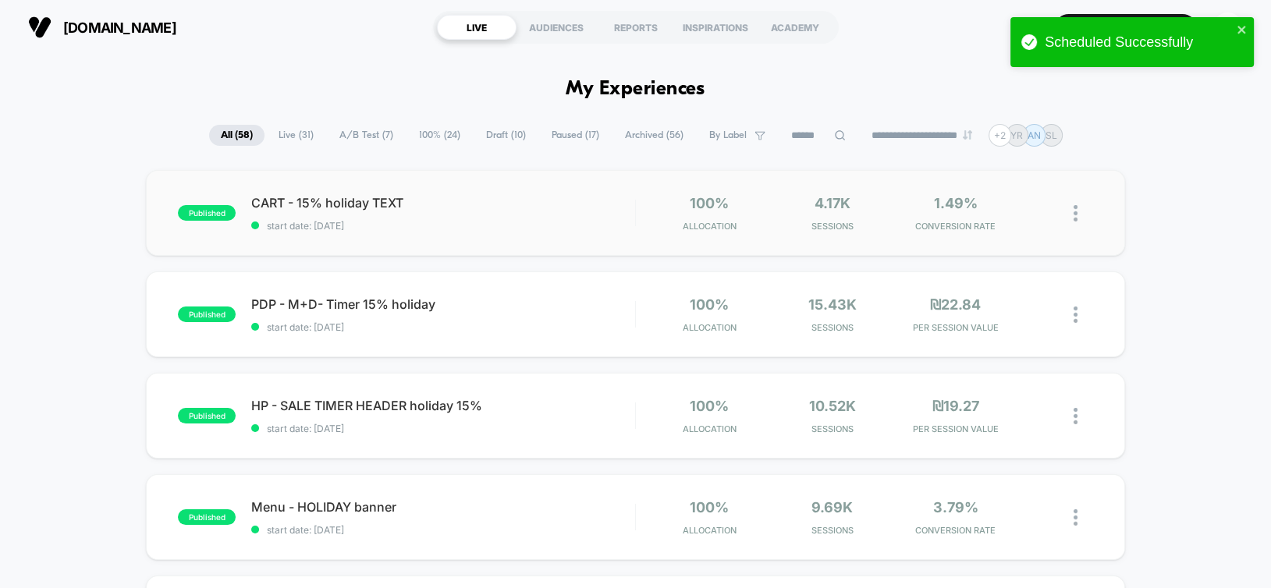
click at [518, 190] on div "published CART - 15% holiday TEXT start date: [DATE] 100% Allocation 4.17k Sess…" at bounding box center [635, 213] width 978 height 86
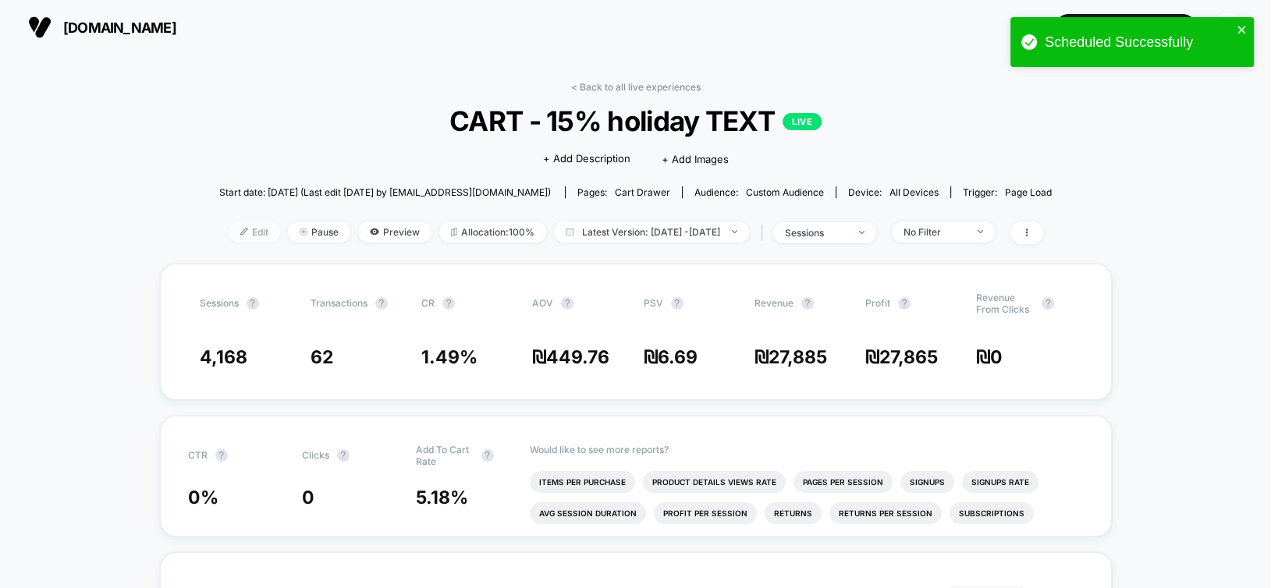
click at [229, 229] on span "Edit" at bounding box center [254, 232] width 51 height 21
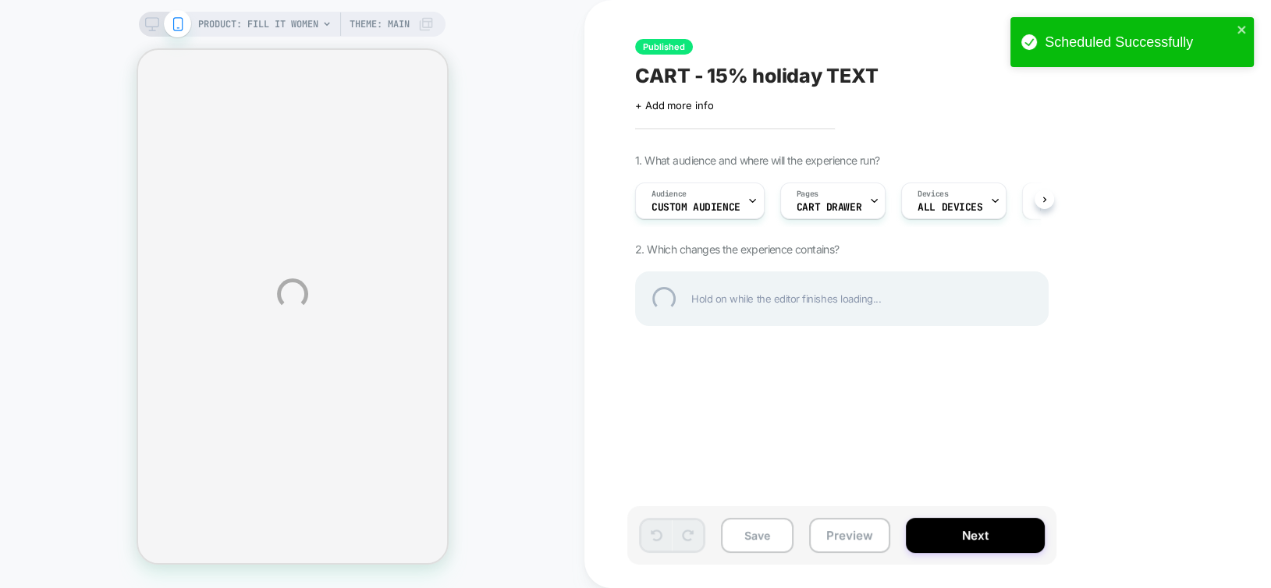
click at [690, 204] on div "PRODUCT: Fill it Women PRODUCT: Fill it Women Theme: MAIN Published CART - 15% …" at bounding box center [635, 294] width 1271 height 588
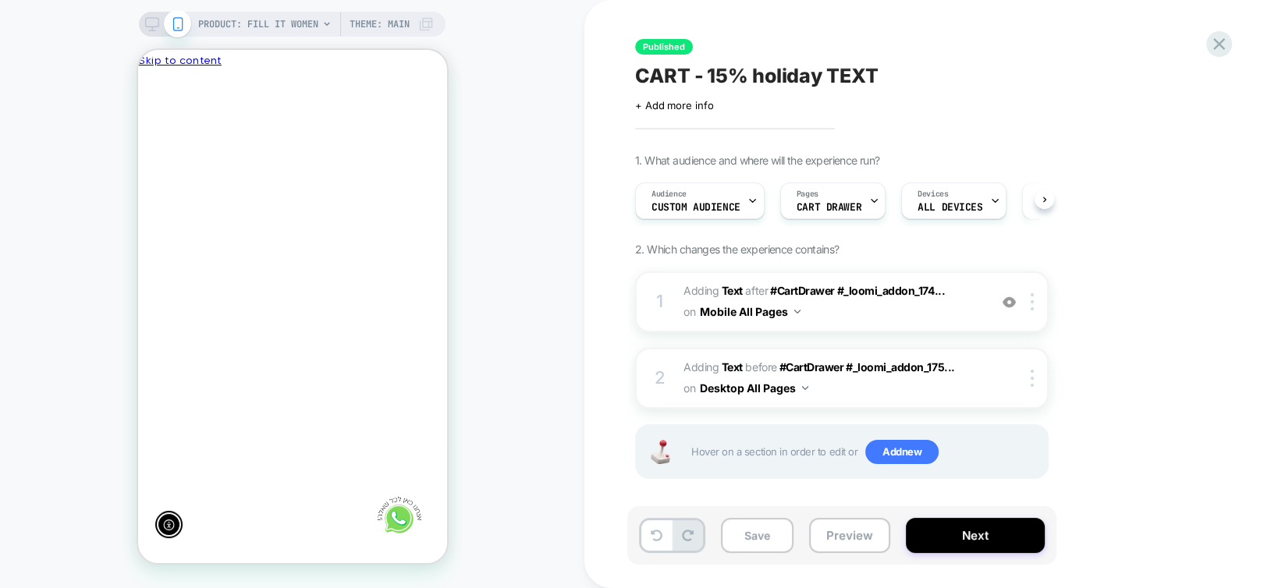
scroll to position [0, -229]
click at [690, 204] on span "Custom Audience" at bounding box center [695, 207] width 89 height 11
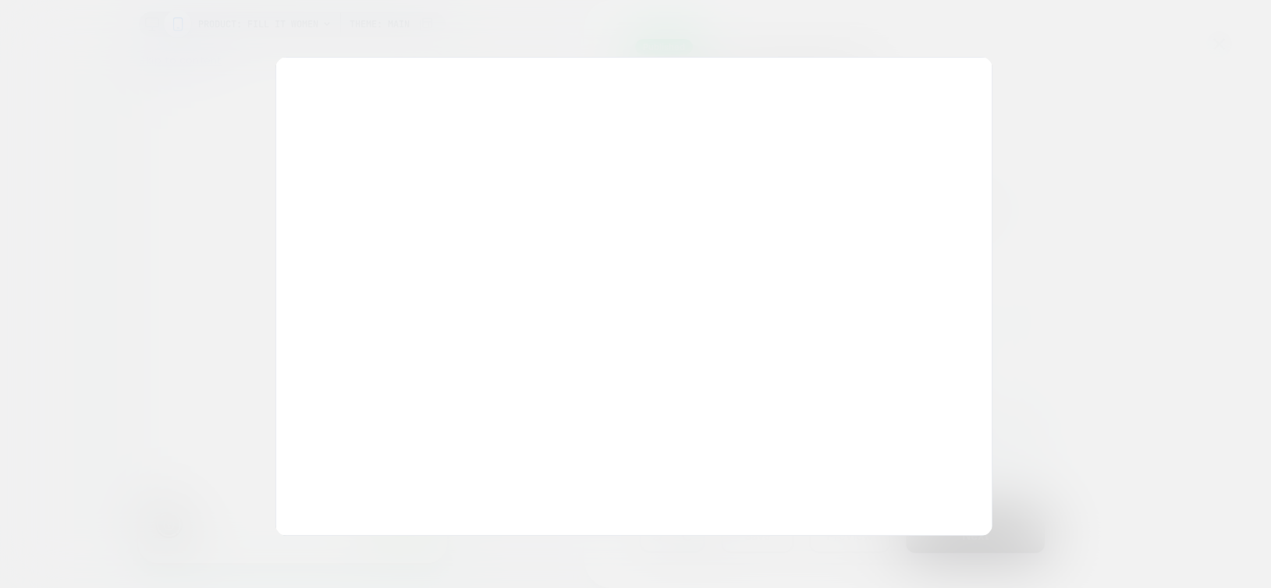
scroll to position [0, 0]
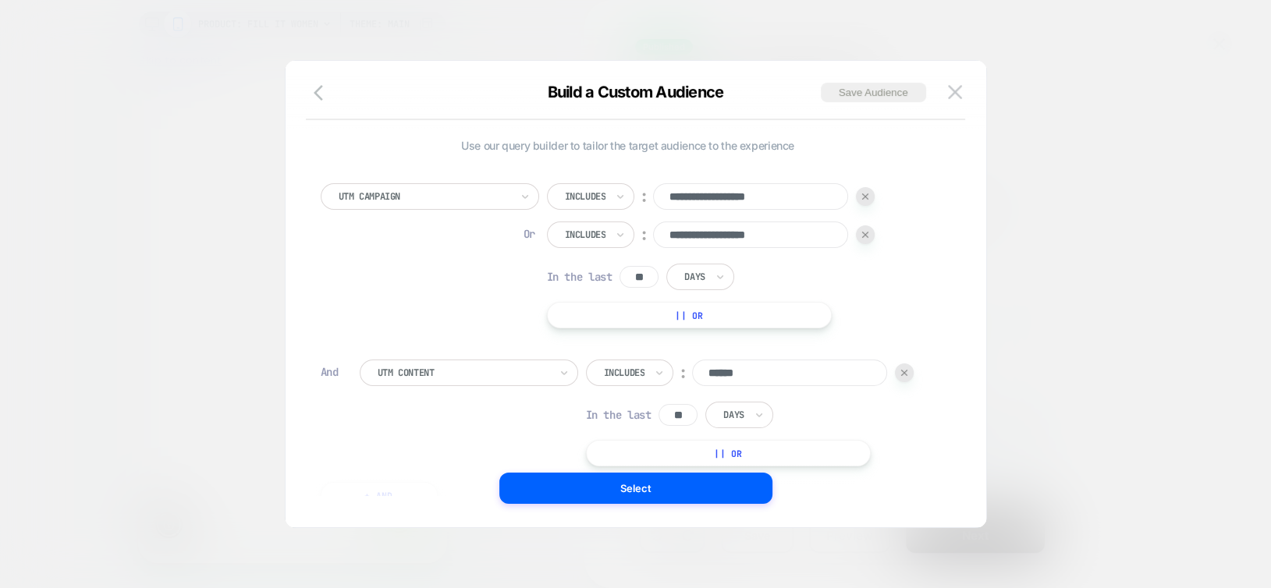
click at [904, 374] on img at bounding box center [904, 373] width 6 height 6
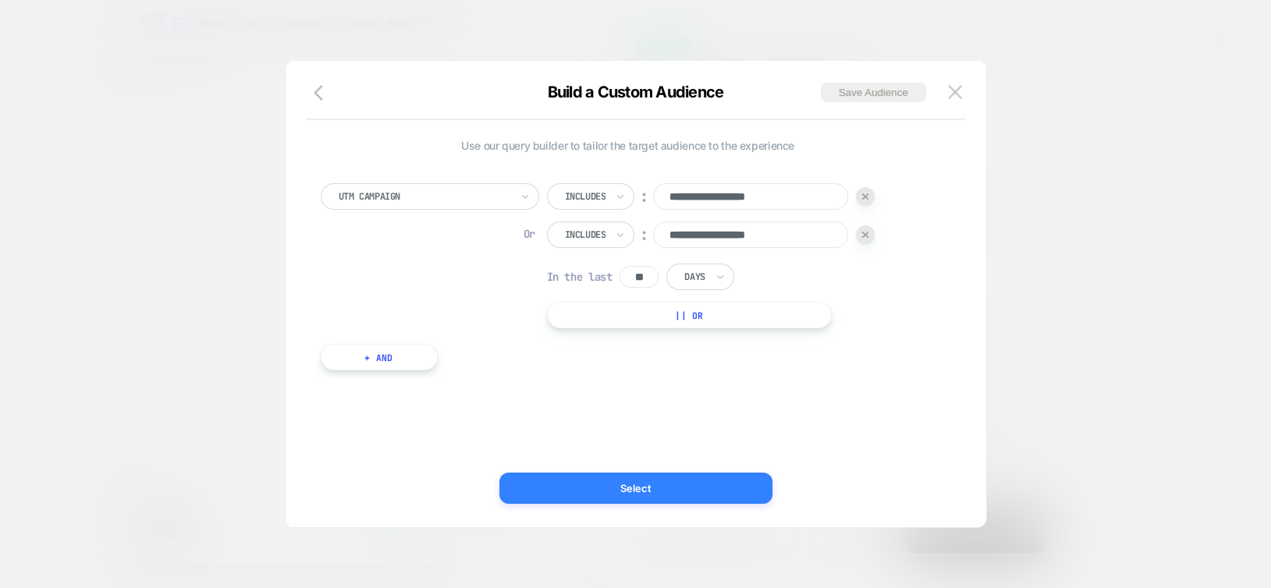
click at [687, 484] on button "Select" at bounding box center [635, 488] width 273 height 31
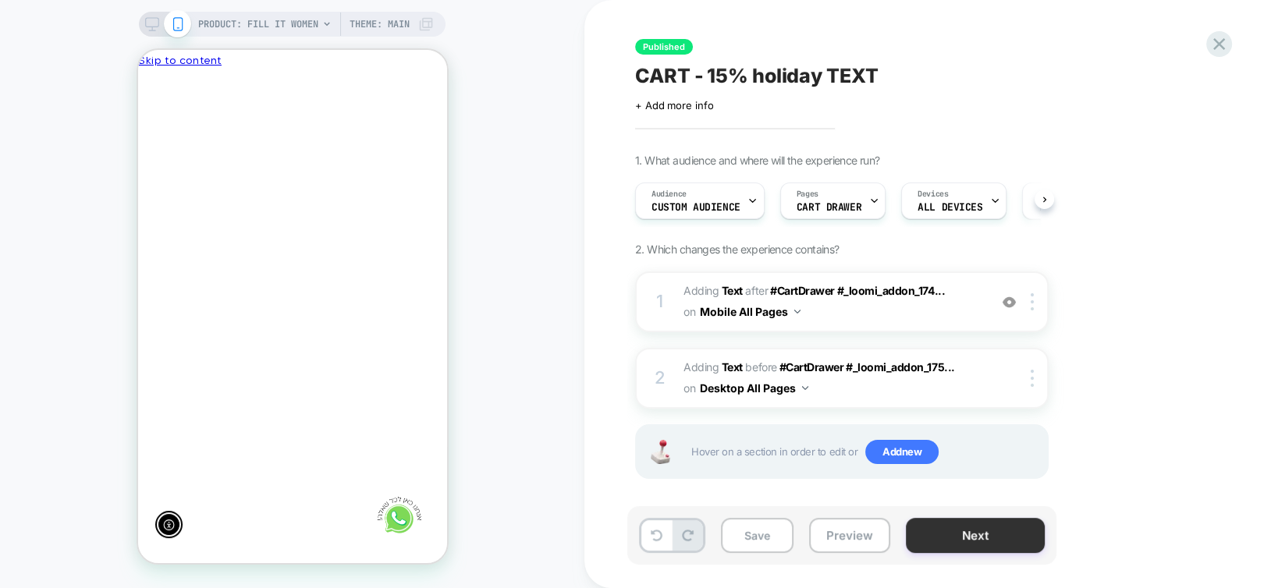
scroll to position [0, -229]
click at [995, 541] on button "Next" at bounding box center [975, 535] width 139 height 35
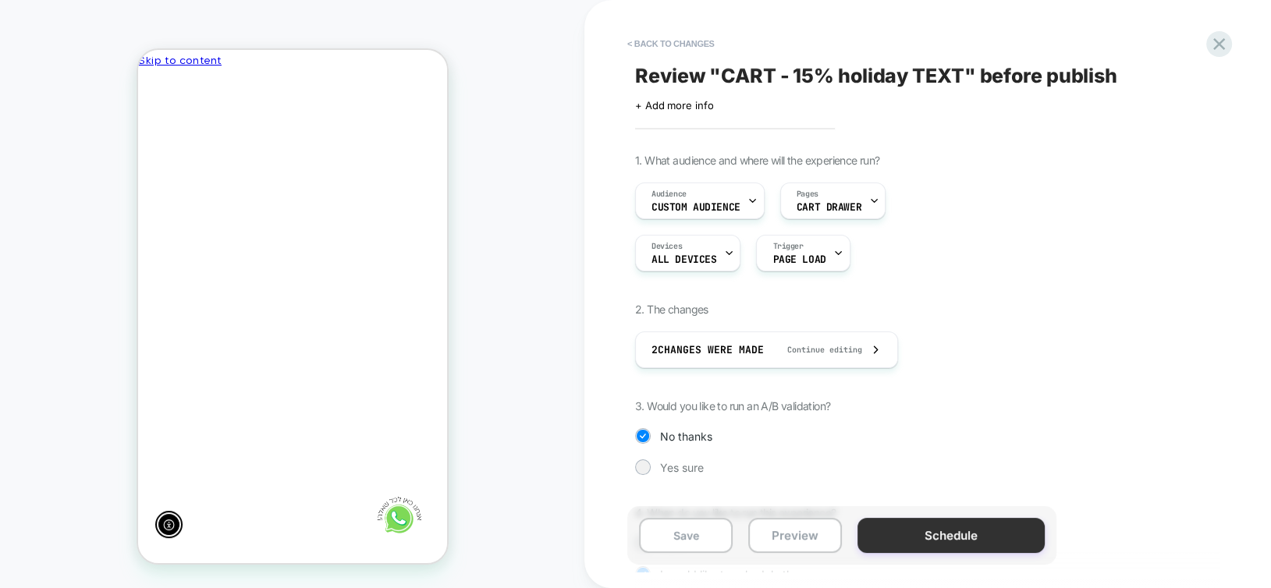
click at [935, 538] on button "Schedule" at bounding box center [950, 535] width 187 height 35
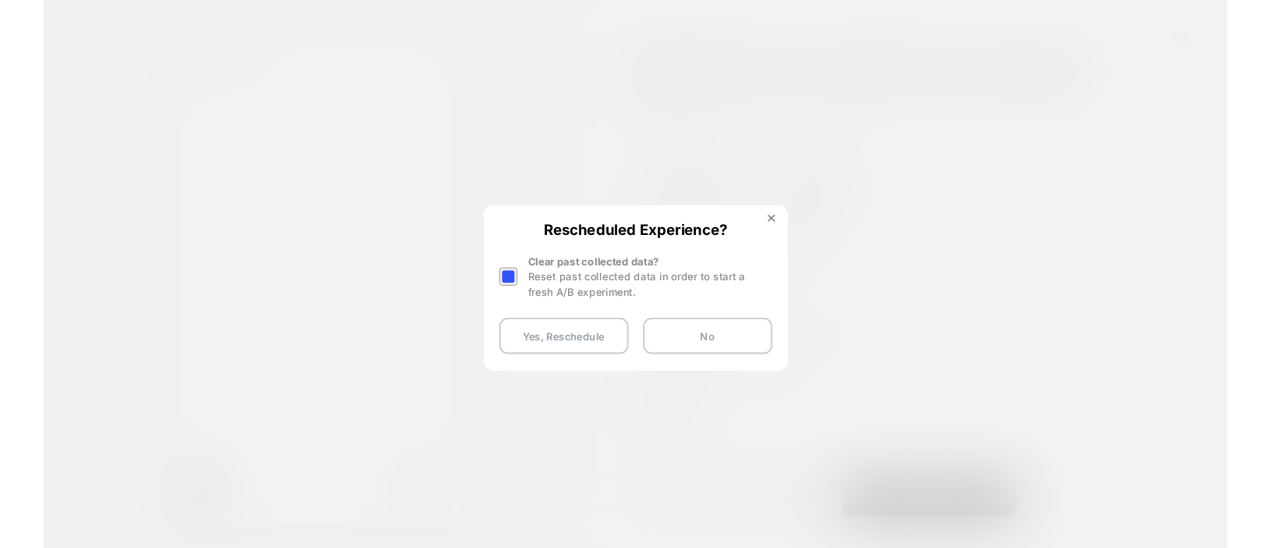
scroll to position [0, 0]
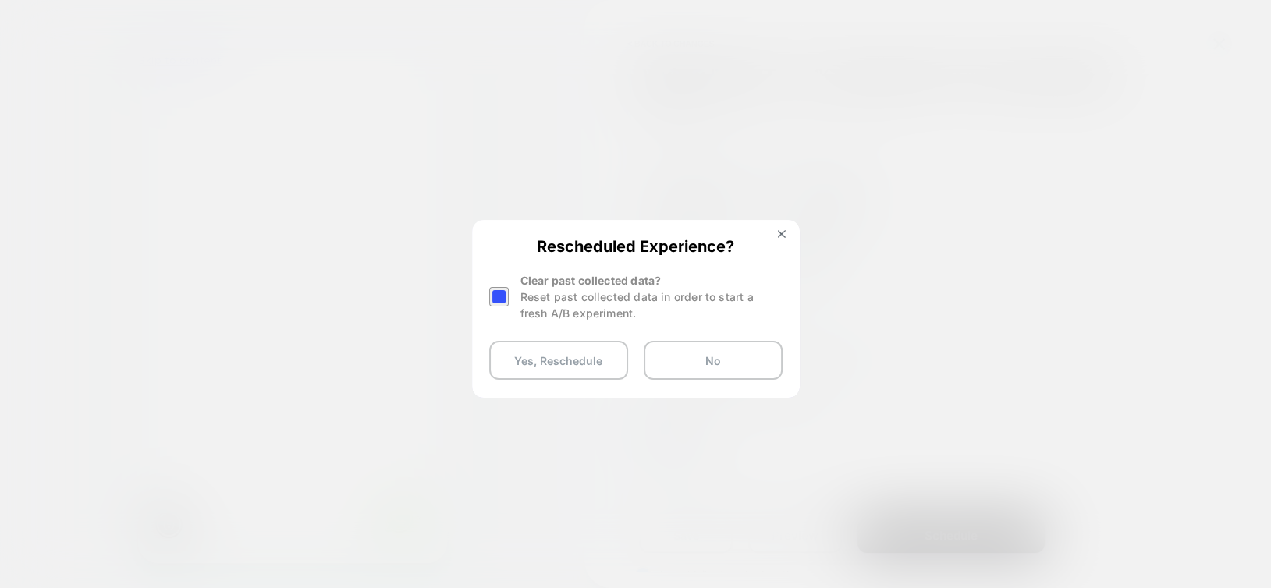
click at [499, 293] on div at bounding box center [499, 297] width 20 height 20
click at [525, 351] on button "Yes, Reschedule" at bounding box center [558, 360] width 139 height 39
